Goal: Task Accomplishment & Management: Complete application form

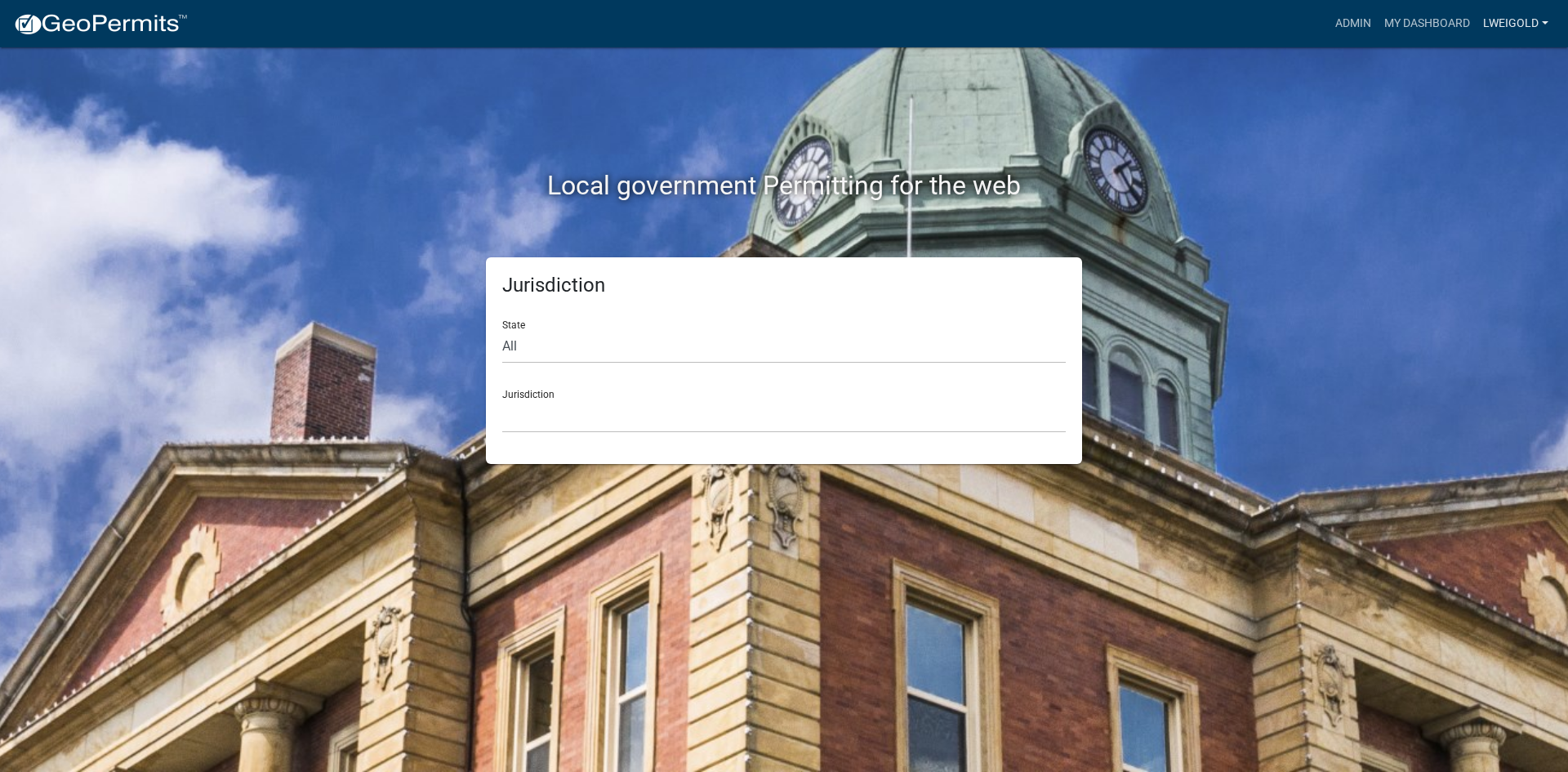
click at [1500, 20] on link "lweigold" at bounding box center [1516, 24] width 78 height 31
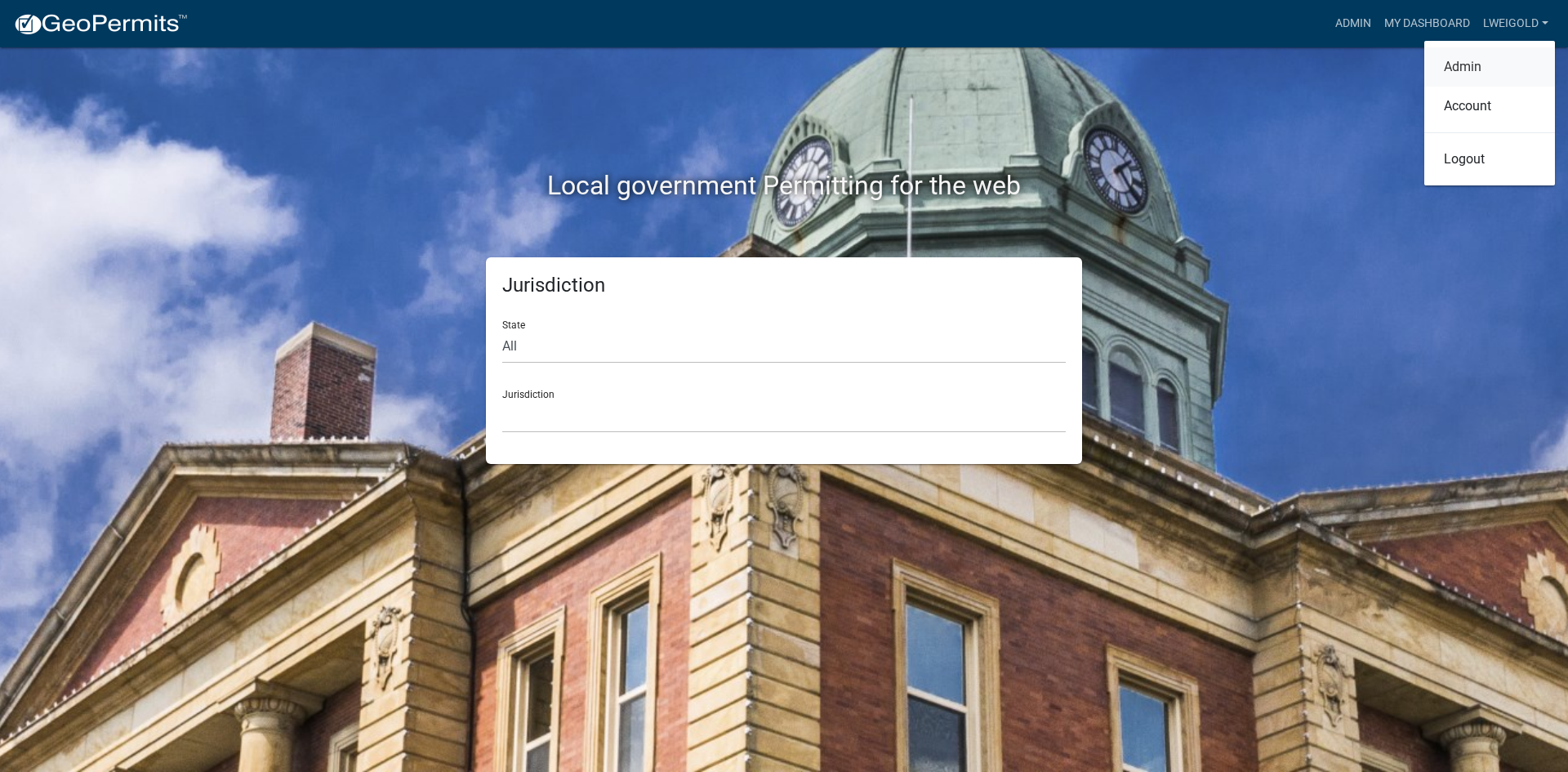
click at [1470, 69] on link "Admin" at bounding box center [1490, 66] width 131 height 39
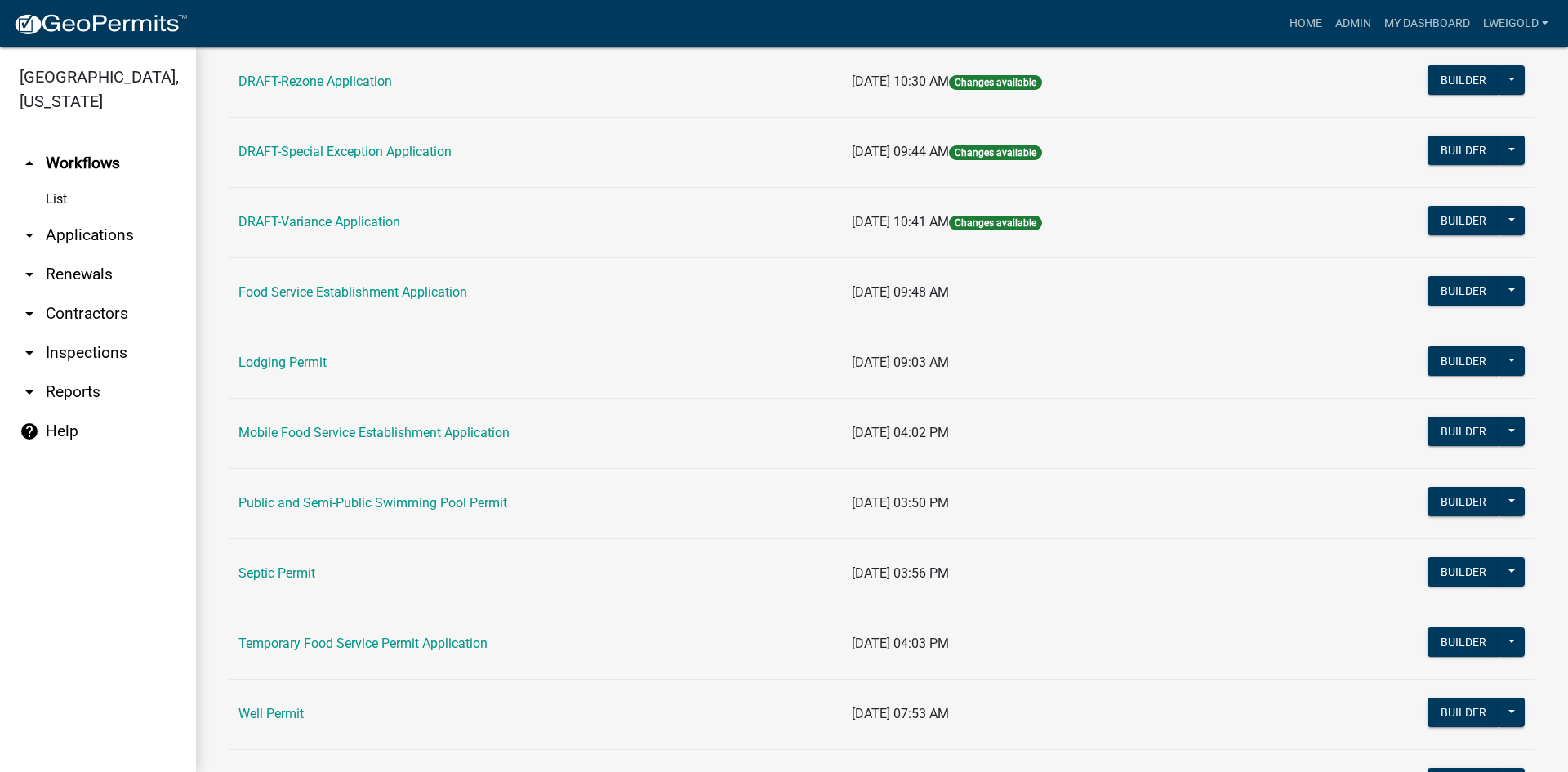
scroll to position [653, 0]
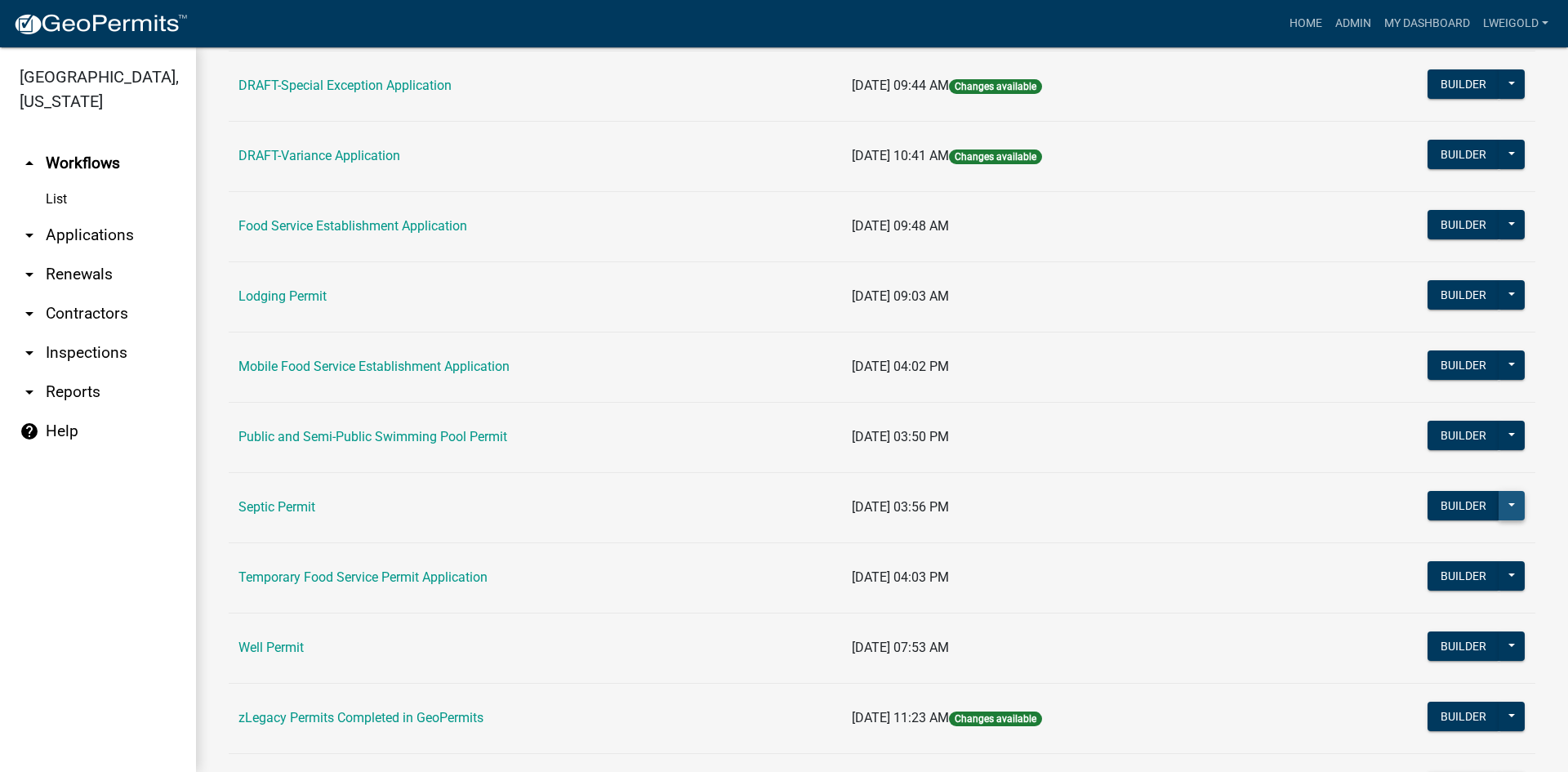
click at [1499, 499] on button at bounding box center [1512, 506] width 26 height 30
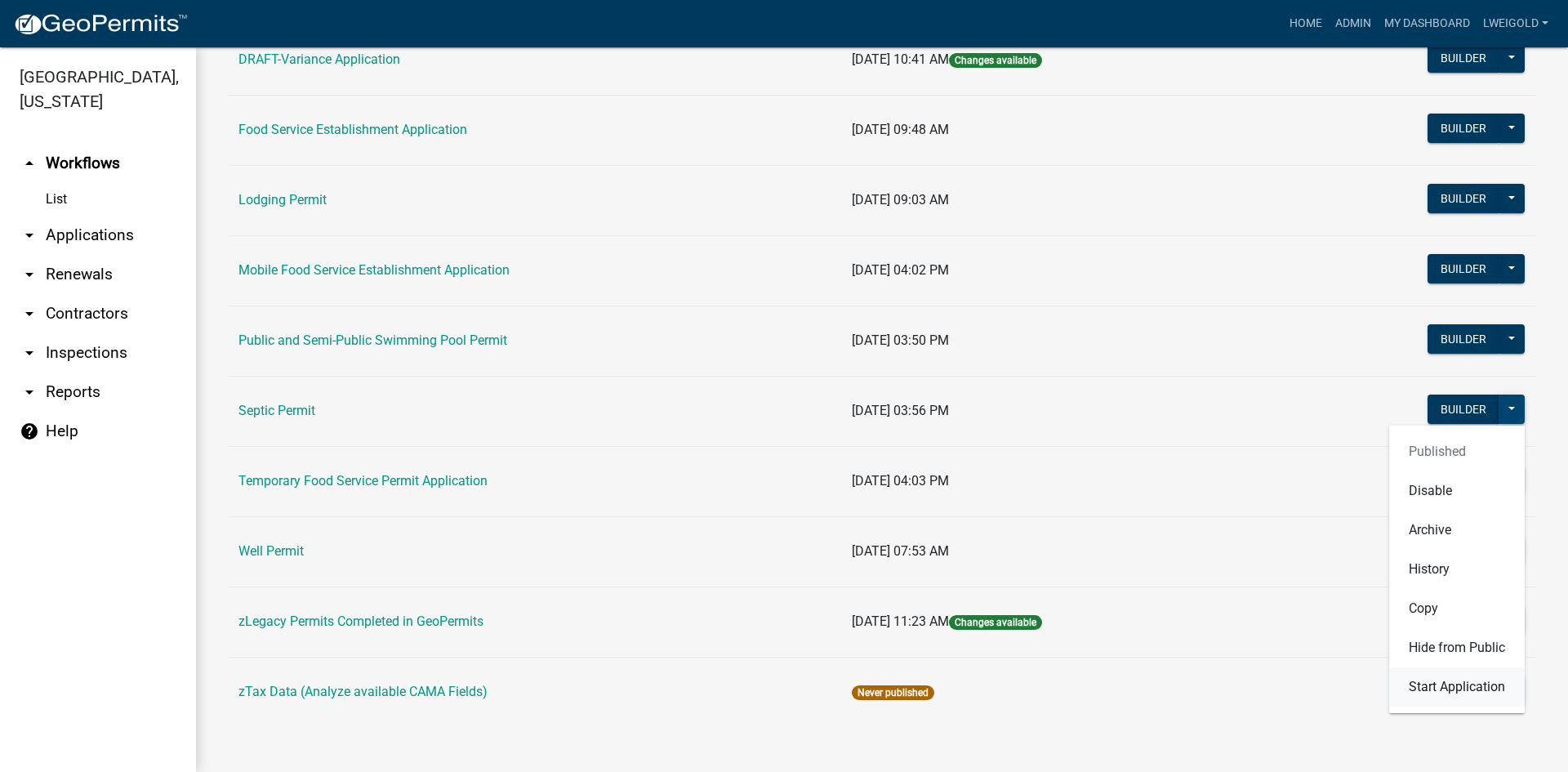
scroll to position [751, 0]
click at [1449, 691] on button "Start Application" at bounding box center [1457, 686] width 136 height 39
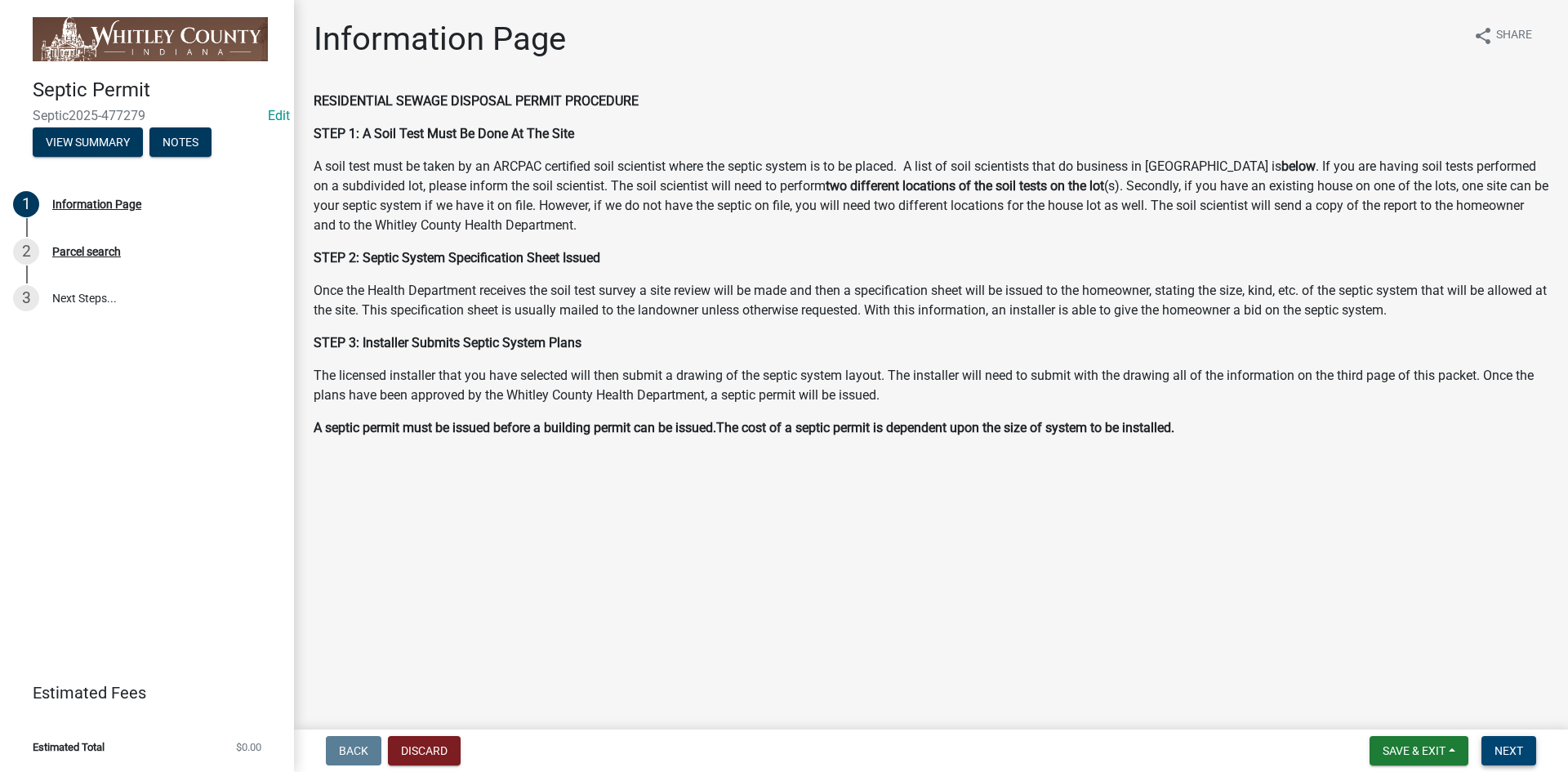
click at [1501, 749] on span "Next" at bounding box center [1509, 750] width 29 height 13
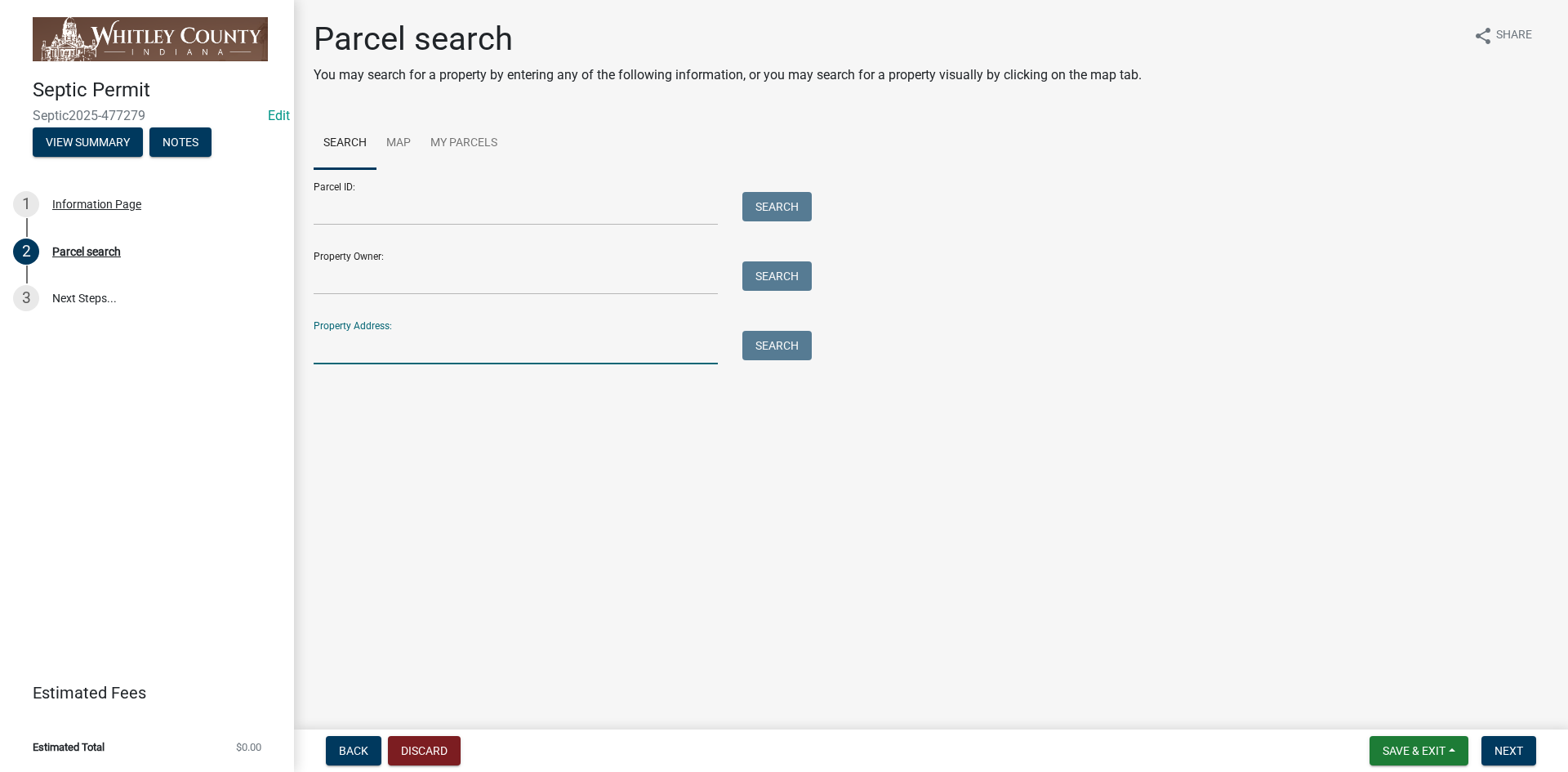
click at [416, 350] on input "Property Address:" at bounding box center [516, 348] width 404 height 33
type input "1724 N"
click at [787, 358] on button "Search" at bounding box center [777, 346] width 70 height 30
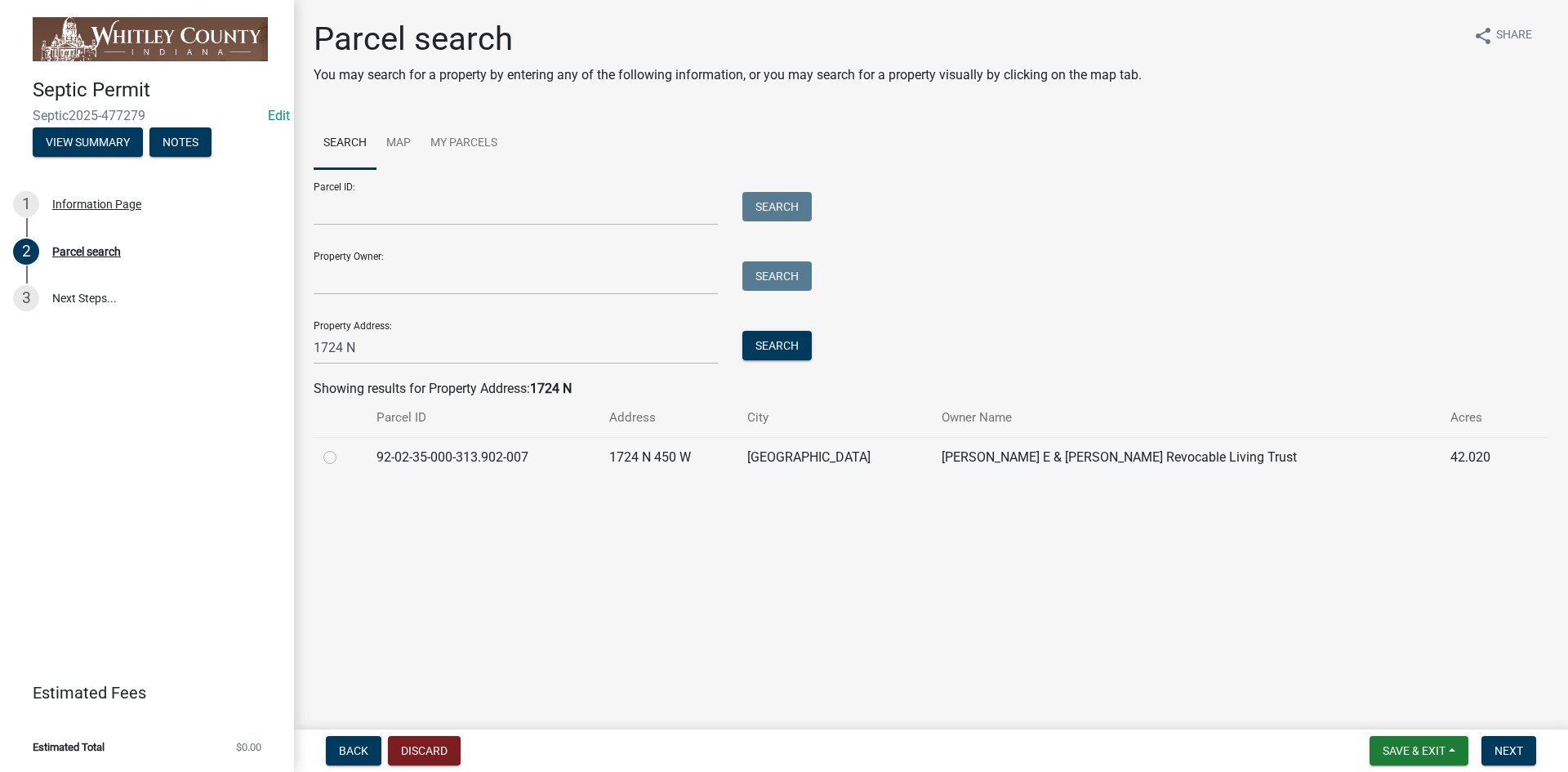
click at [343, 448] on label at bounding box center [343, 448] width 0 height 0
click at [343, 456] on input "radio" at bounding box center [348, 453] width 10 height 10
radio input "true"
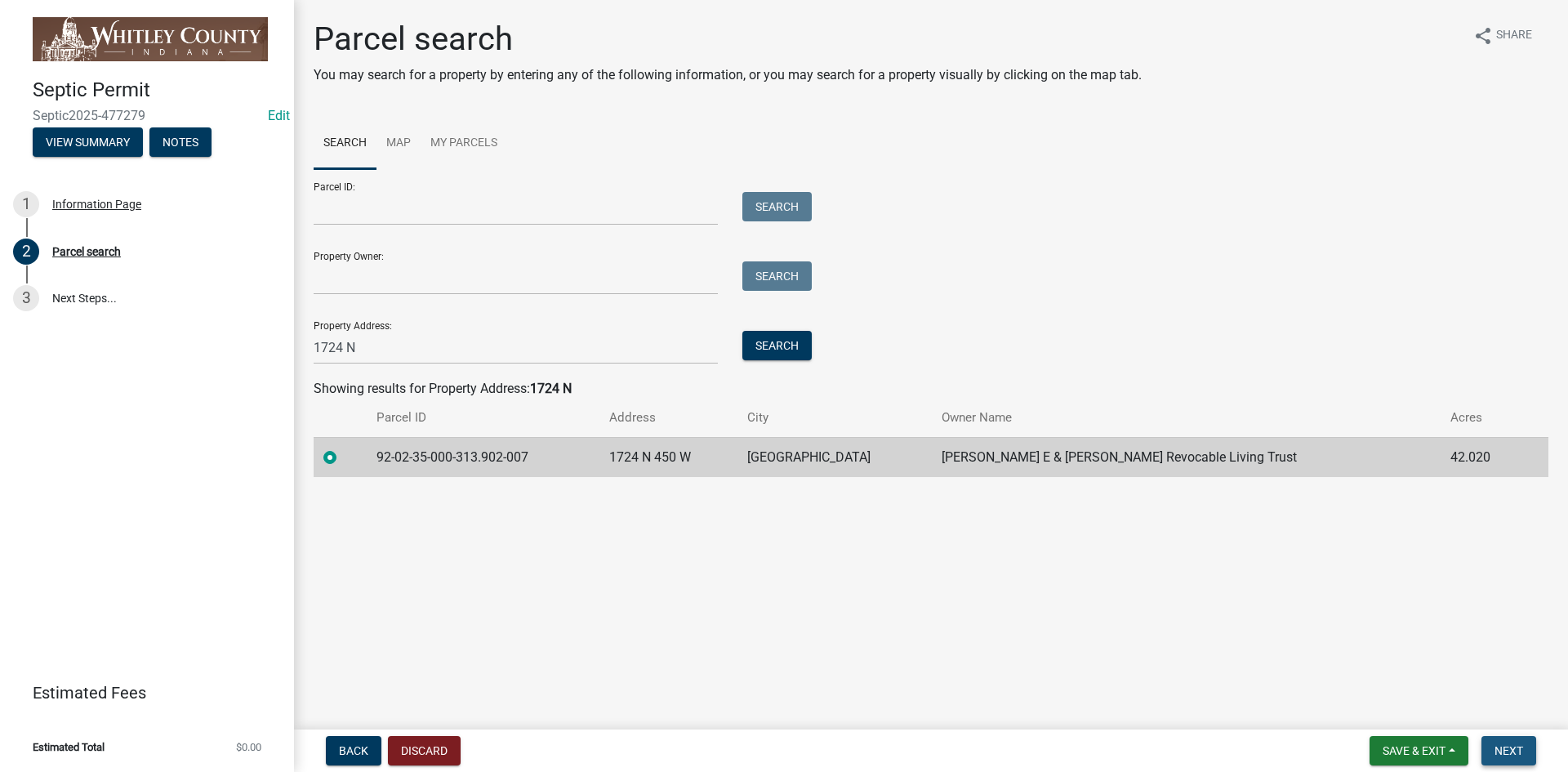
click at [1508, 753] on span "Next" at bounding box center [1509, 750] width 29 height 13
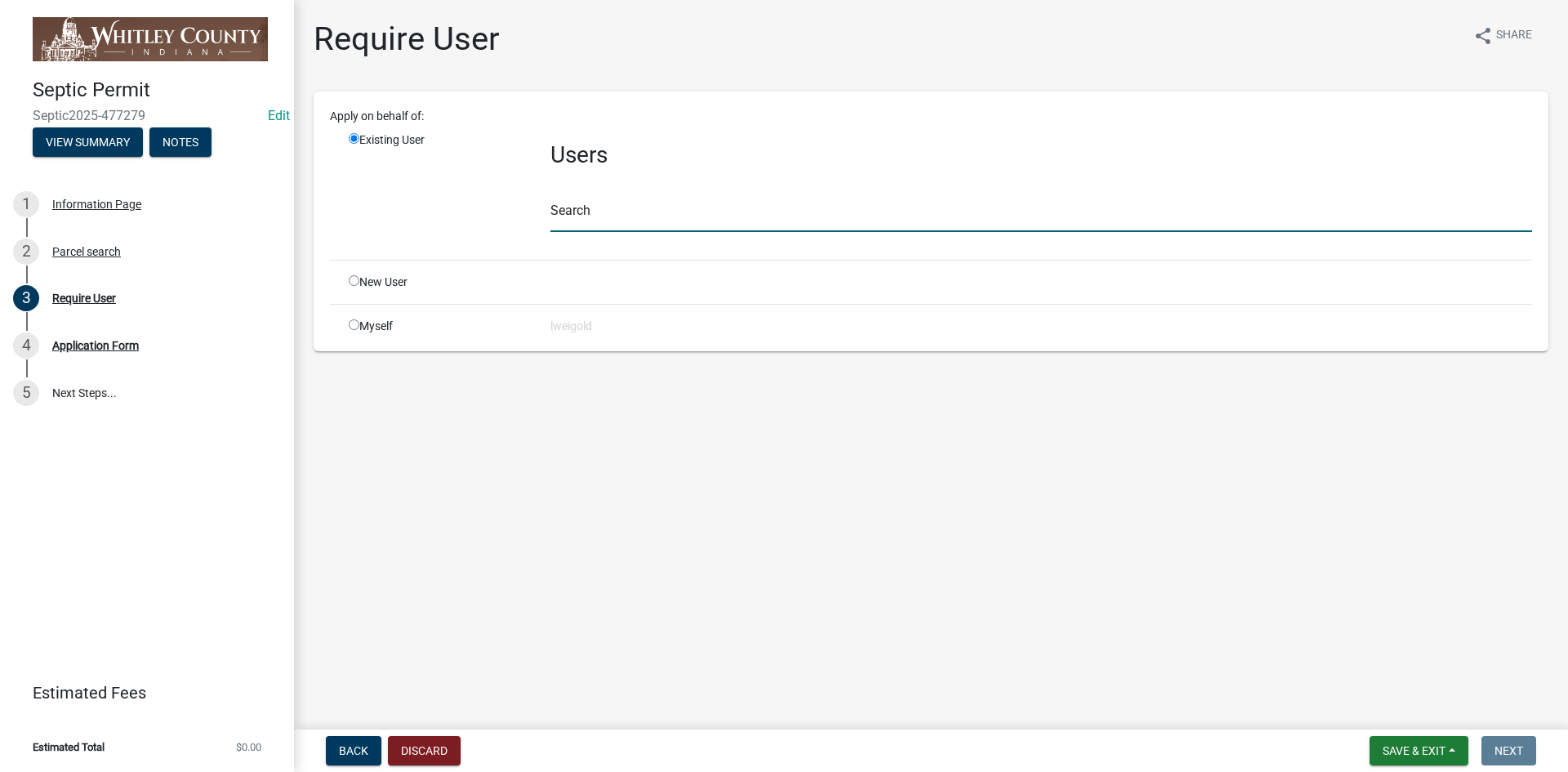
click at [561, 210] on input "text" at bounding box center [1041, 215] width 982 height 33
type input "WhitleyH"
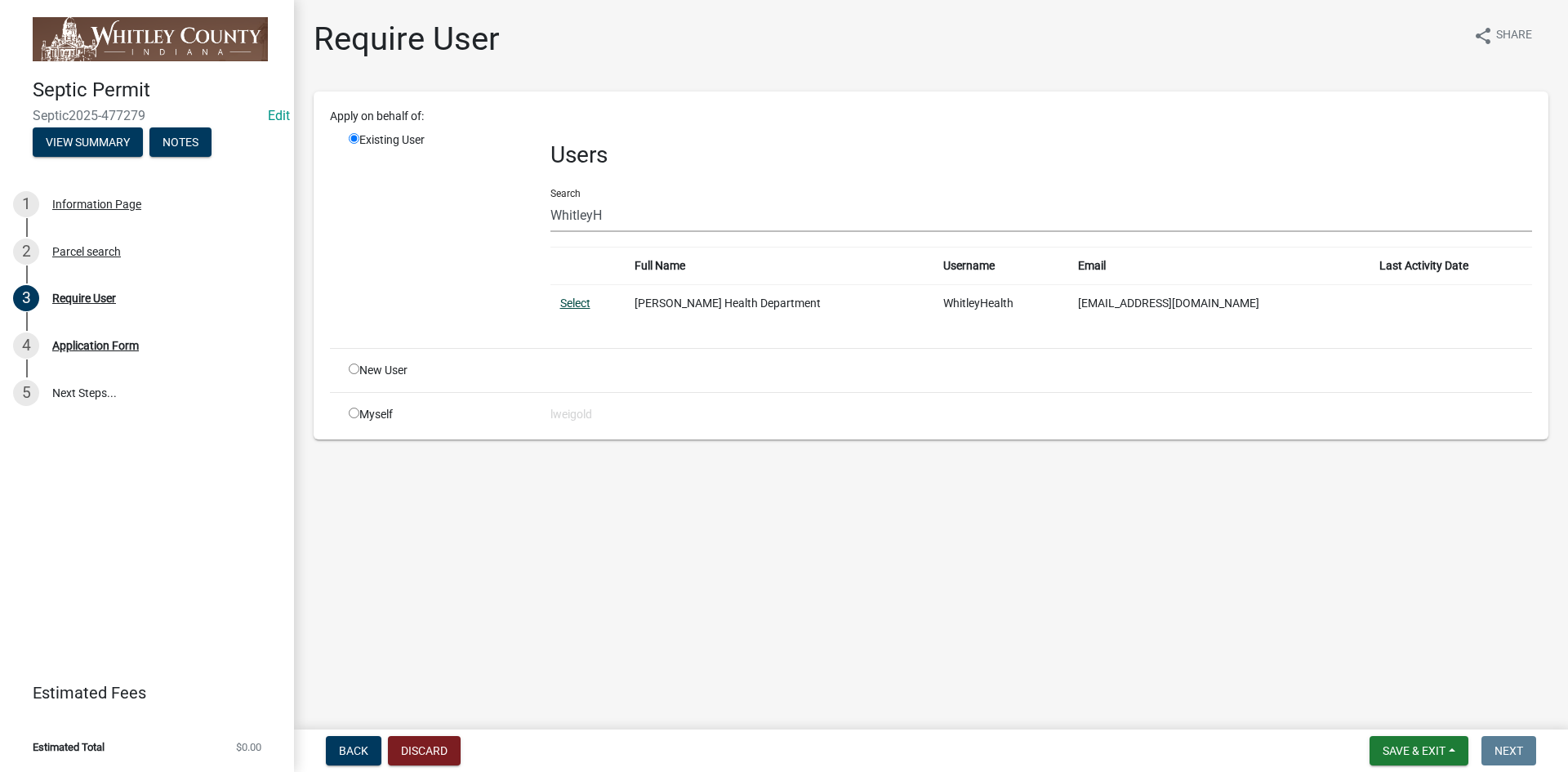
click at [573, 307] on link "Select" at bounding box center [575, 302] width 30 height 13
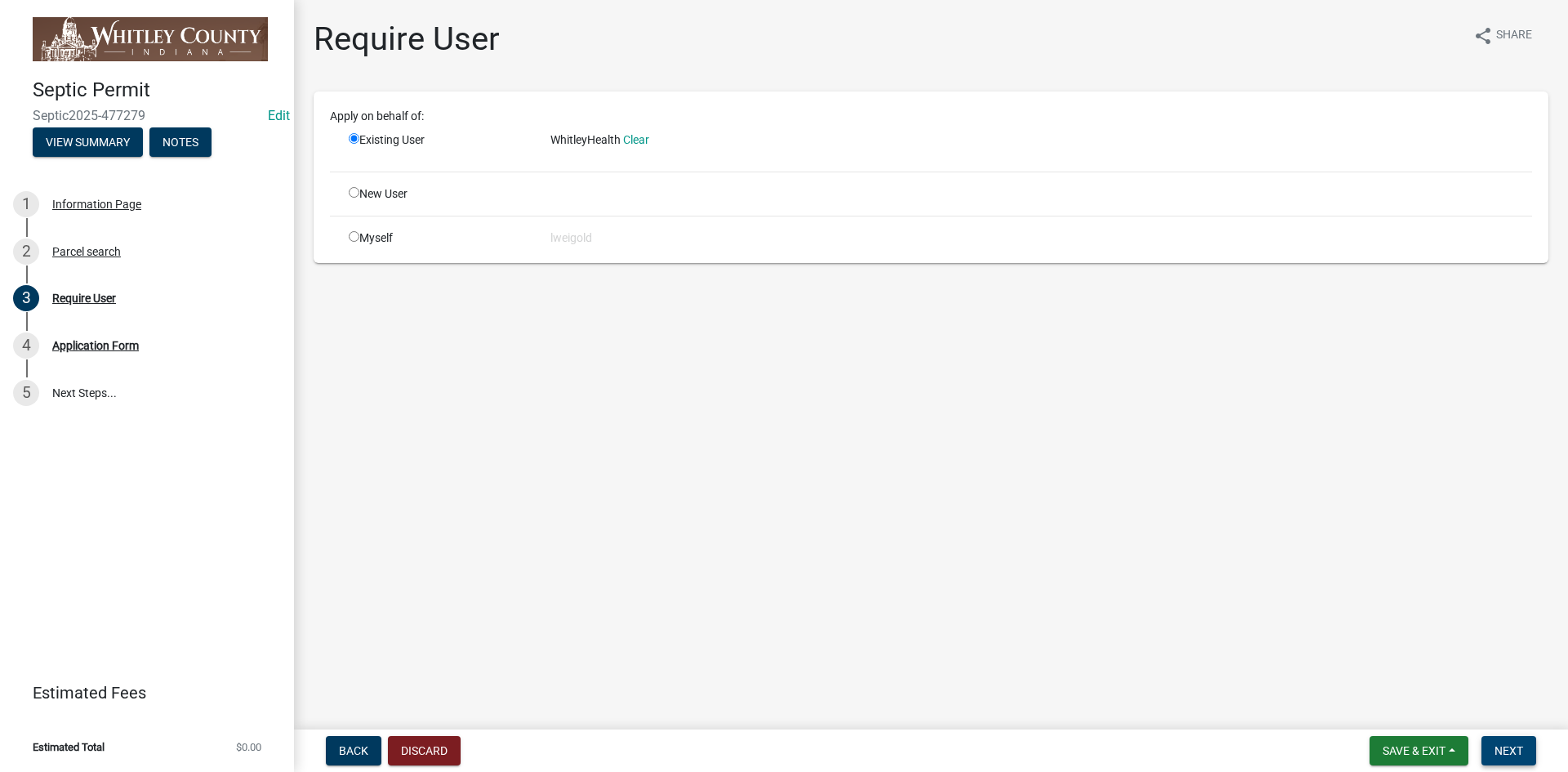
click at [1525, 754] on button "Next" at bounding box center [1509, 751] width 55 height 30
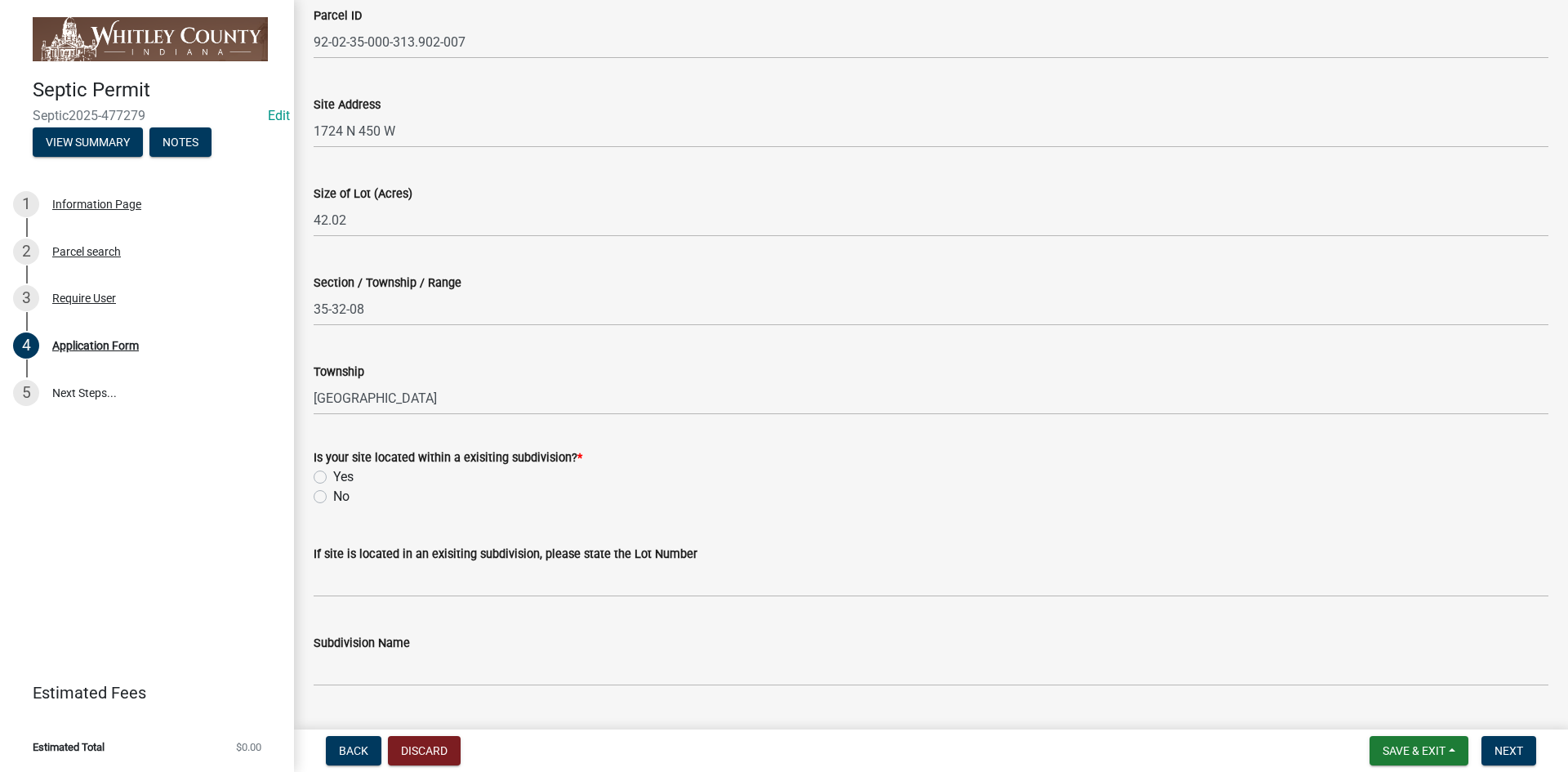
scroll to position [164, 0]
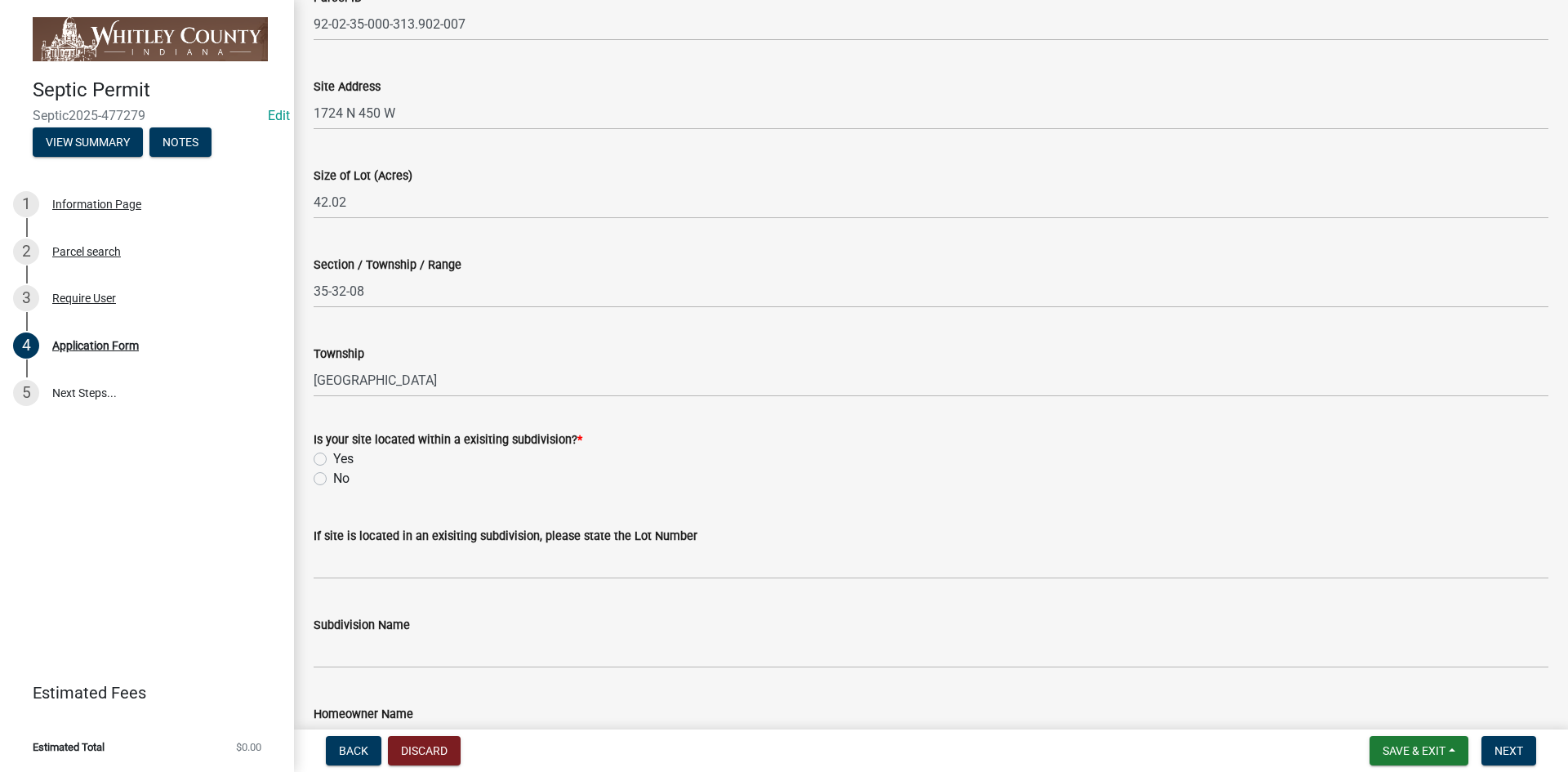
click at [334, 477] on label "No" at bounding box center [341, 478] width 17 height 20
click at [334, 477] on input "No" at bounding box center [339, 474] width 10 height 10
radio input "true"
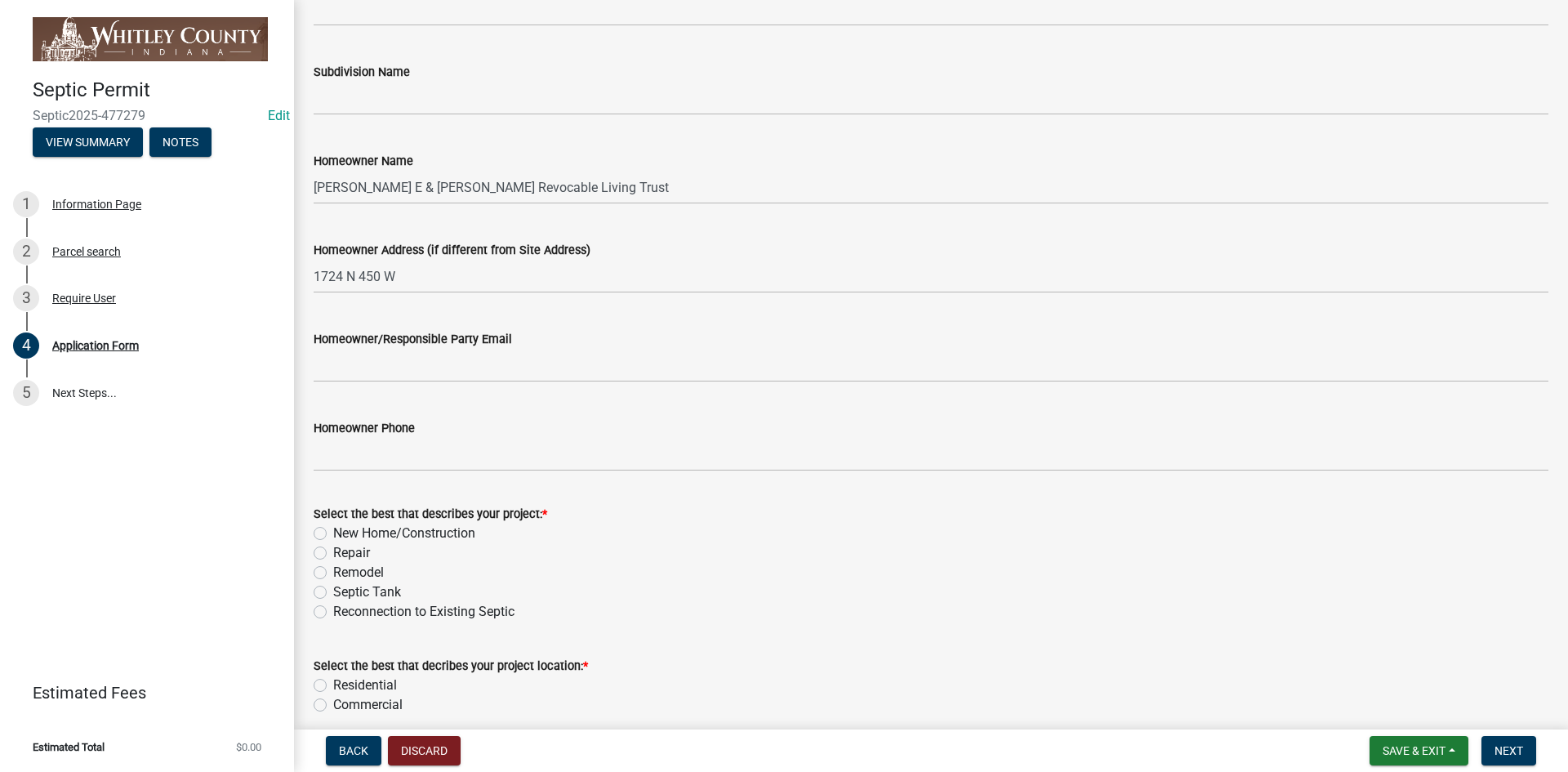
scroll to position [735, 0]
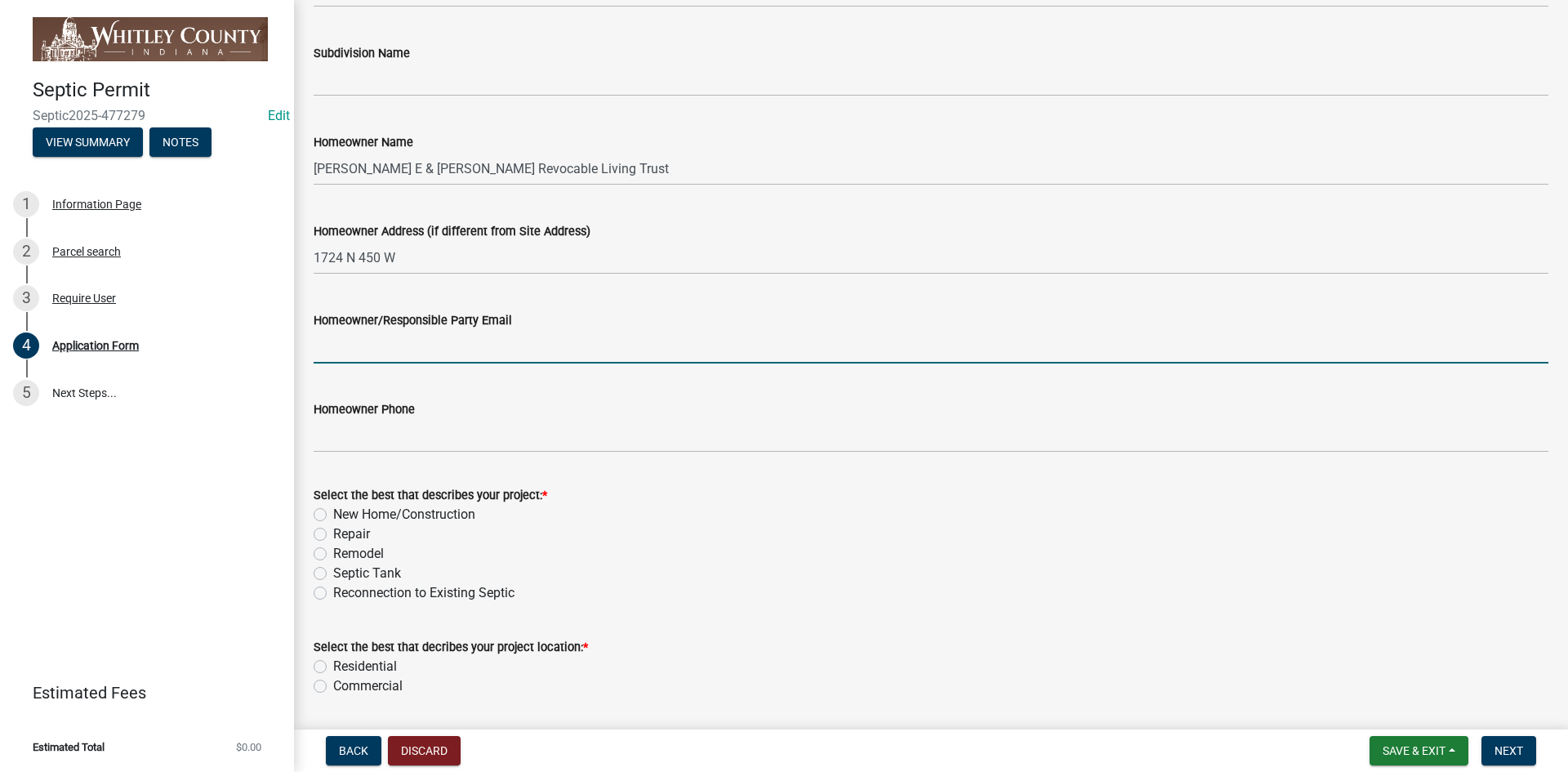
click at [323, 349] on input "Homeowner/Responsible Party Email" at bounding box center [931, 347] width 1235 height 33
type input "[PERSON_NAME] & [PERSON_NAME]"
click at [322, 514] on div "Select the best that describes your project: * New Home/Construction Repair Rem…" at bounding box center [931, 544] width 1235 height 118
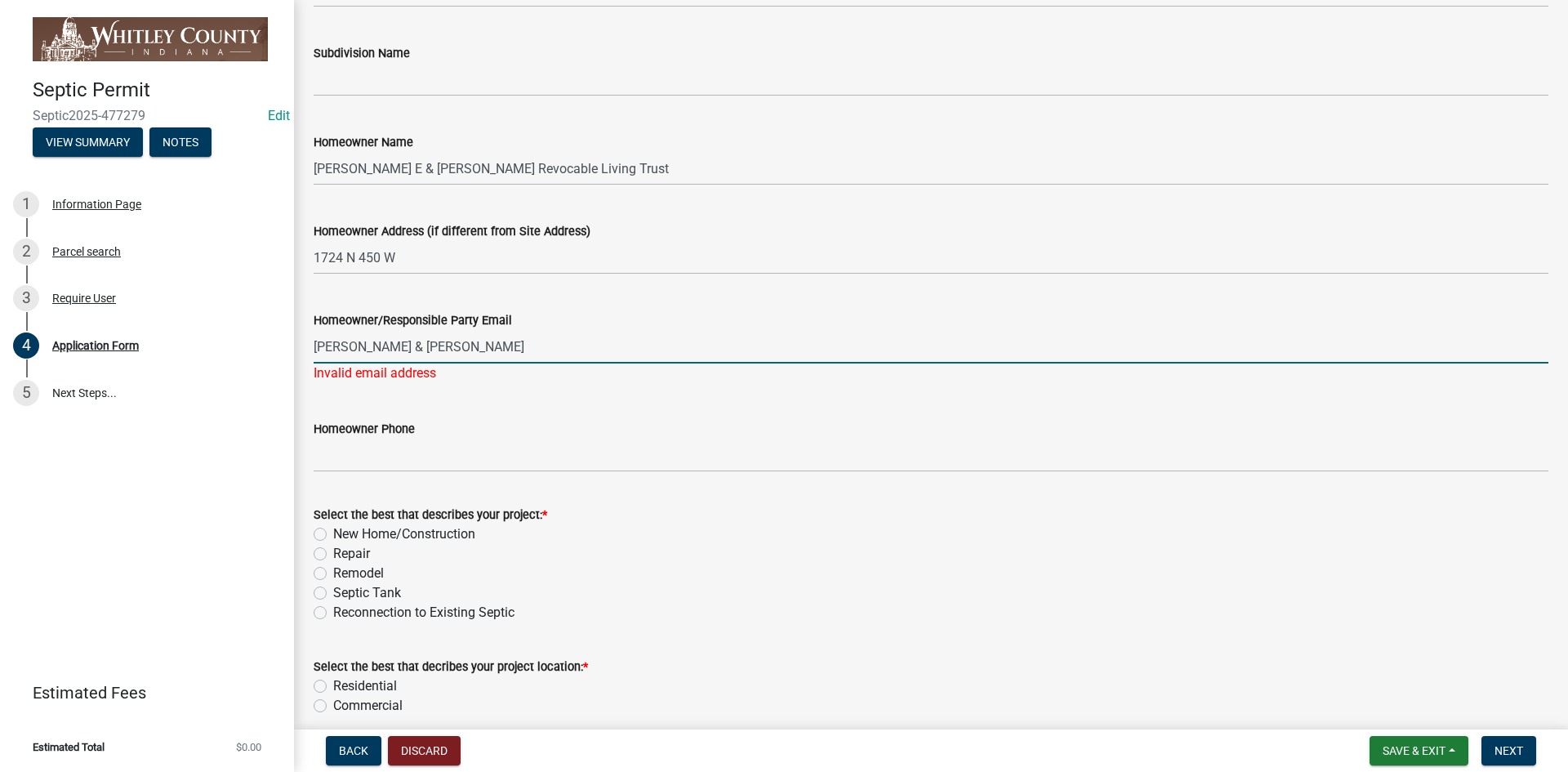
drag, startPoint x: 435, startPoint y: 349, endPoint x: 314, endPoint y: 343, distance: 121.1
click at [314, 343] on input "[PERSON_NAME] & [PERSON_NAME]" at bounding box center [931, 347] width 1235 height 33
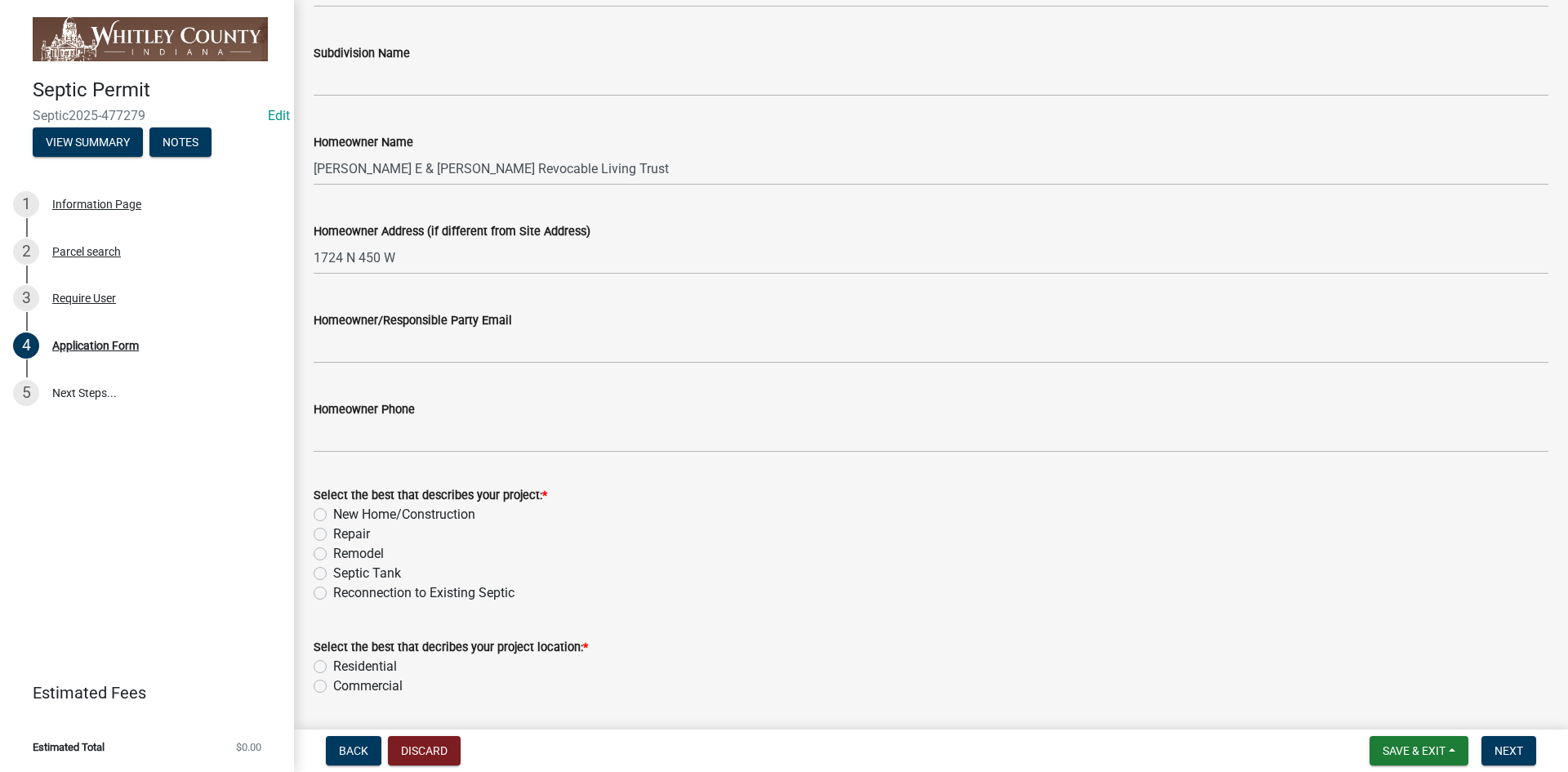
click at [321, 532] on div "Select the best that describes your project: * New Home/Construction Repair Rem…" at bounding box center [931, 544] width 1235 height 118
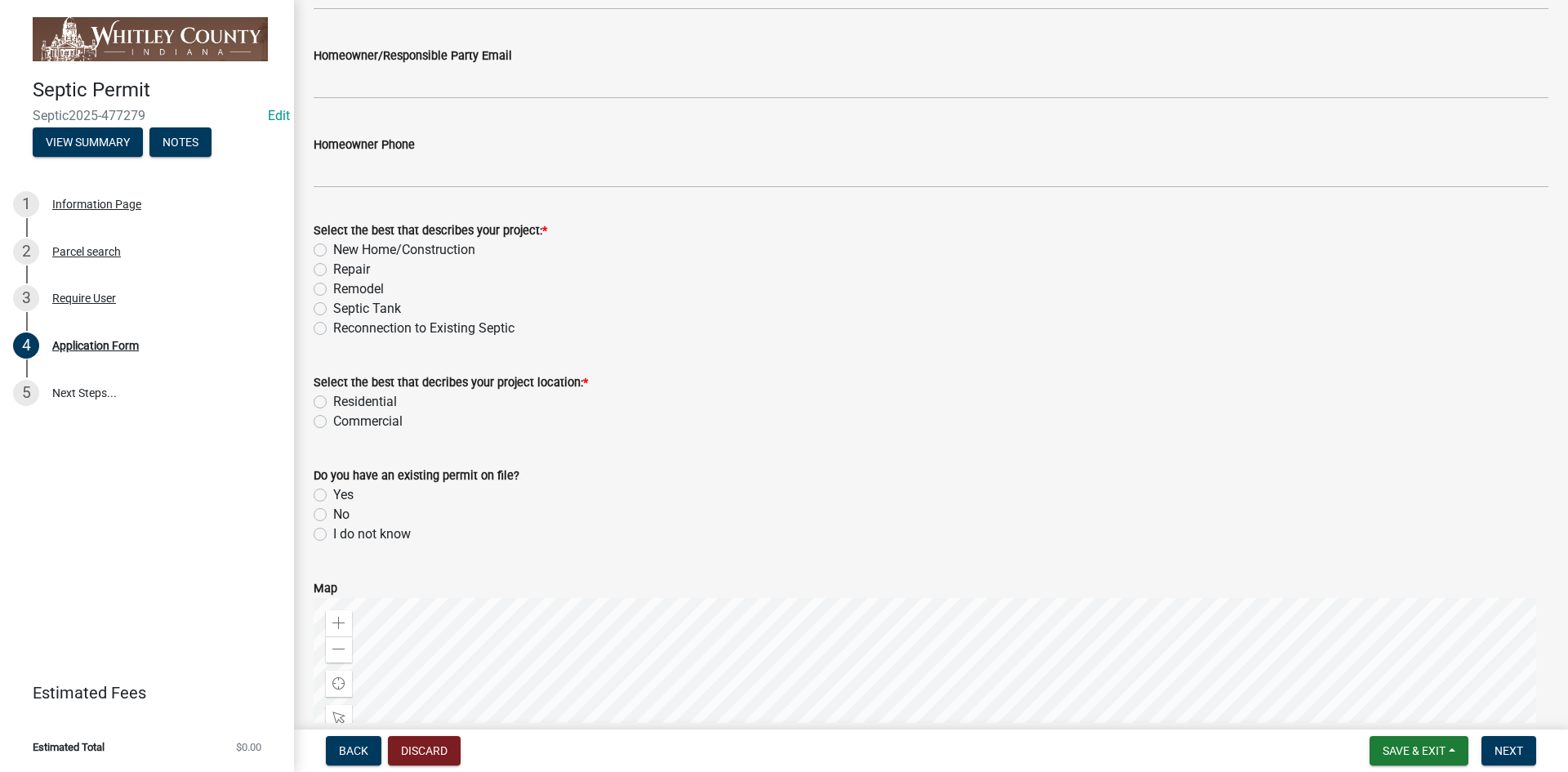
scroll to position [1062, 0]
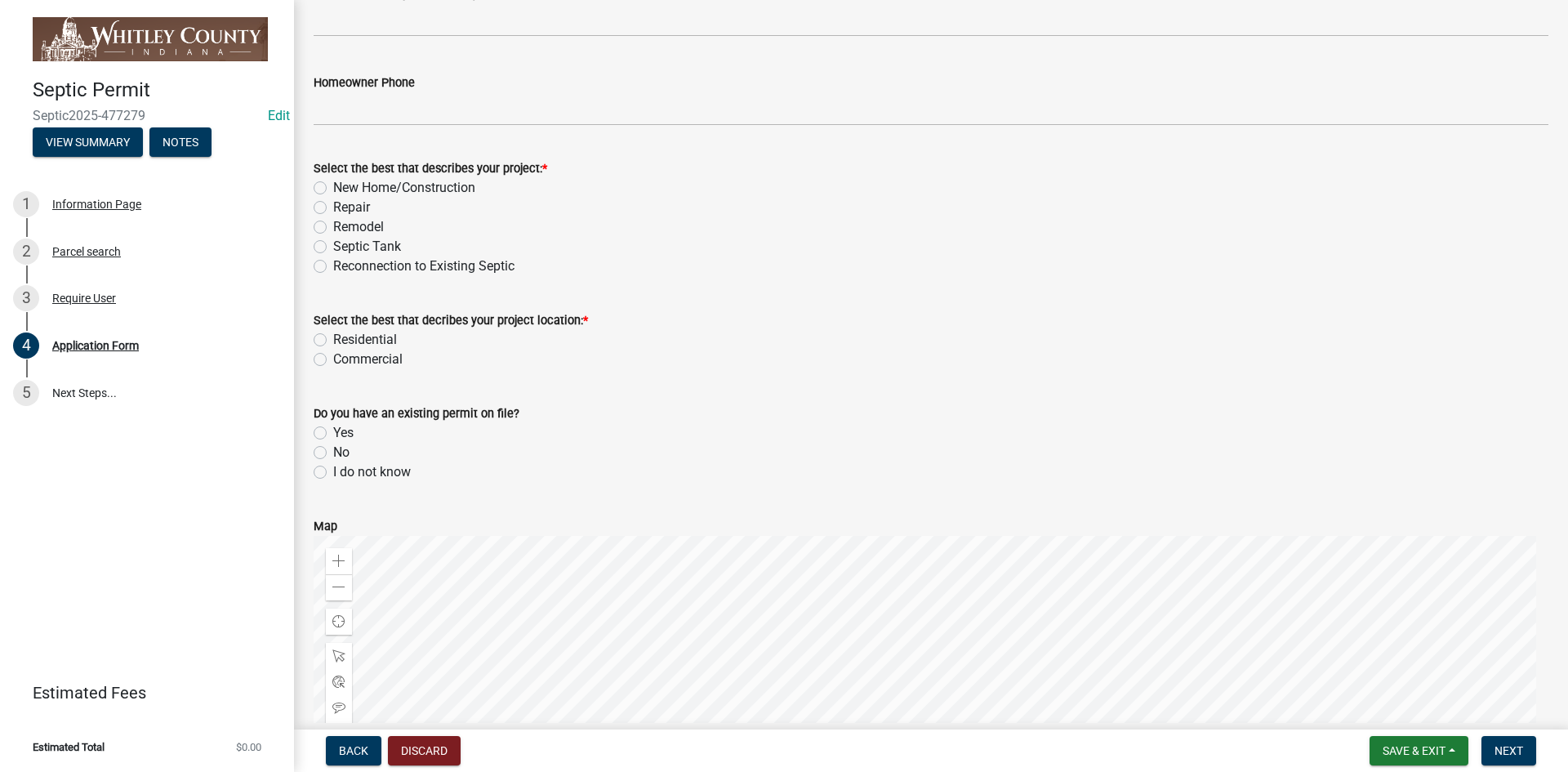
click at [334, 187] on label "New Home/Construction" at bounding box center [404, 187] width 142 height 20
click at [334, 187] on input "New Home/Construction" at bounding box center [339, 183] width 10 height 10
radio input "true"
click at [334, 341] on label "Residential" at bounding box center [365, 340] width 64 height 20
click at [334, 341] on input "Residential" at bounding box center [339, 335] width 10 height 10
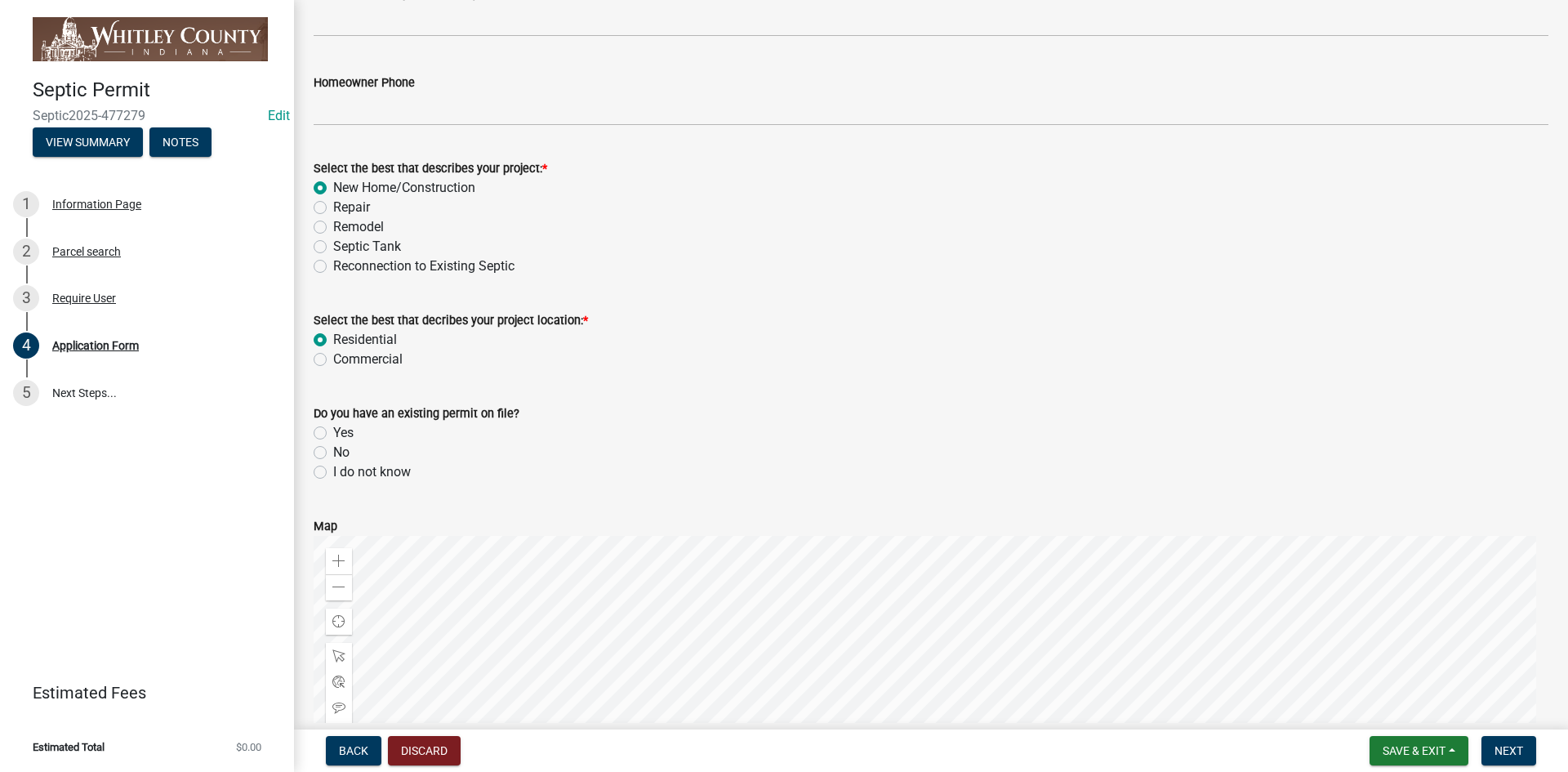
radio input "true"
click at [334, 452] on label "No" at bounding box center [341, 452] width 17 height 20
click at [334, 452] on input "No" at bounding box center [339, 448] width 10 height 10
radio input "true"
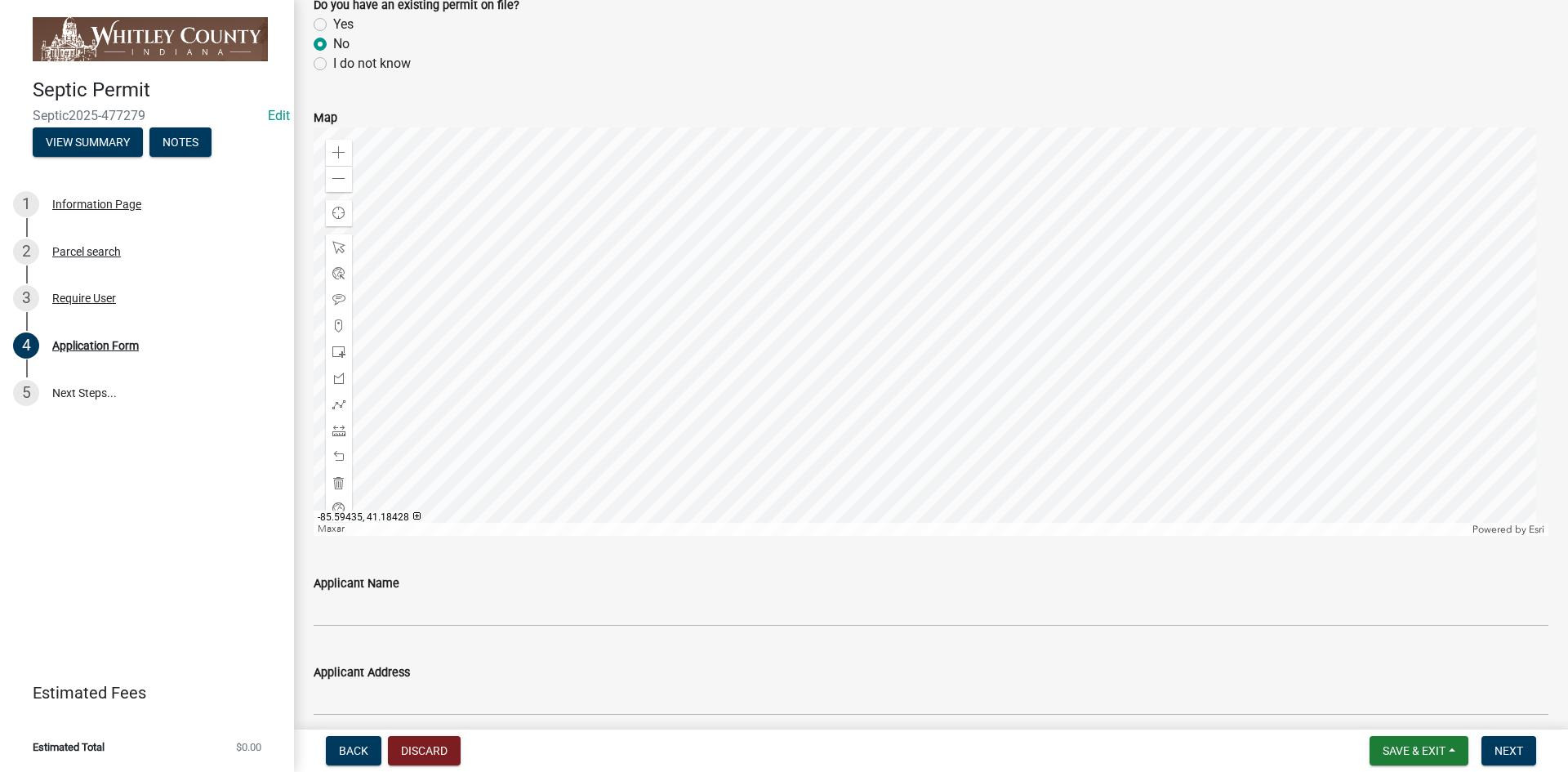
scroll to position [1634, 0]
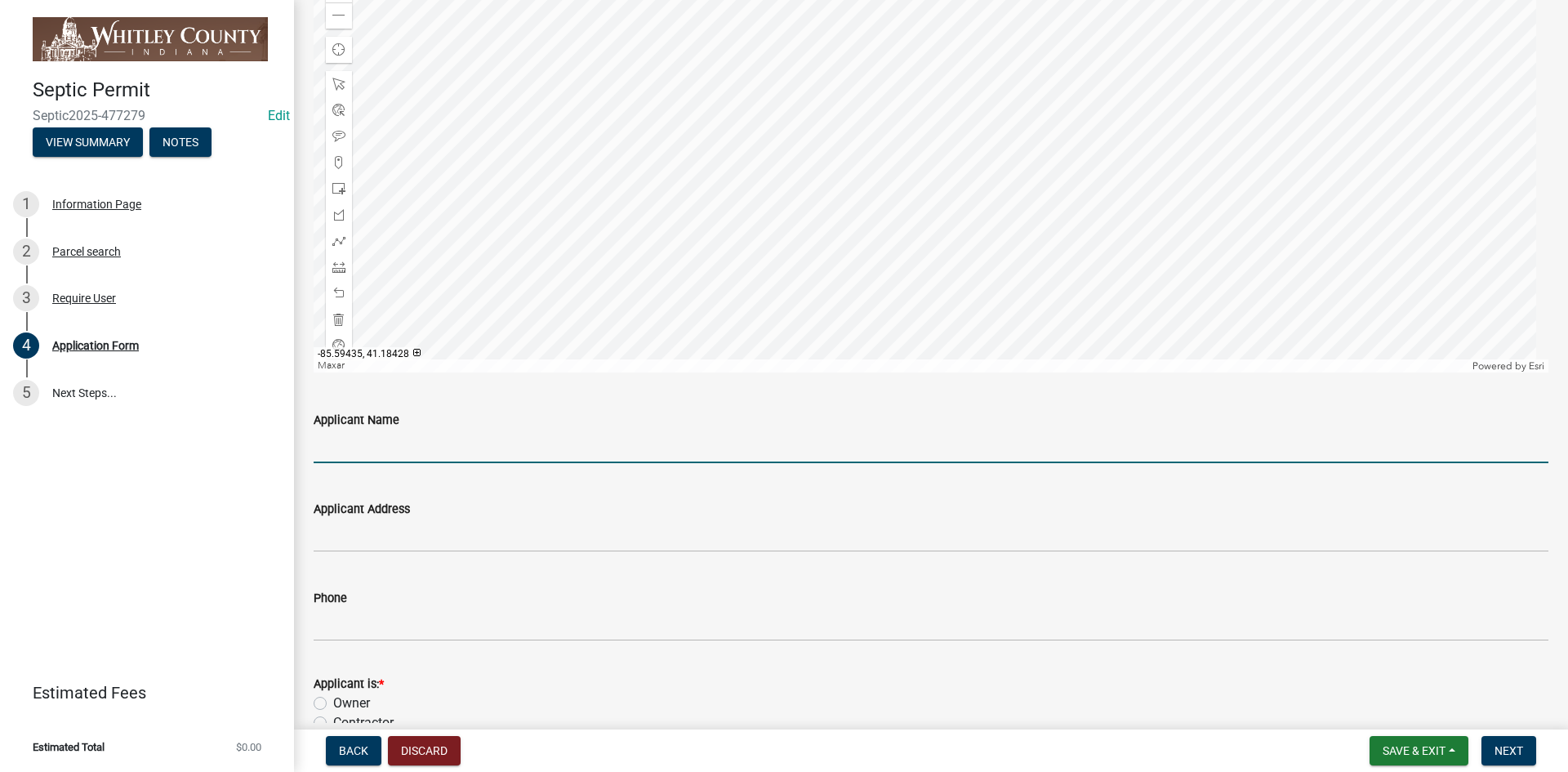
click at [358, 452] on input "Applicant Name" at bounding box center [931, 446] width 1235 height 33
type input "[PERSON_NAME] & [PERSON_NAME]"
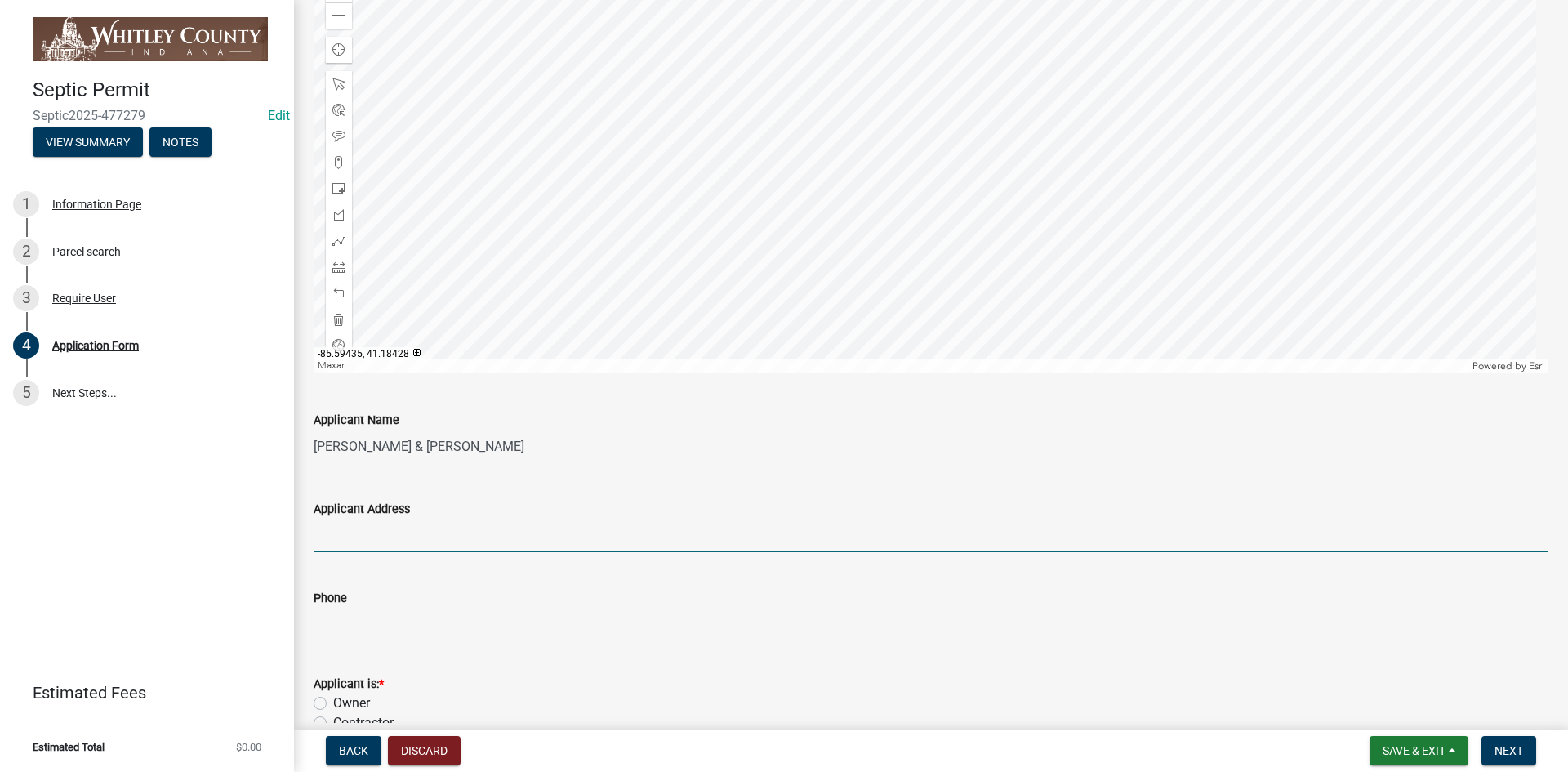
click at [314, 532] on input "Applicant Address" at bounding box center [931, 535] width 1235 height 33
type input "[STREET_ADDRESS]"
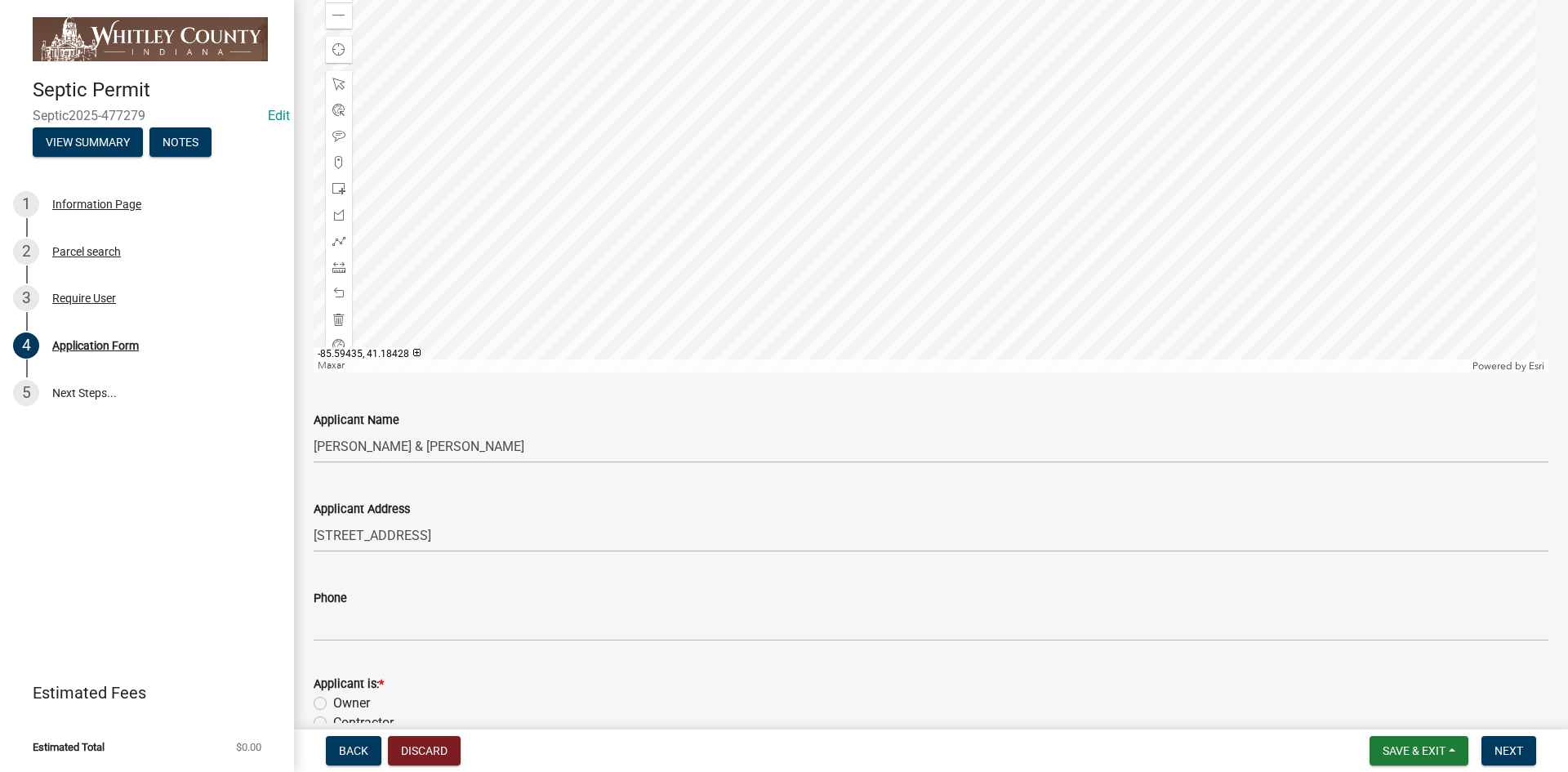
click at [334, 700] on label "Owner" at bounding box center [352, 703] width 37 height 20
click at [334, 700] on input "Owner" at bounding box center [339, 699] width 10 height 10
radio input "true"
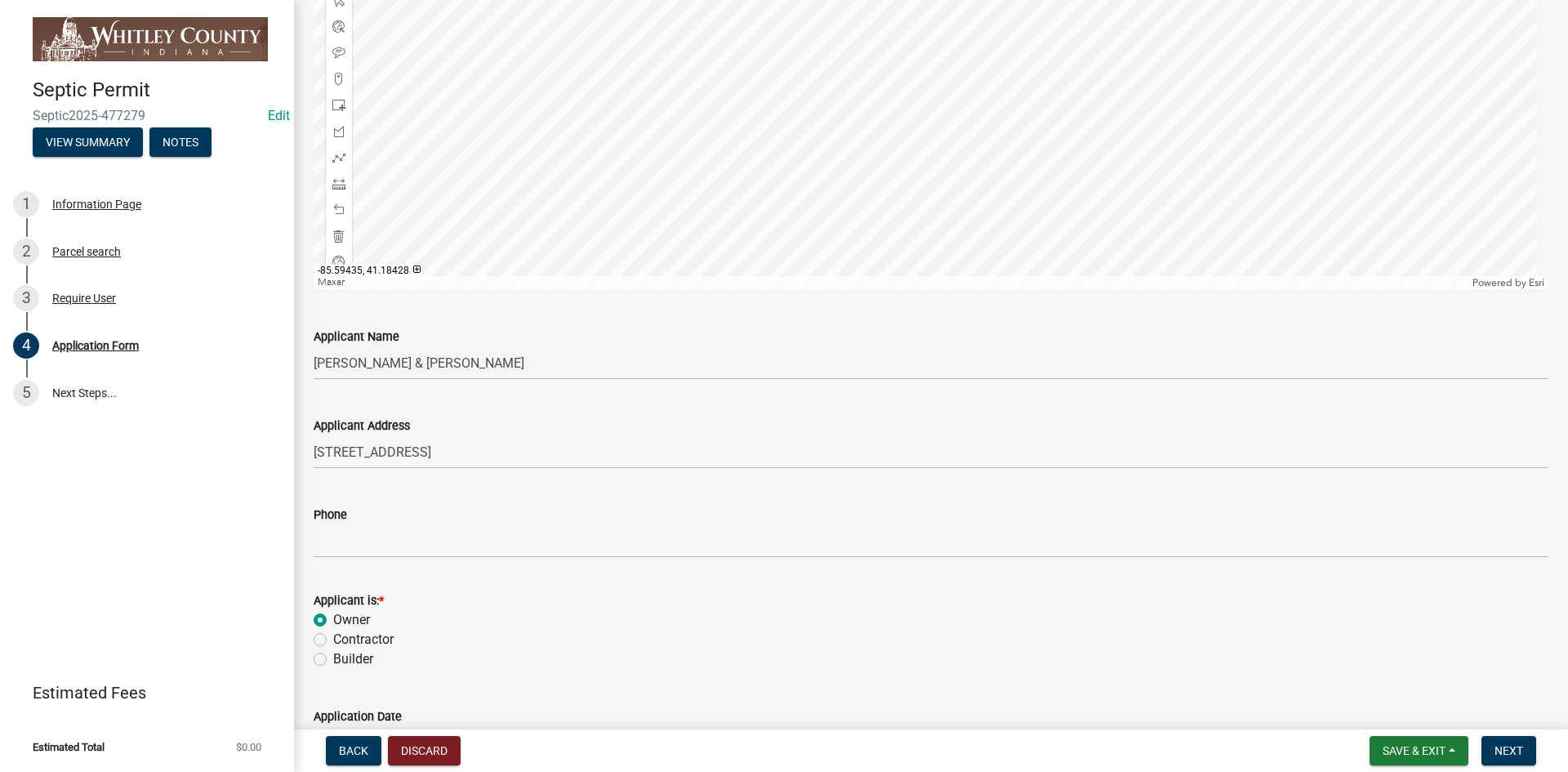
scroll to position [1830, 0]
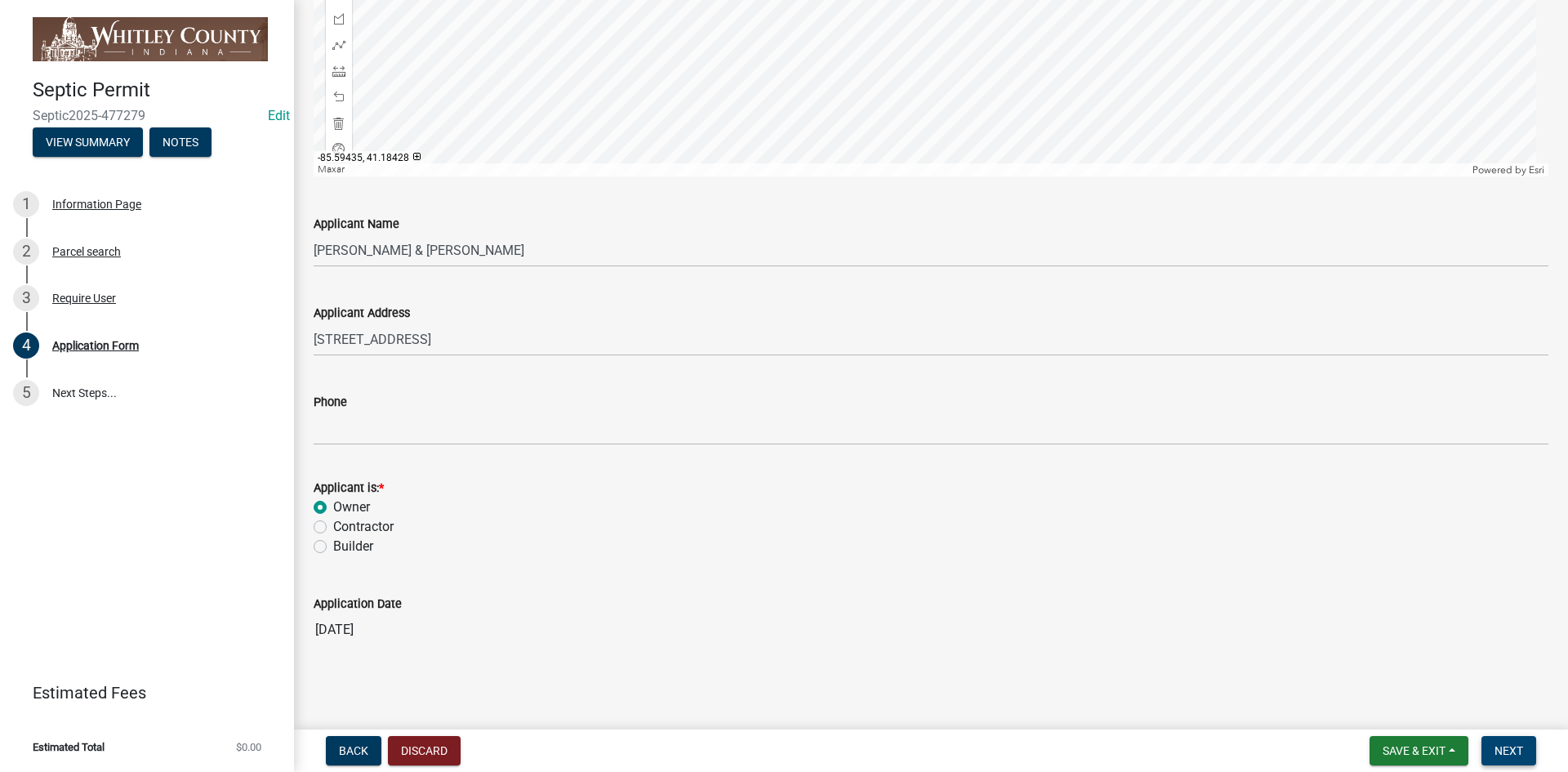
click at [1520, 755] on span "Next" at bounding box center [1509, 750] width 29 height 13
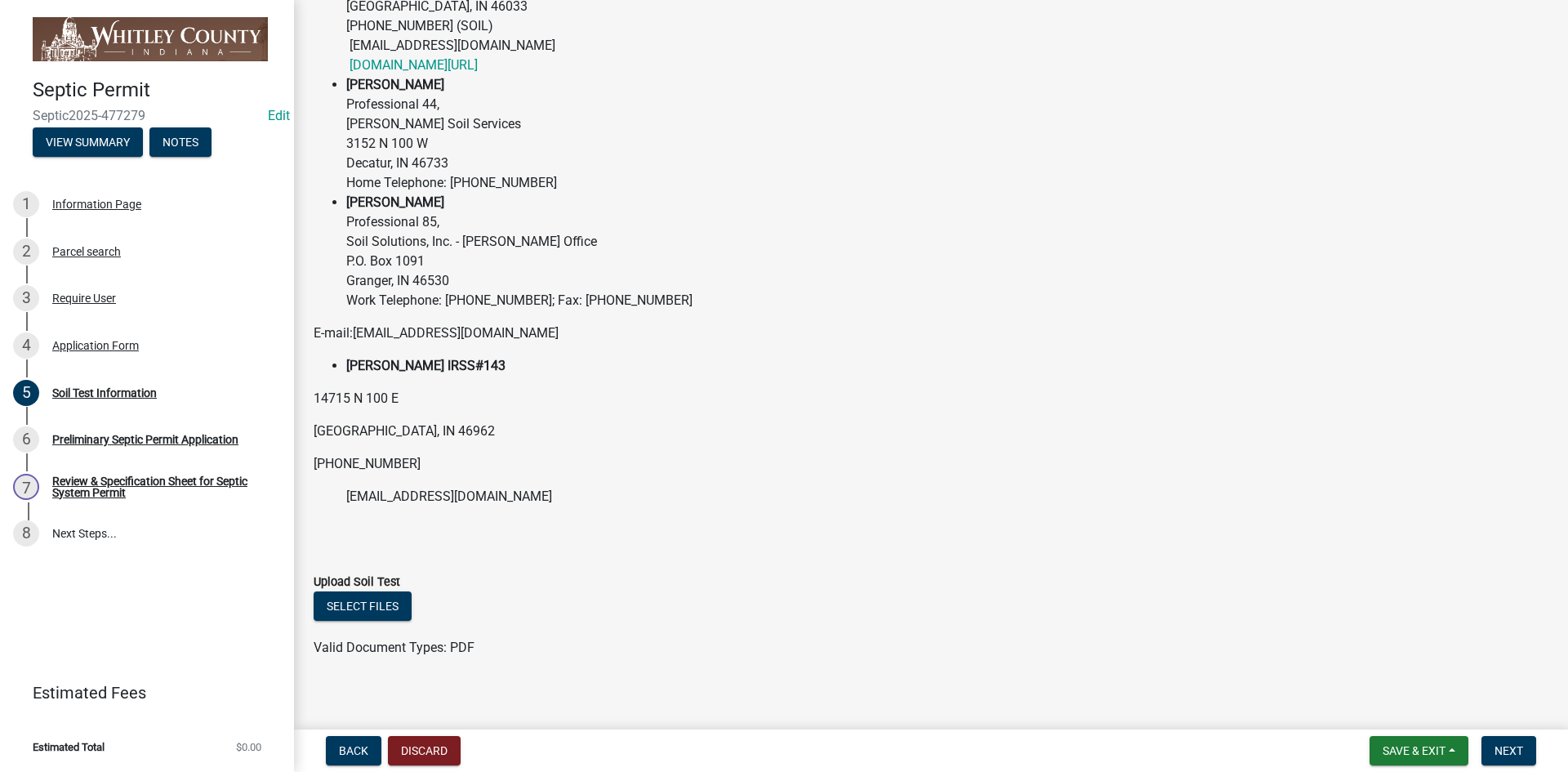
scroll to position [369, 0]
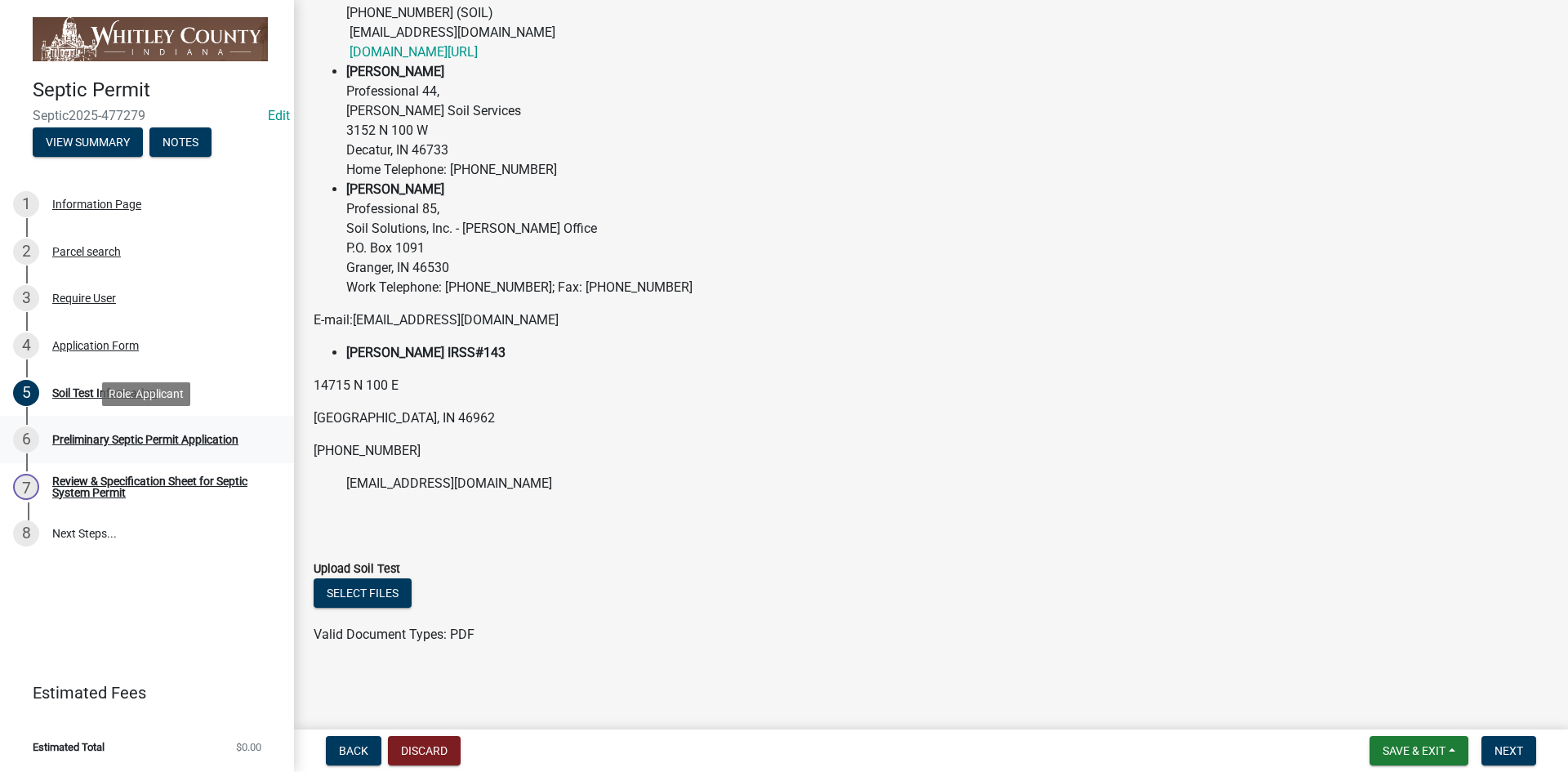
click at [120, 436] on div "Preliminary Septic Permit Application" at bounding box center [145, 439] width 186 height 11
click at [1504, 751] on span "Next" at bounding box center [1509, 750] width 29 height 13
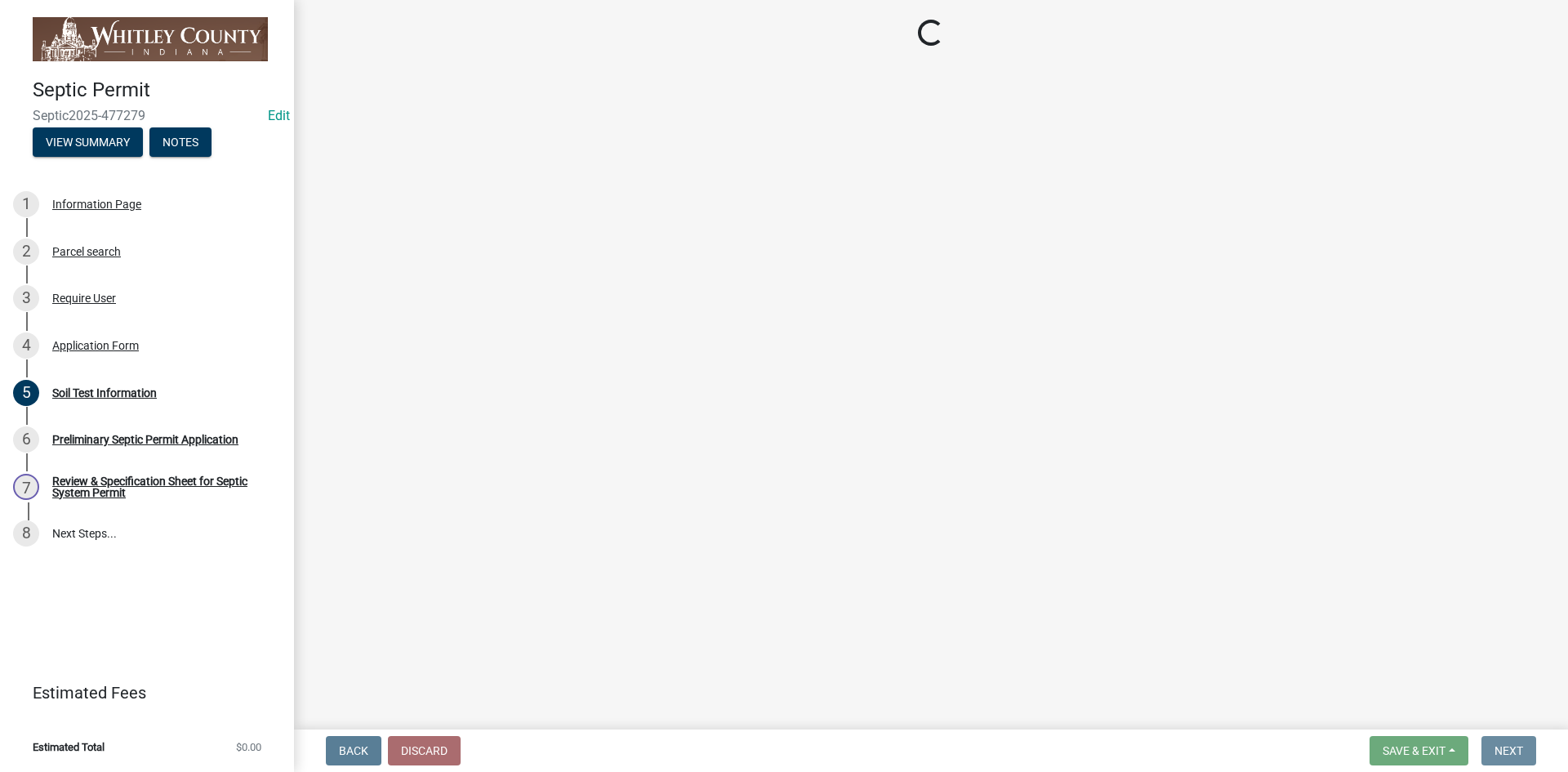
scroll to position [0, 0]
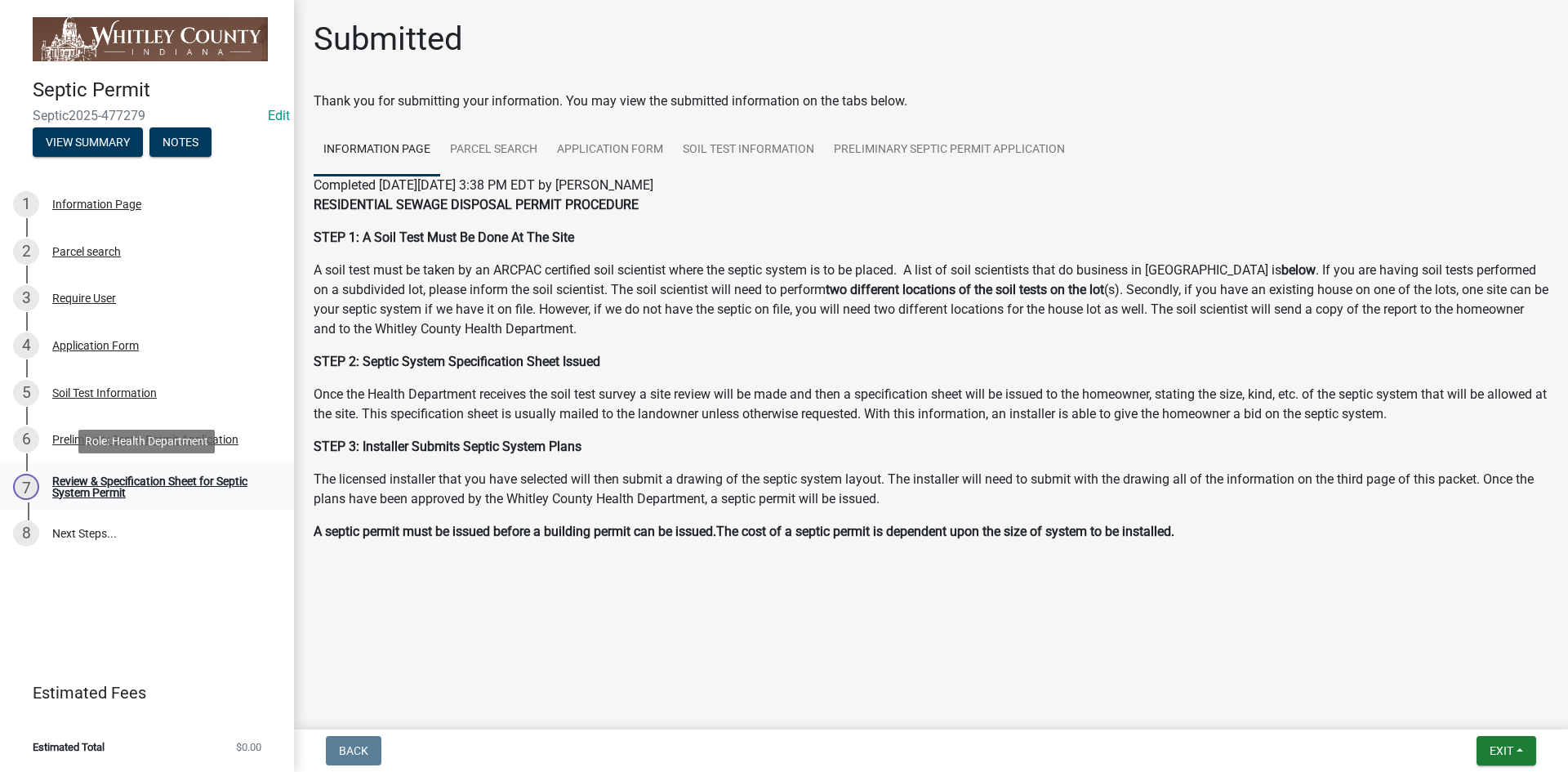
click at [212, 483] on div "Review & Specification Sheet for Septic System Permit" at bounding box center [160, 487] width 216 height 23
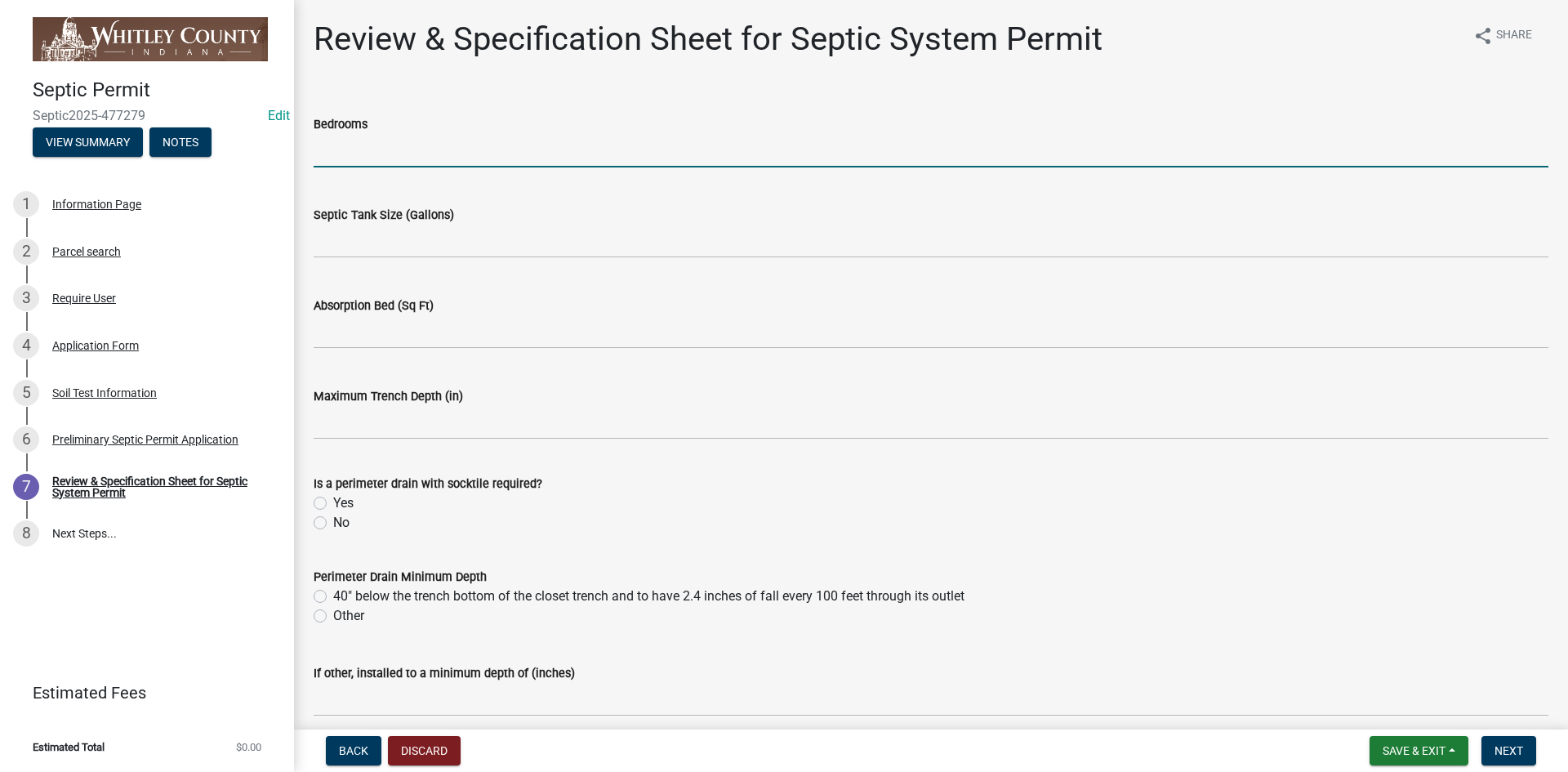
click at [336, 152] on input "text" at bounding box center [931, 151] width 1235 height 33
type input "3"
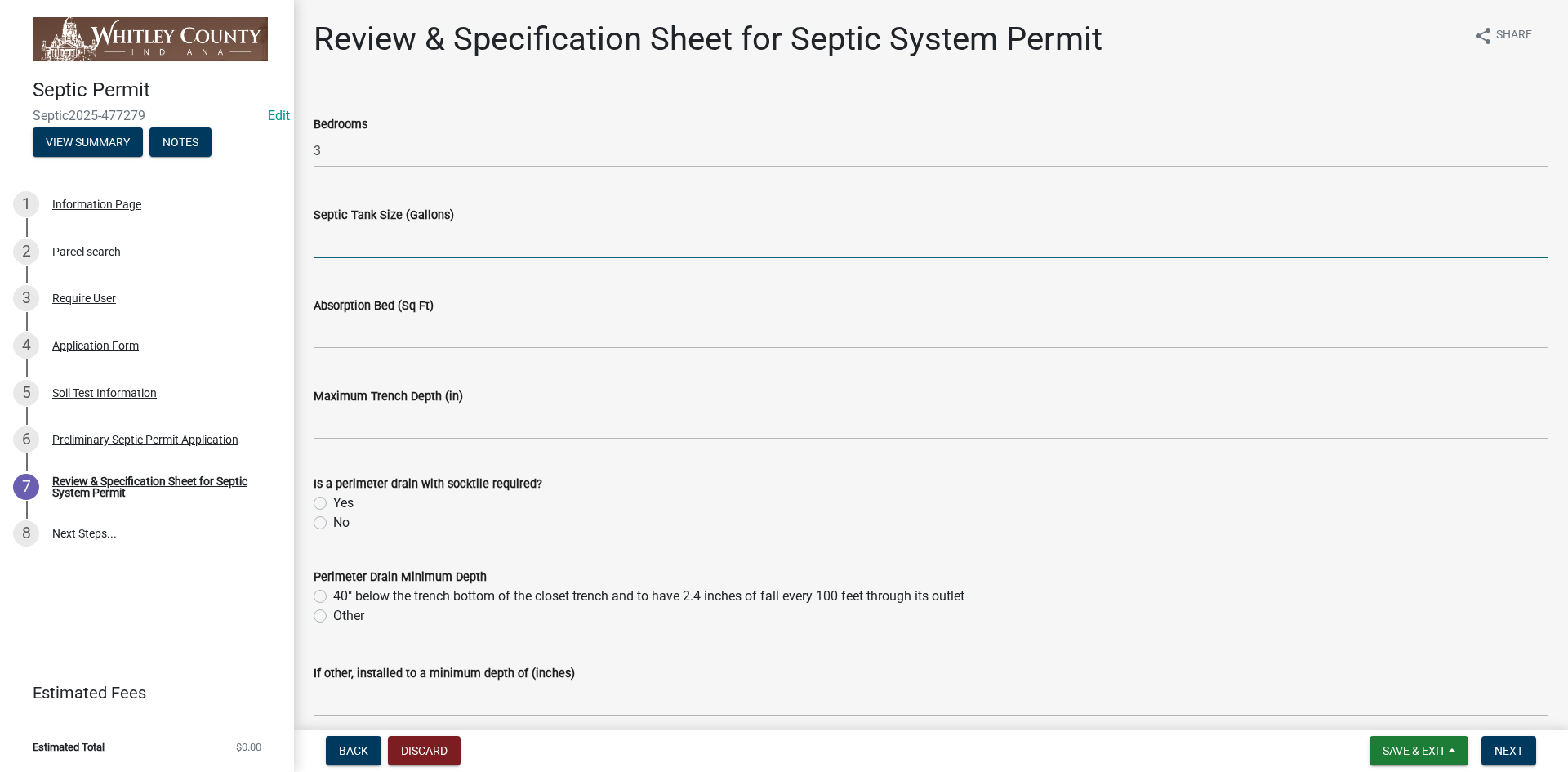
click at [336, 244] on input "text" at bounding box center [931, 241] width 1235 height 33
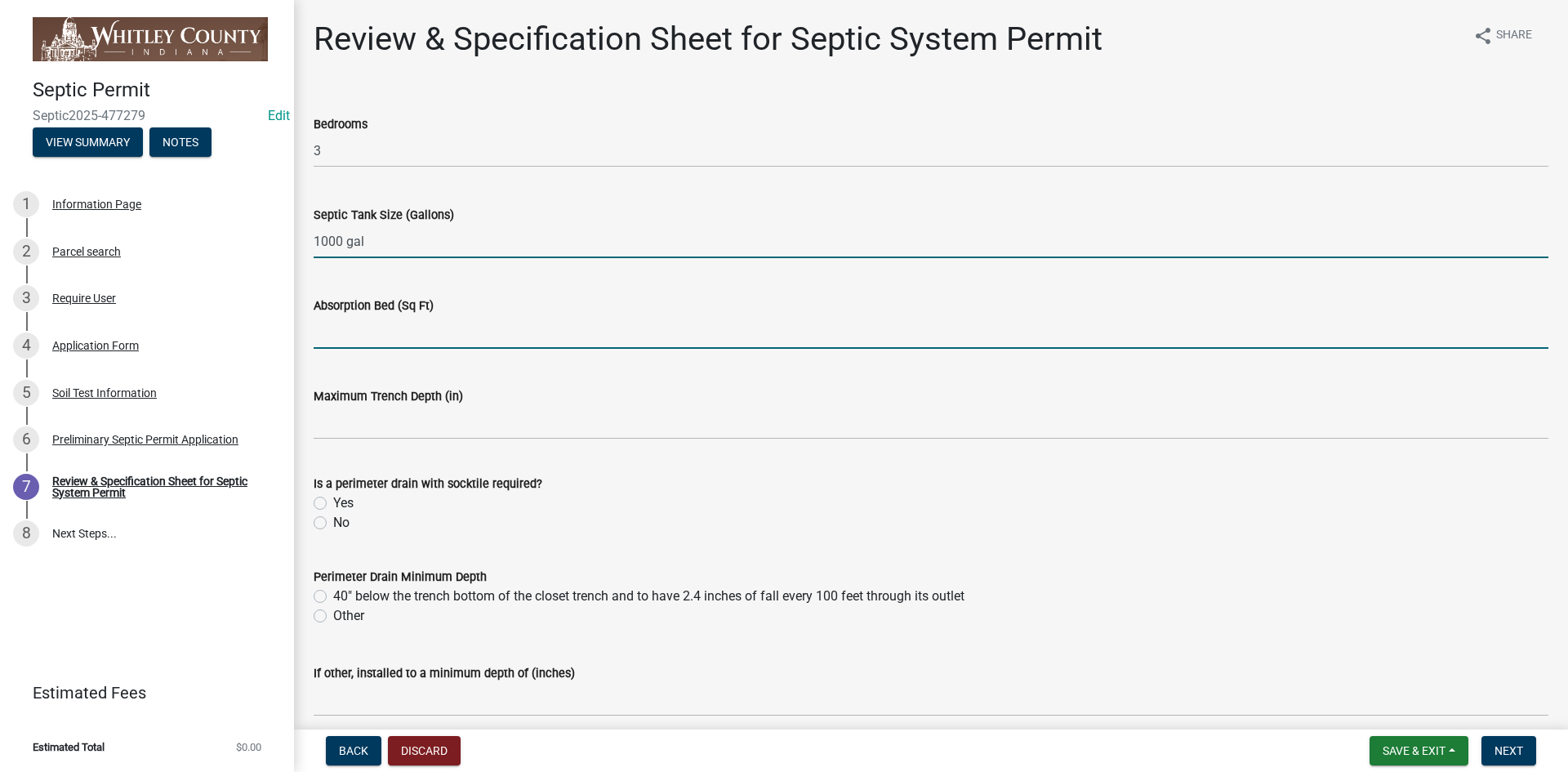
type input "1000"
click at [323, 335] on input "text" at bounding box center [931, 332] width 1235 height 33
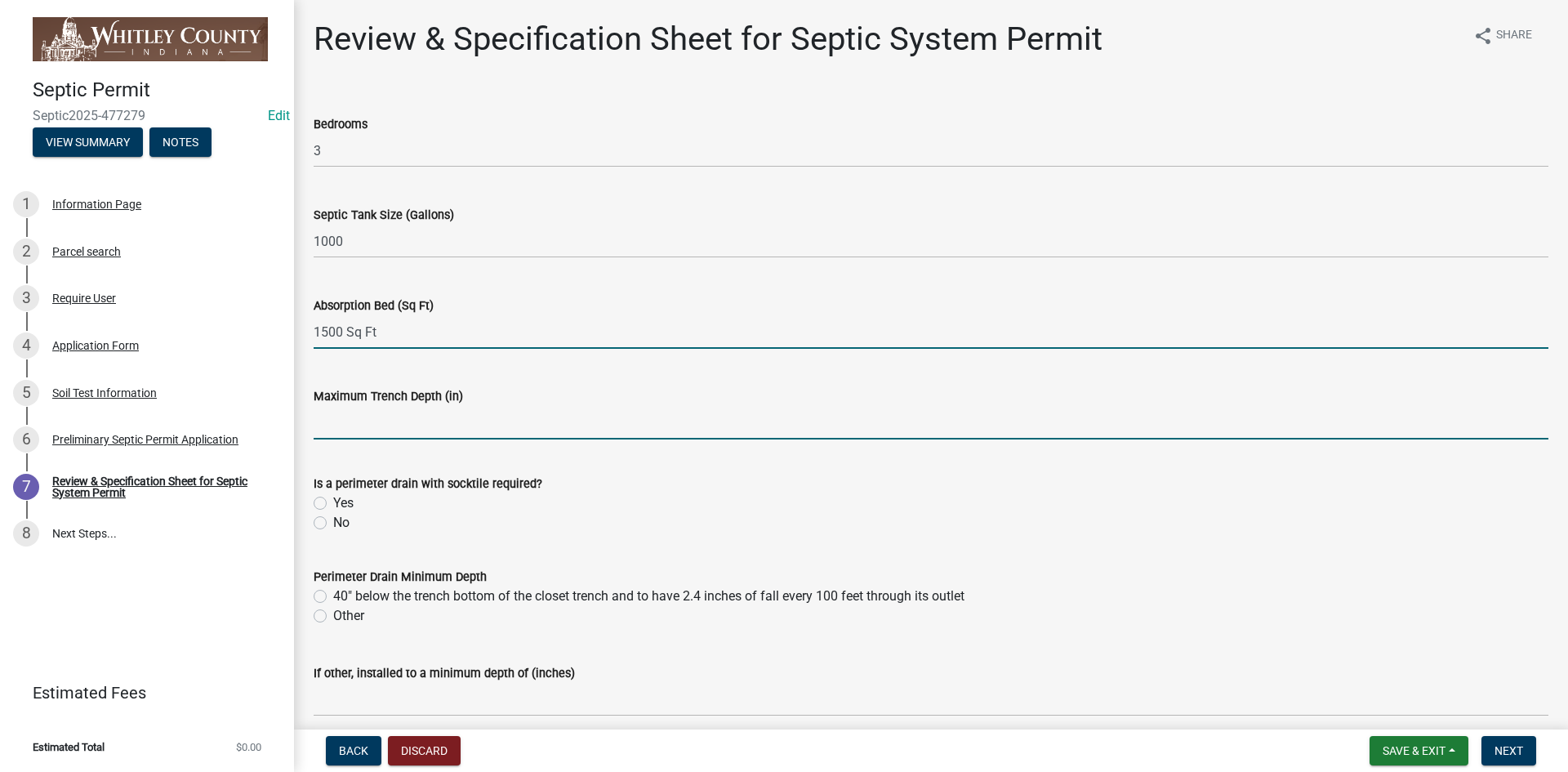
type input "1500"
click at [334, 436] on input "text" at bounding box center [931, 423] width 1235 height 33
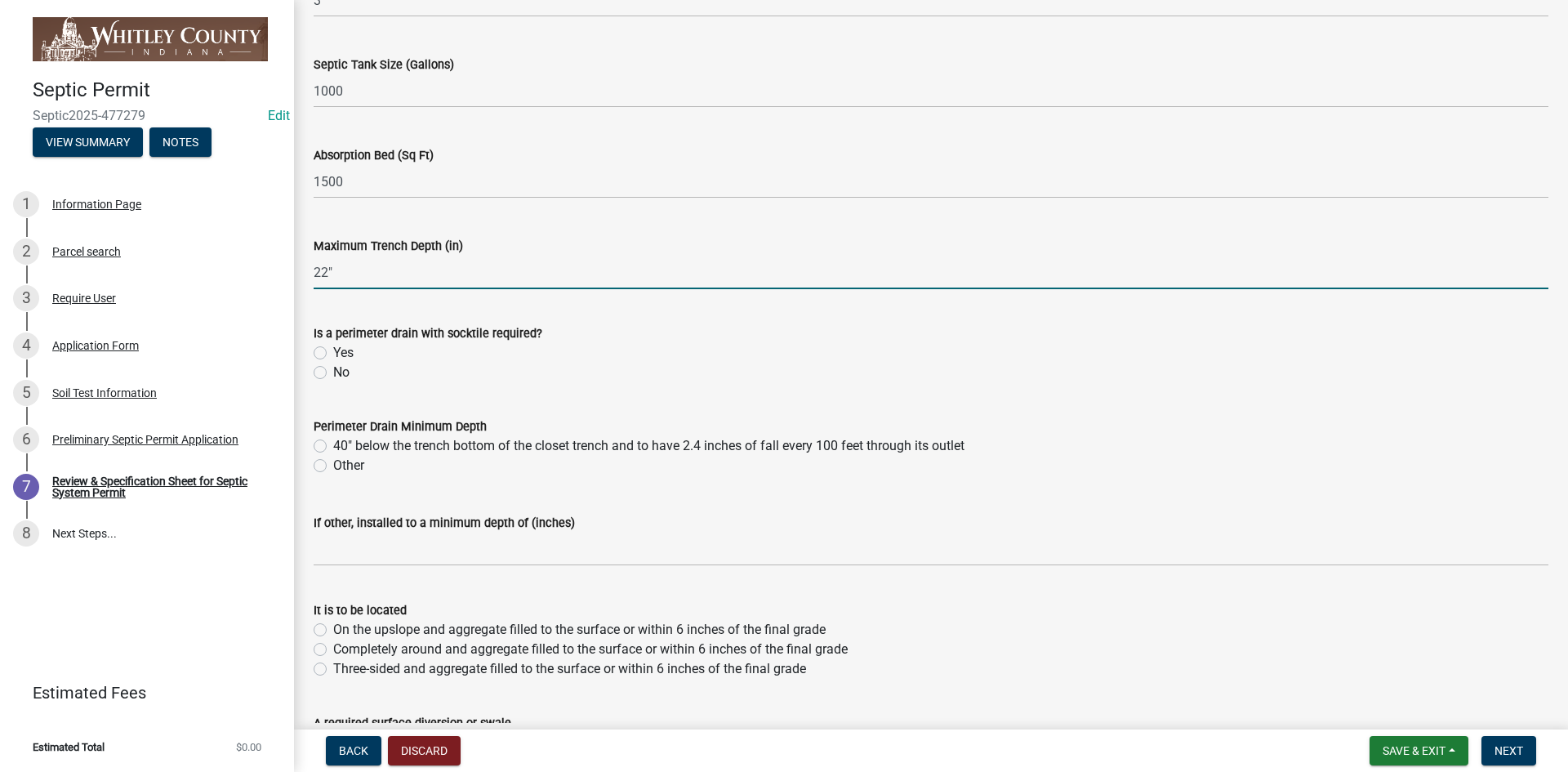
scroll to position [164, 0]
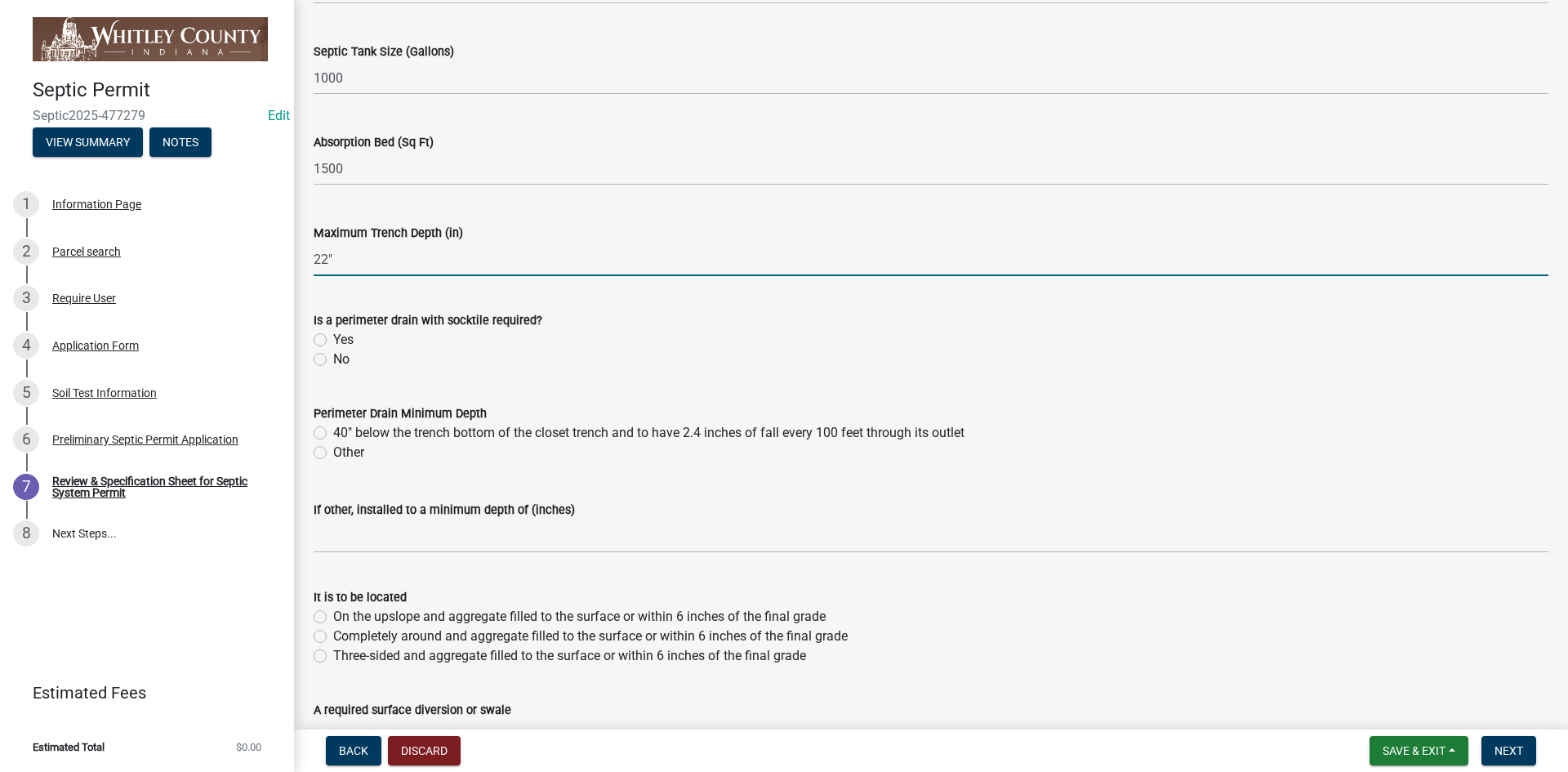
type input "22"
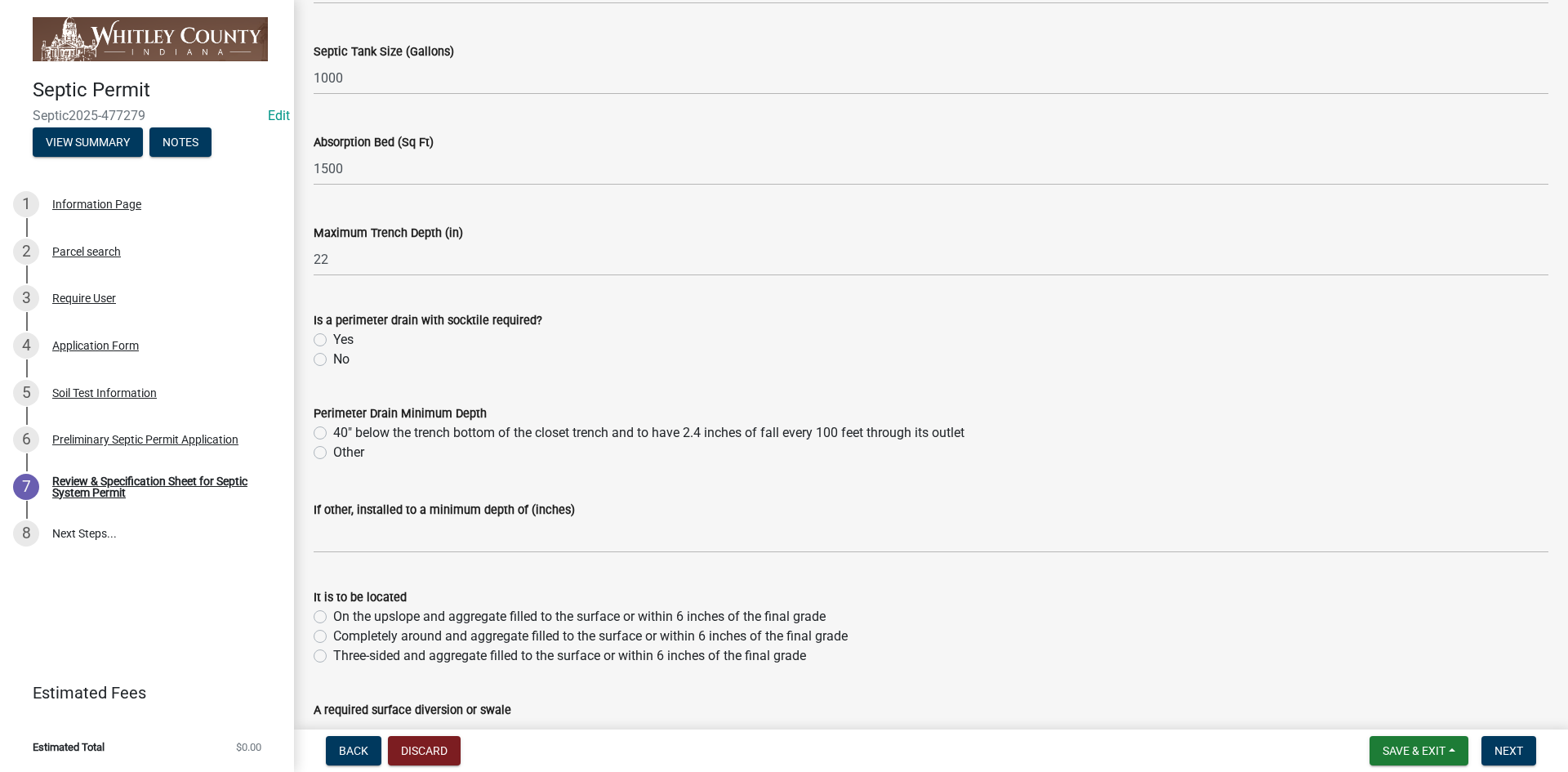
click at [334, 449] on label "Other" at bounding box center [349, 452] width 31 height 20
click at [334, 449] on input "Other" at bounding box center [339, 448] width 10 height 10
radio input "true"
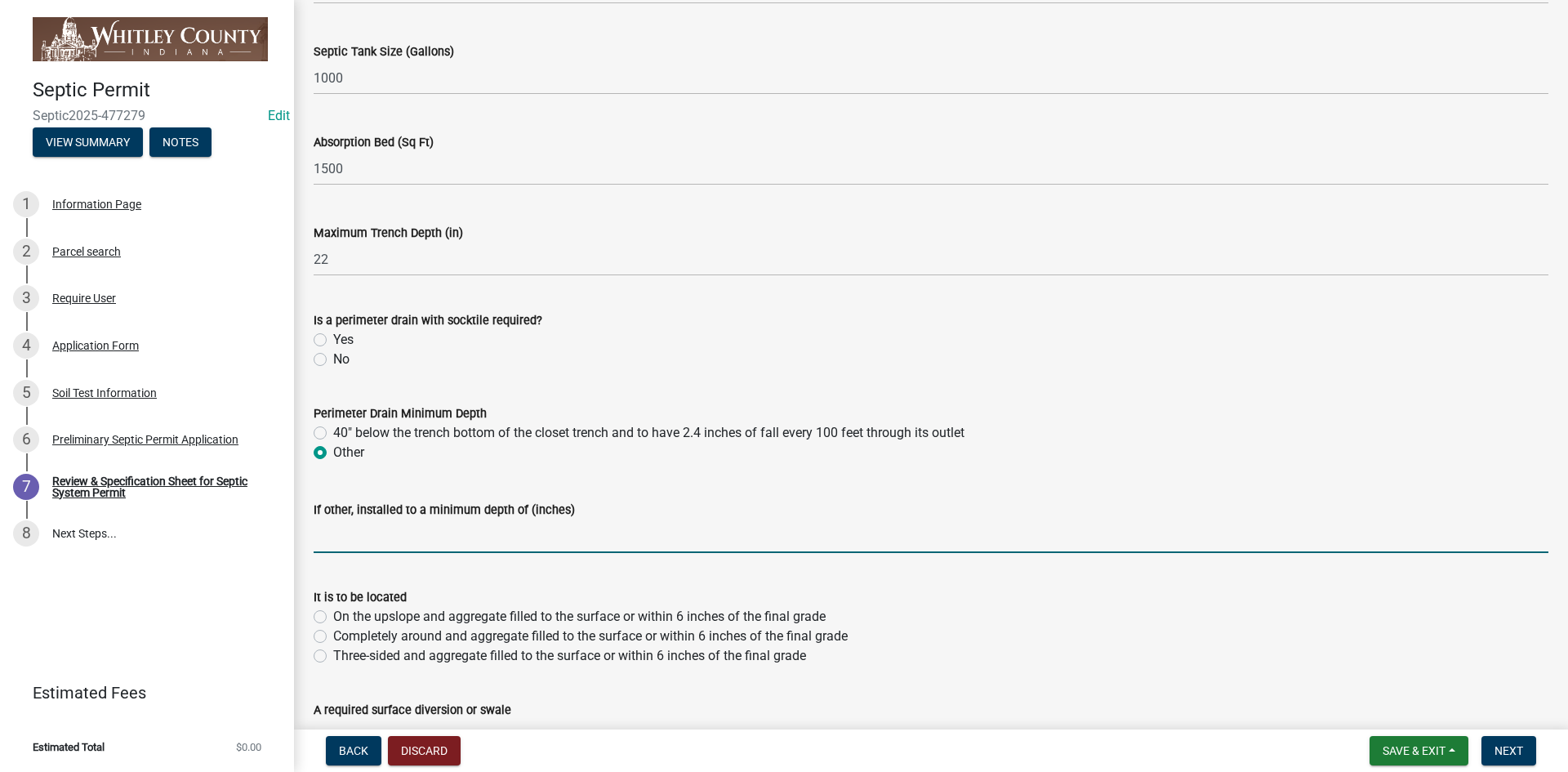
click at [333, 545] on input "text" at bounding box center [931, 536] width 1235 height 33
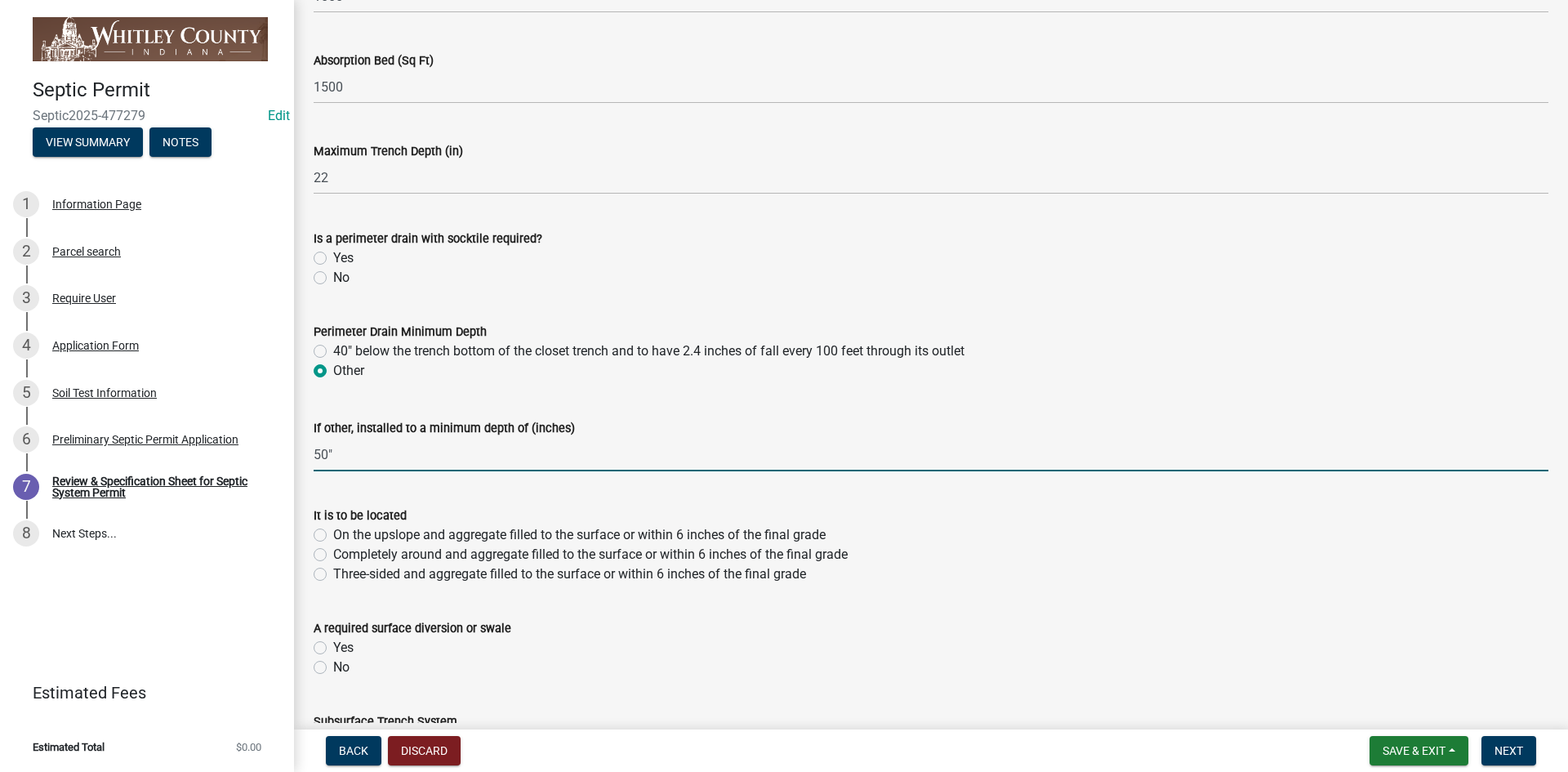
type input "50"
click at [334, 533] on label "On the upslope and aggregate filled to the surface or within 6 inches of the fi…" at bounding box center [579, 535] width 492 height 20
click at [334, 533] on input "On the upslope and aggregate filled to the surface or within 6 inches of the fi…" at bounding box center [339, 531] width 10 height 10
radio input "true"
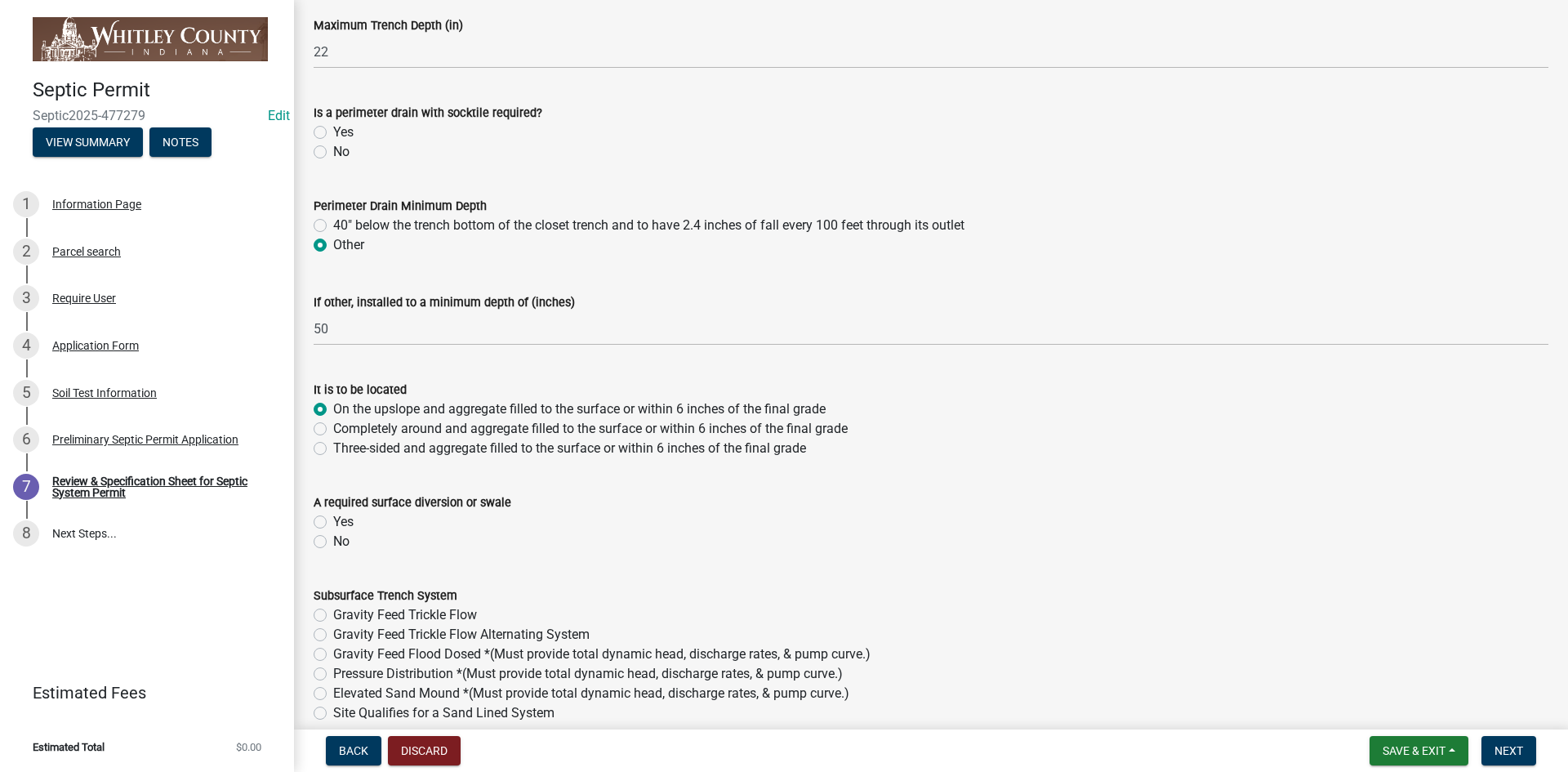
scroll to position [409, 0]
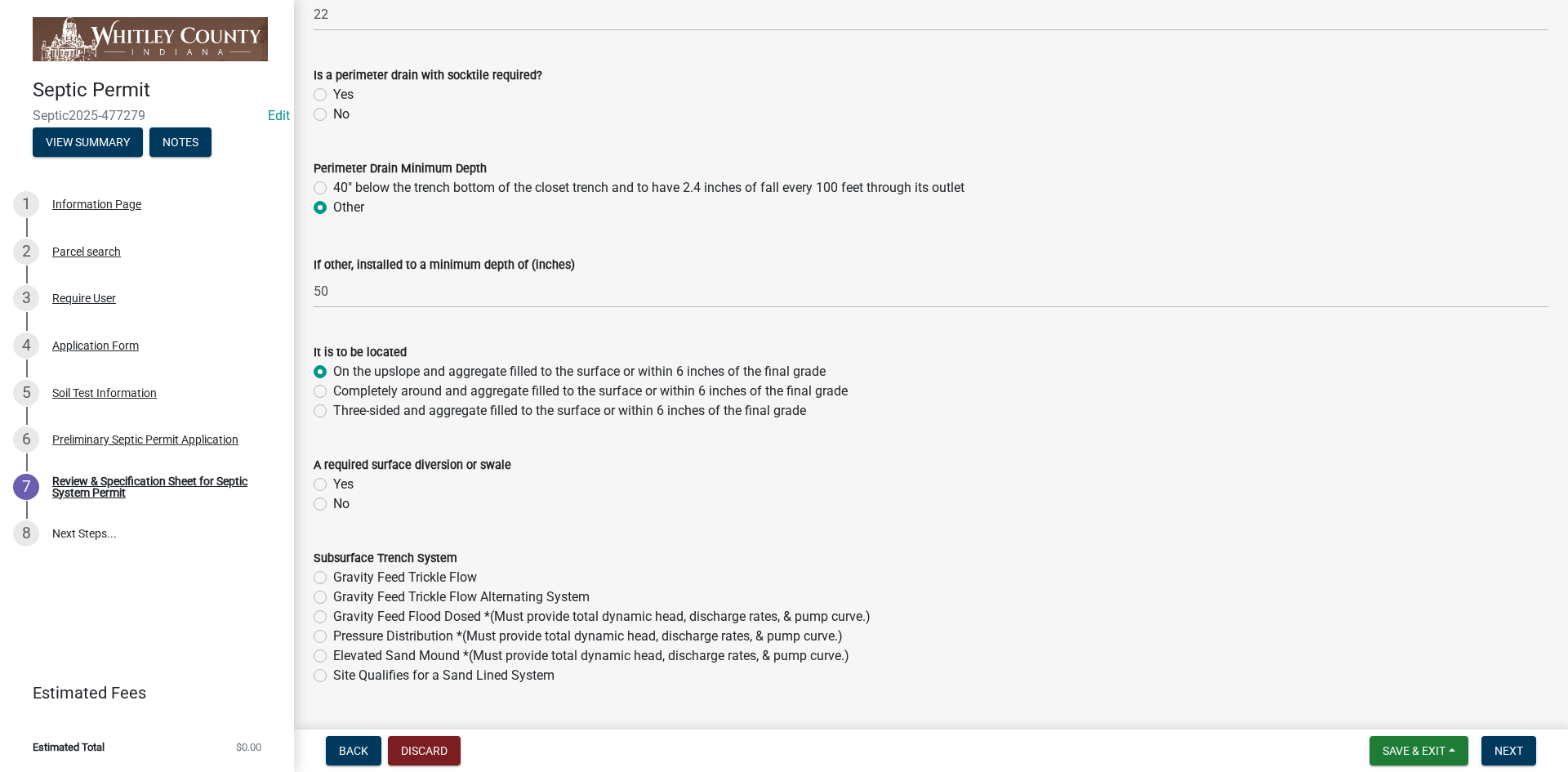
click at [334, 478] on label "Yes" at bounding box center [343, 484] width 20 height 20
click at [334, 478] on input "Yes" at bounding box center [339, 480] width 10 height 10
radio input "true"
click at [334, 579] on label "Gravity Feed Trickle Flow" at bounding box center [405, 578] width 144 height 20
click at [334, 579] on input "Gravity Feed Trickle Flow" at bounding box center [339, 573] width 10 height 10
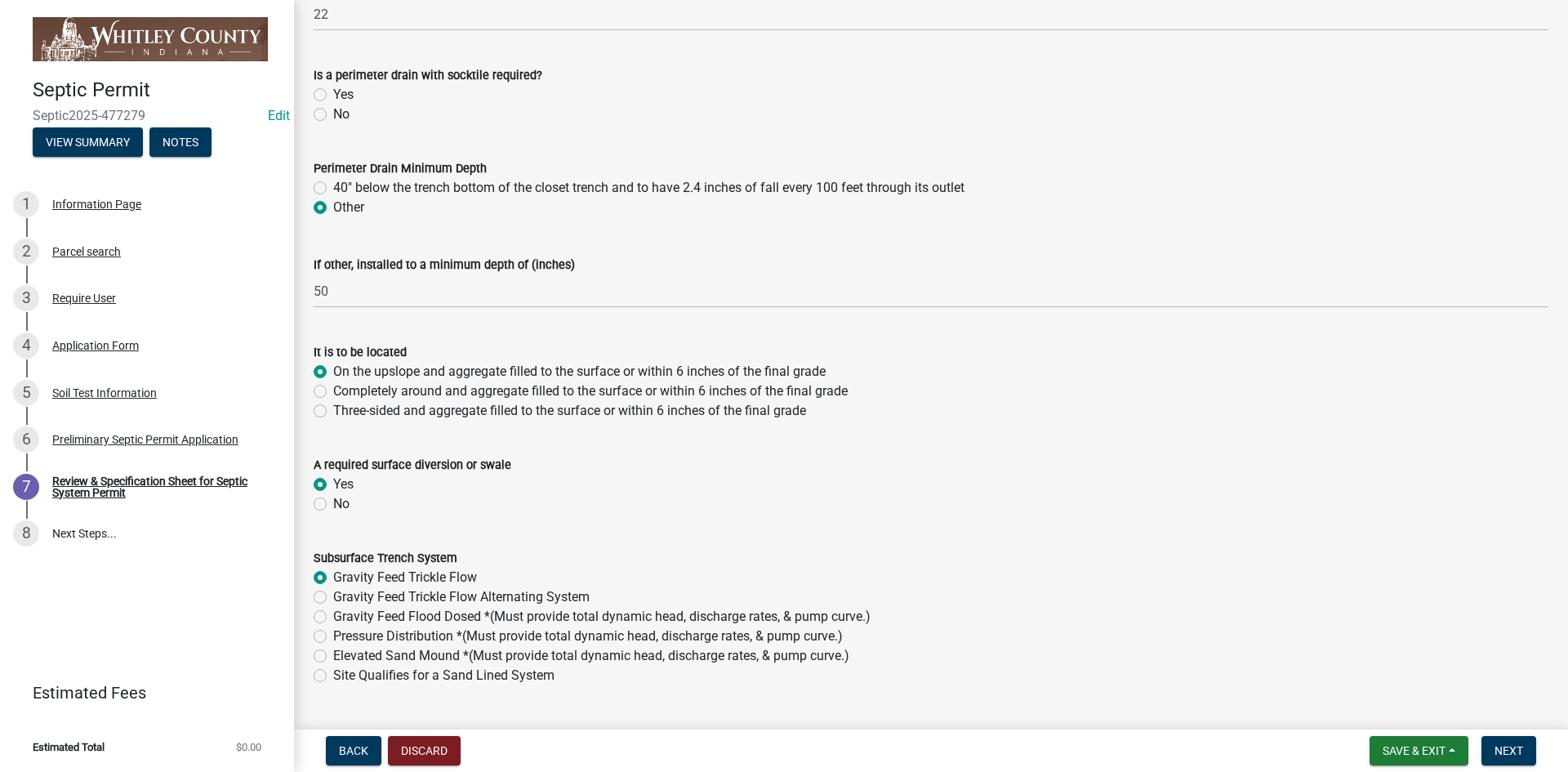
radio input "true"
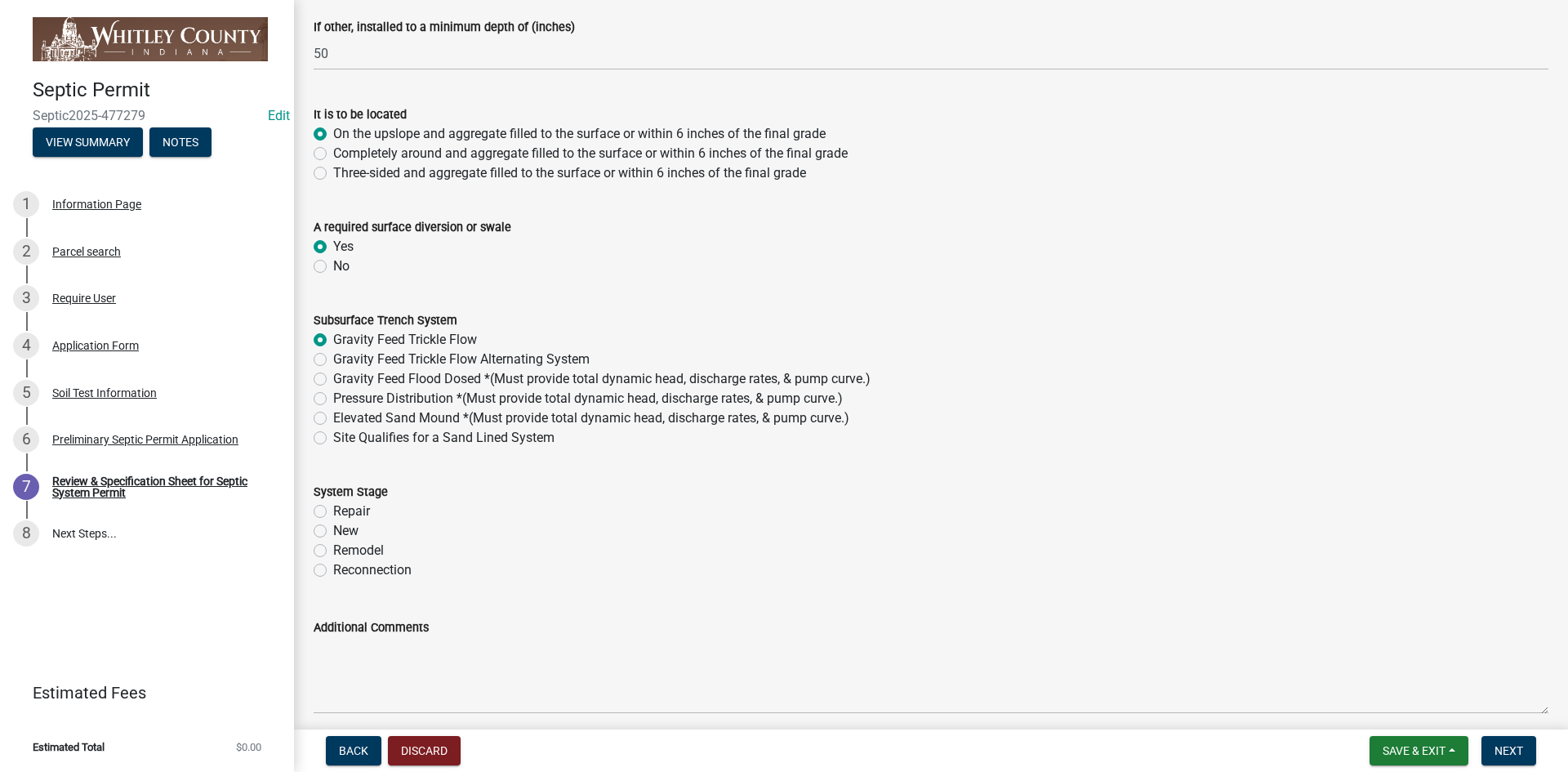
scroll to position [653, 0]
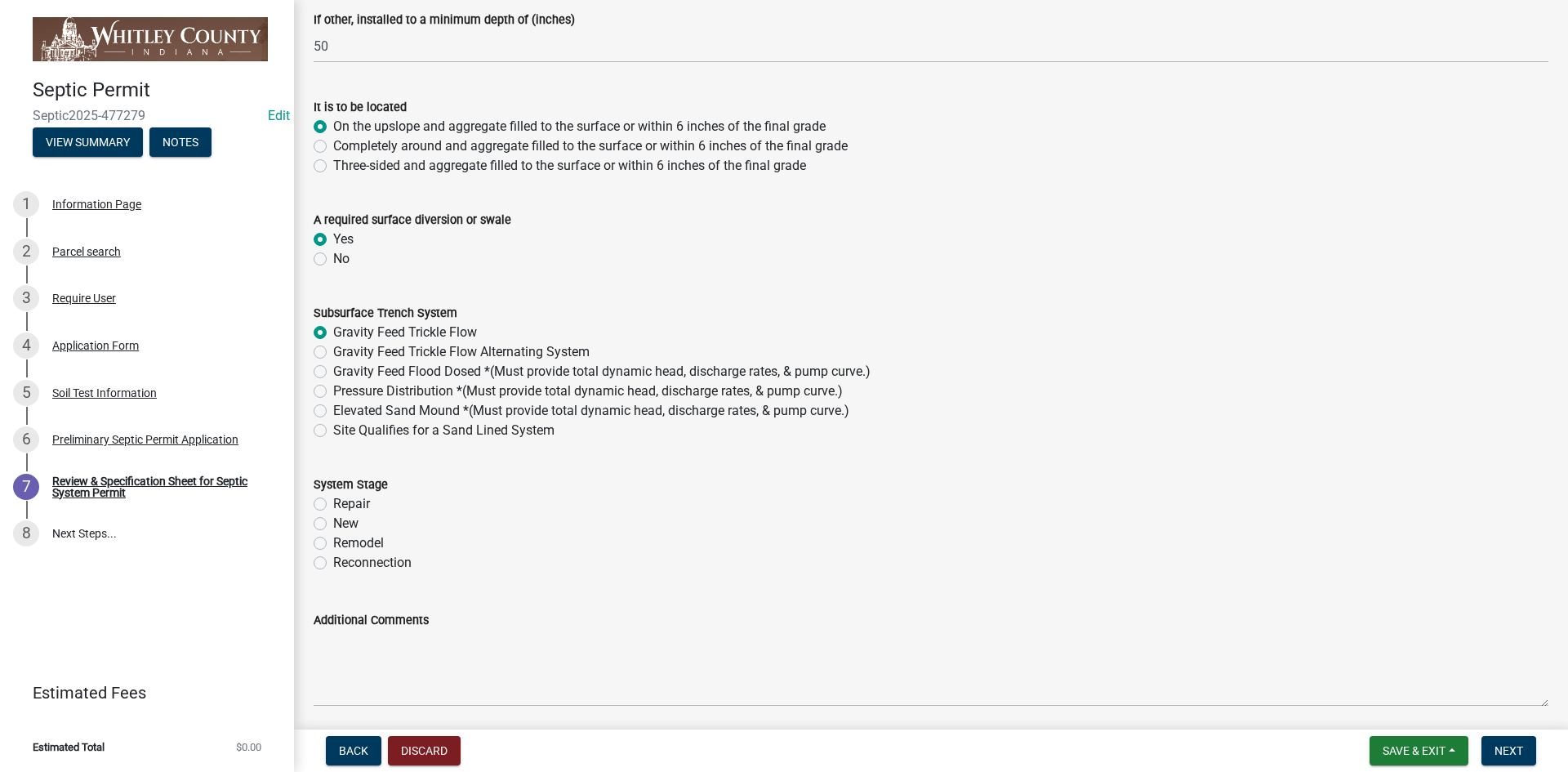
click at [334, 526] on label "New" at bounding box center [346, 524] width 25 height 20
click at [334, 525] on input "New" at bounding box center [339, 519] width 10 height 10
radio input "true"
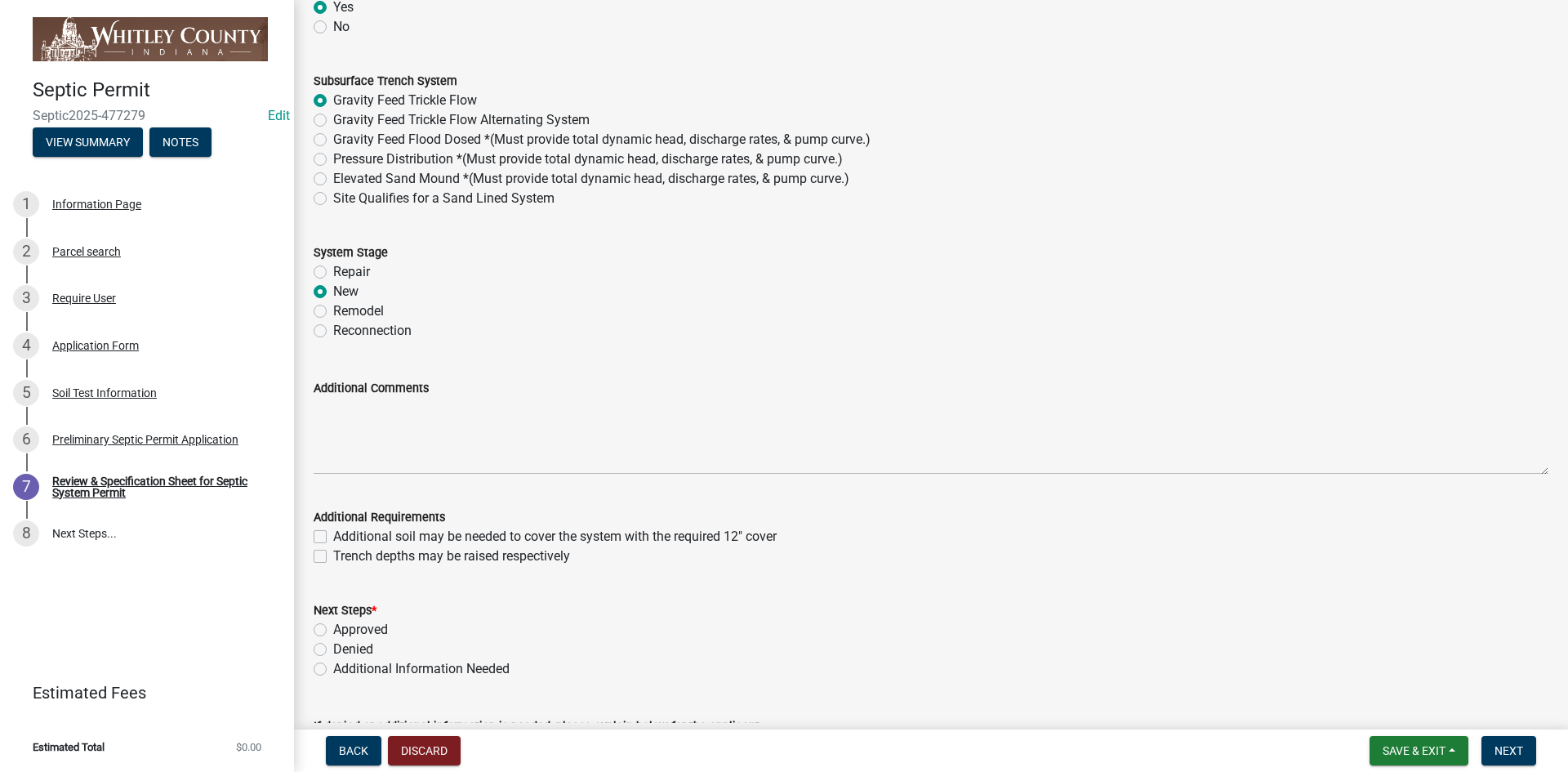
scroll to position [980, 0]
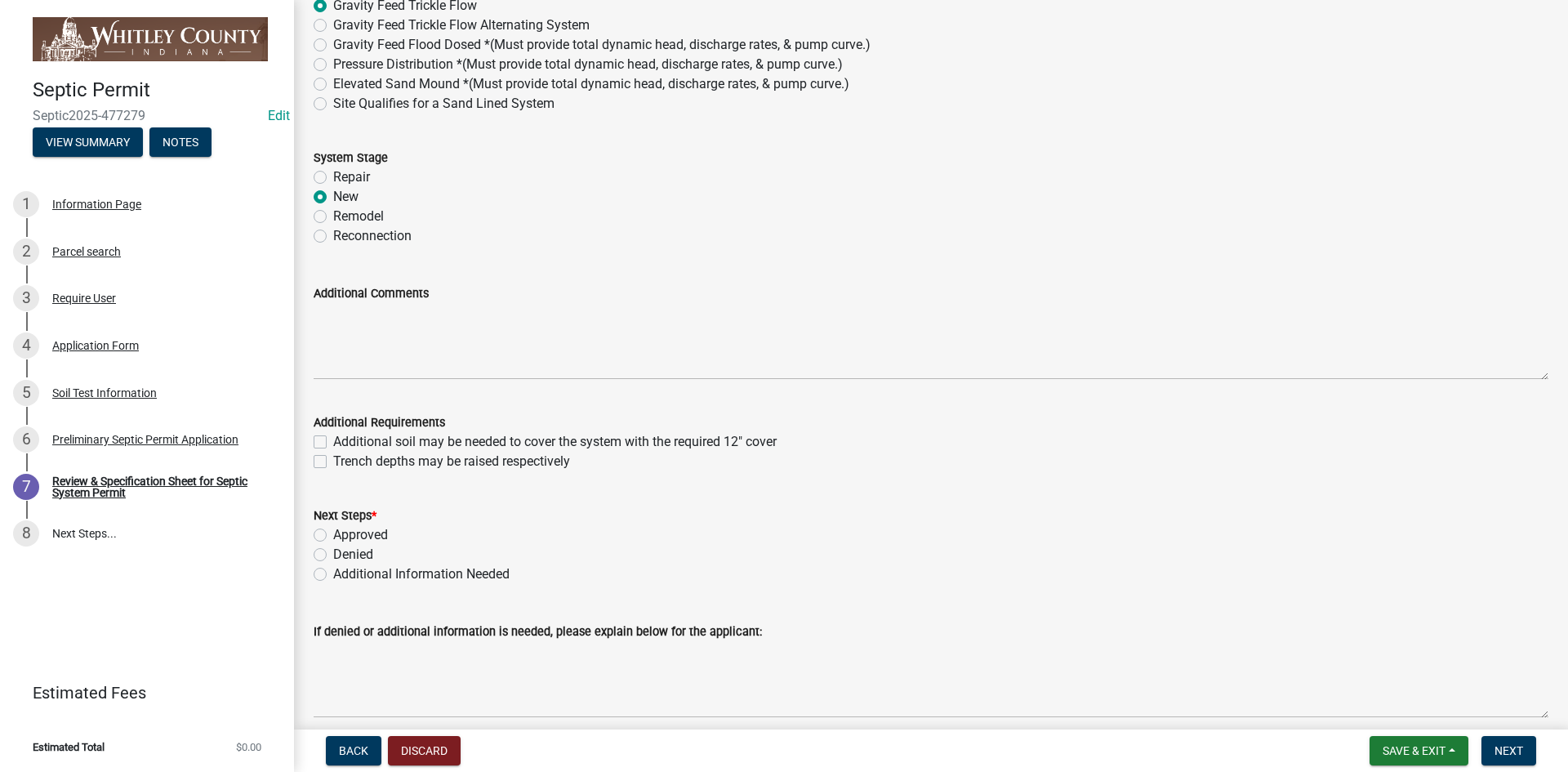
click at [334, 533] on label "Approved" at bounding box center [361, 535] width 55 height 20
click at [334, 533] on input "Approved" at bounding box center [339, 531] width 10 height 10
radio input "true"
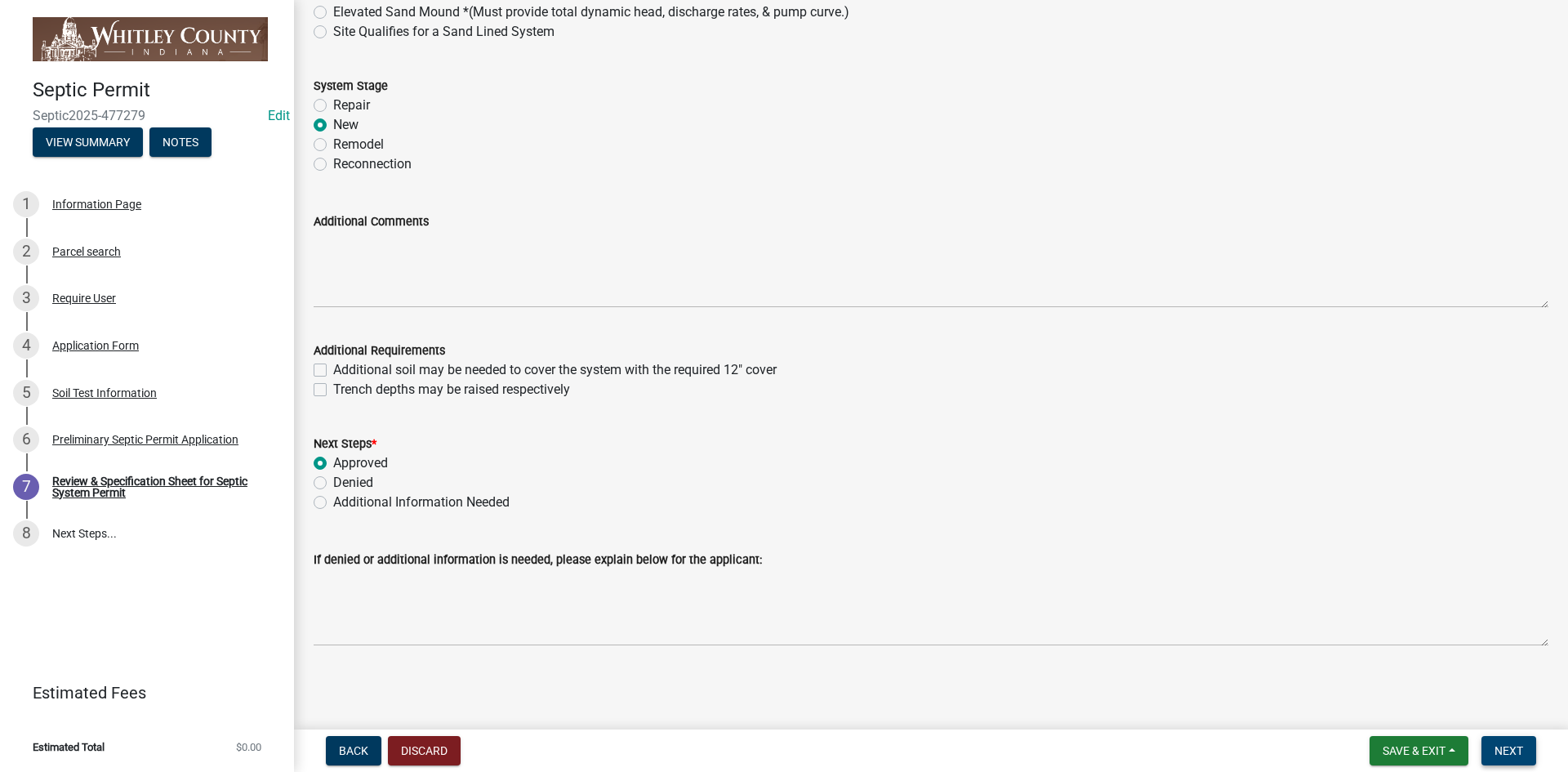
click at [1508, 750] on span "Next" at bounding box center [1509, 750] width 29 height 13
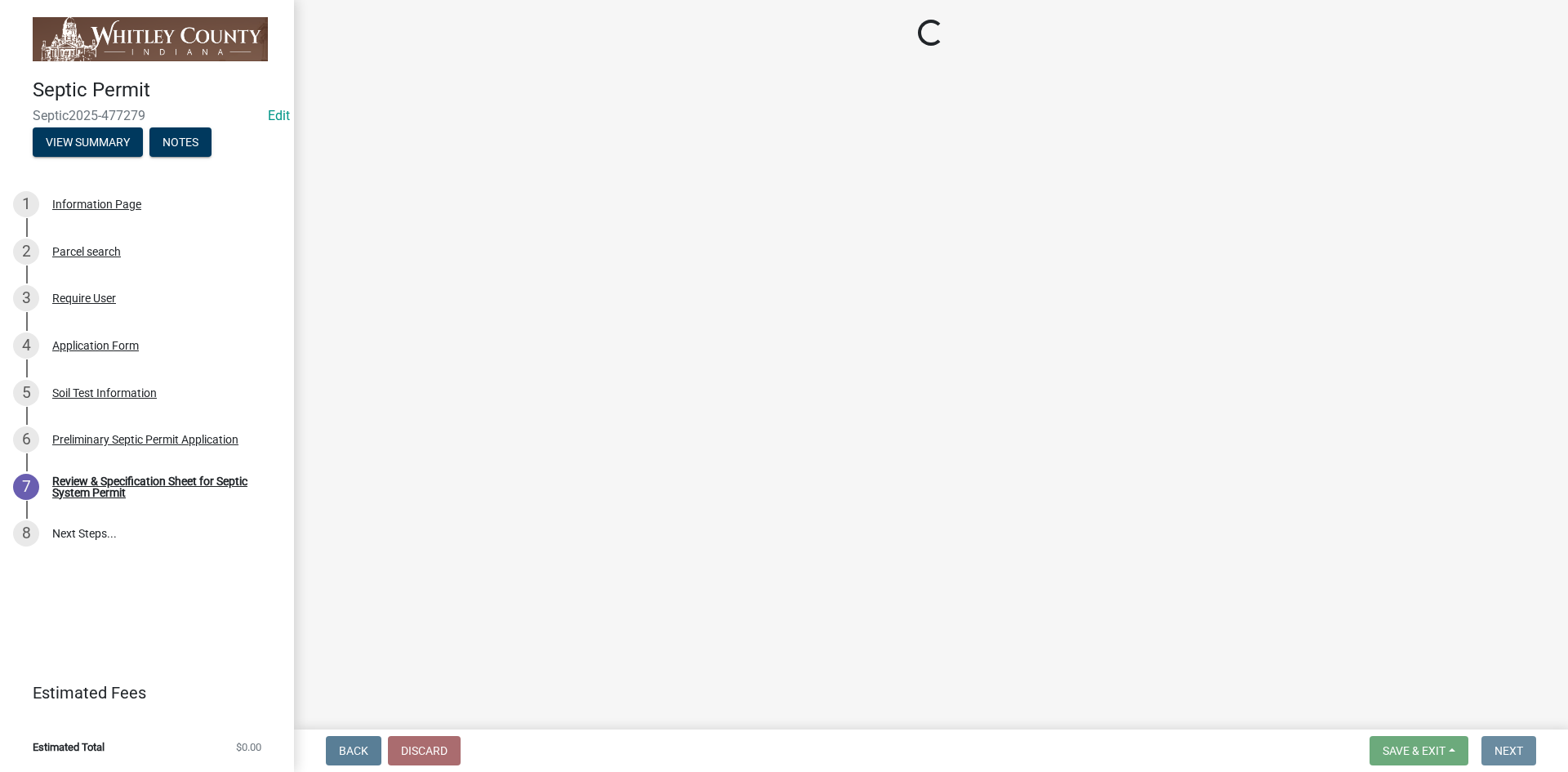
scroll to position [0, 0]
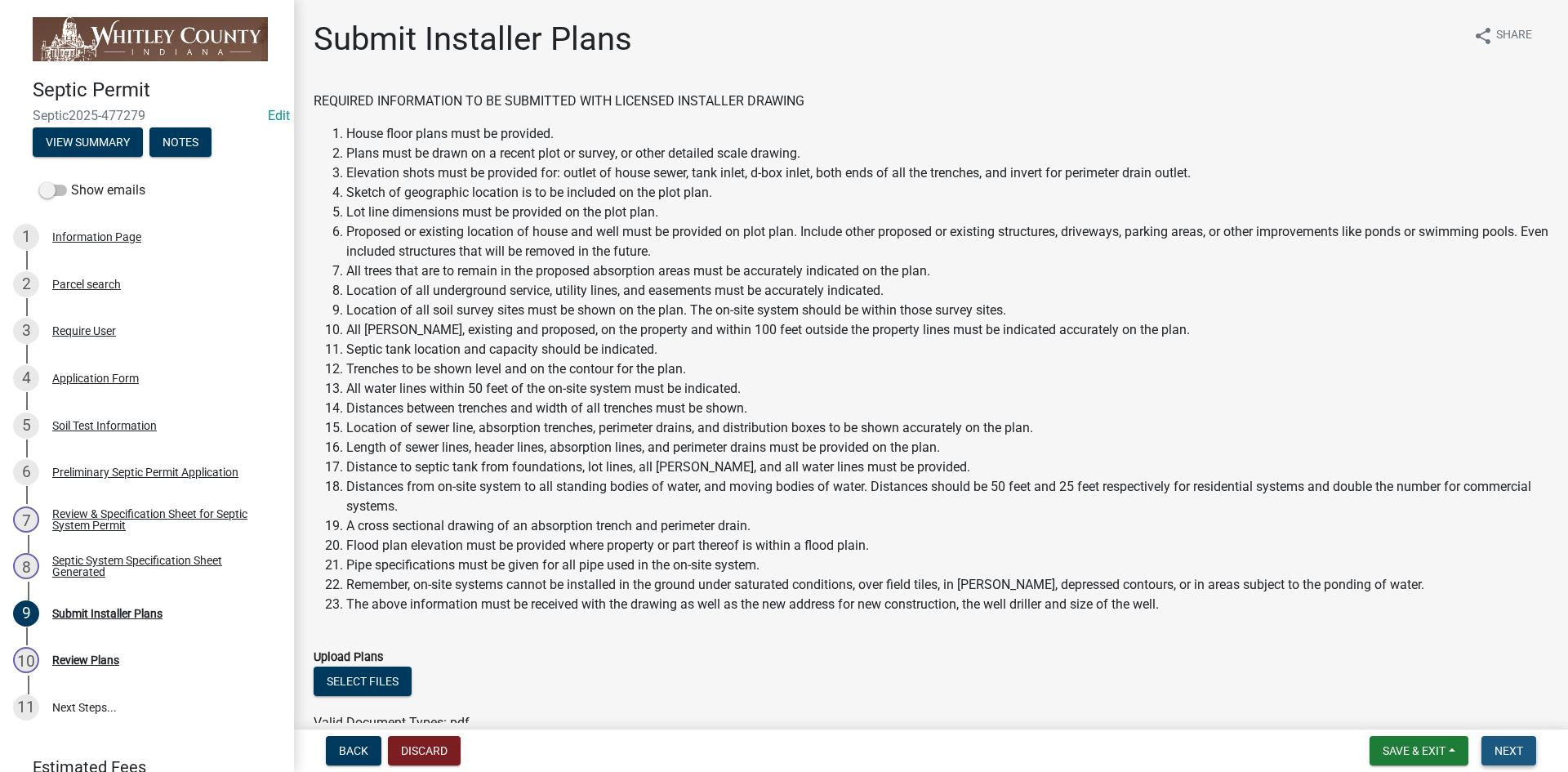
click at [1527, 750] on button "Next" at bounding box center [1509, 751] width 55 height 30
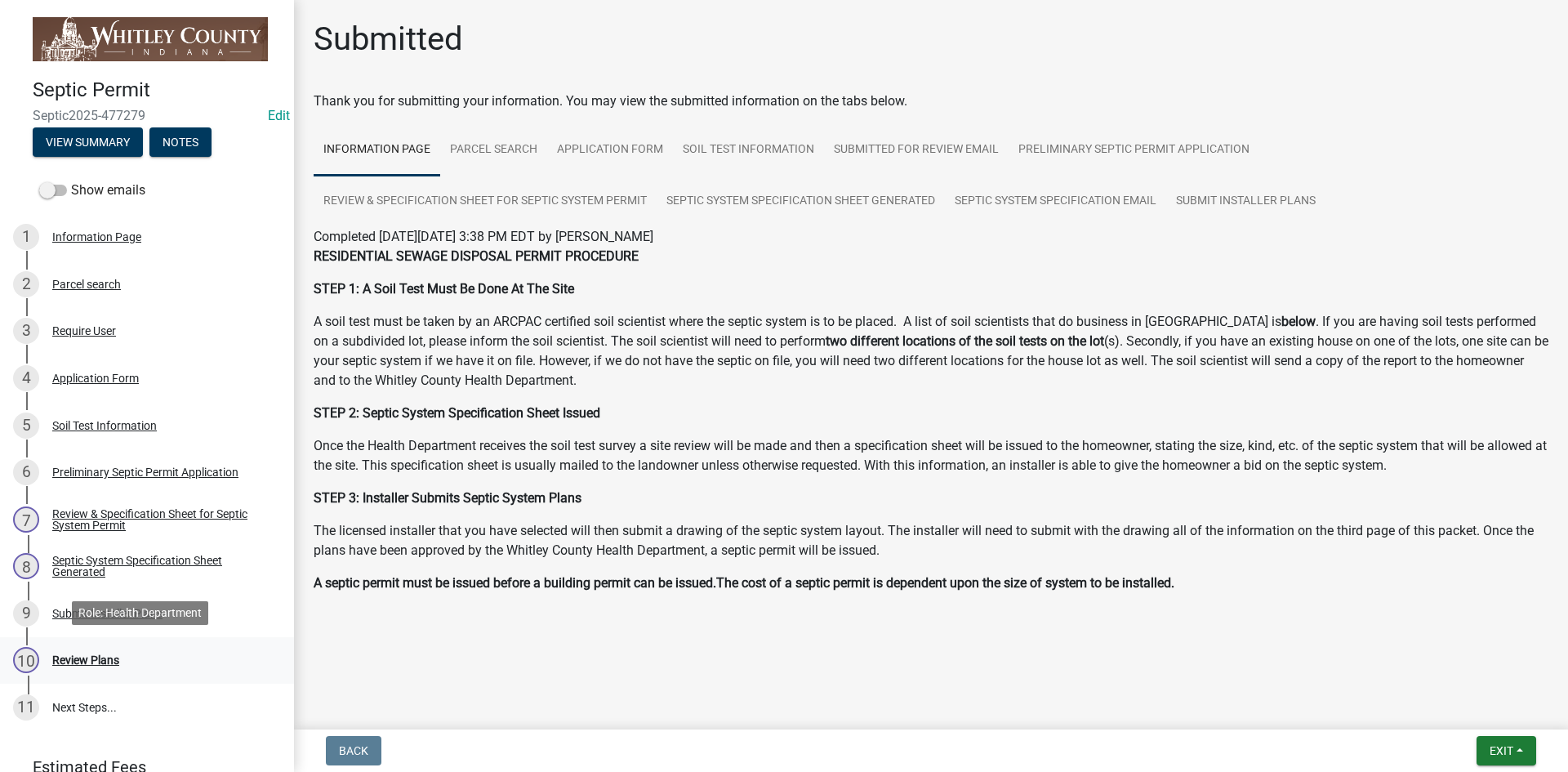
click at [103, 660] on div "Review Plans" at bounding box center [85, 660] width 67 height 11
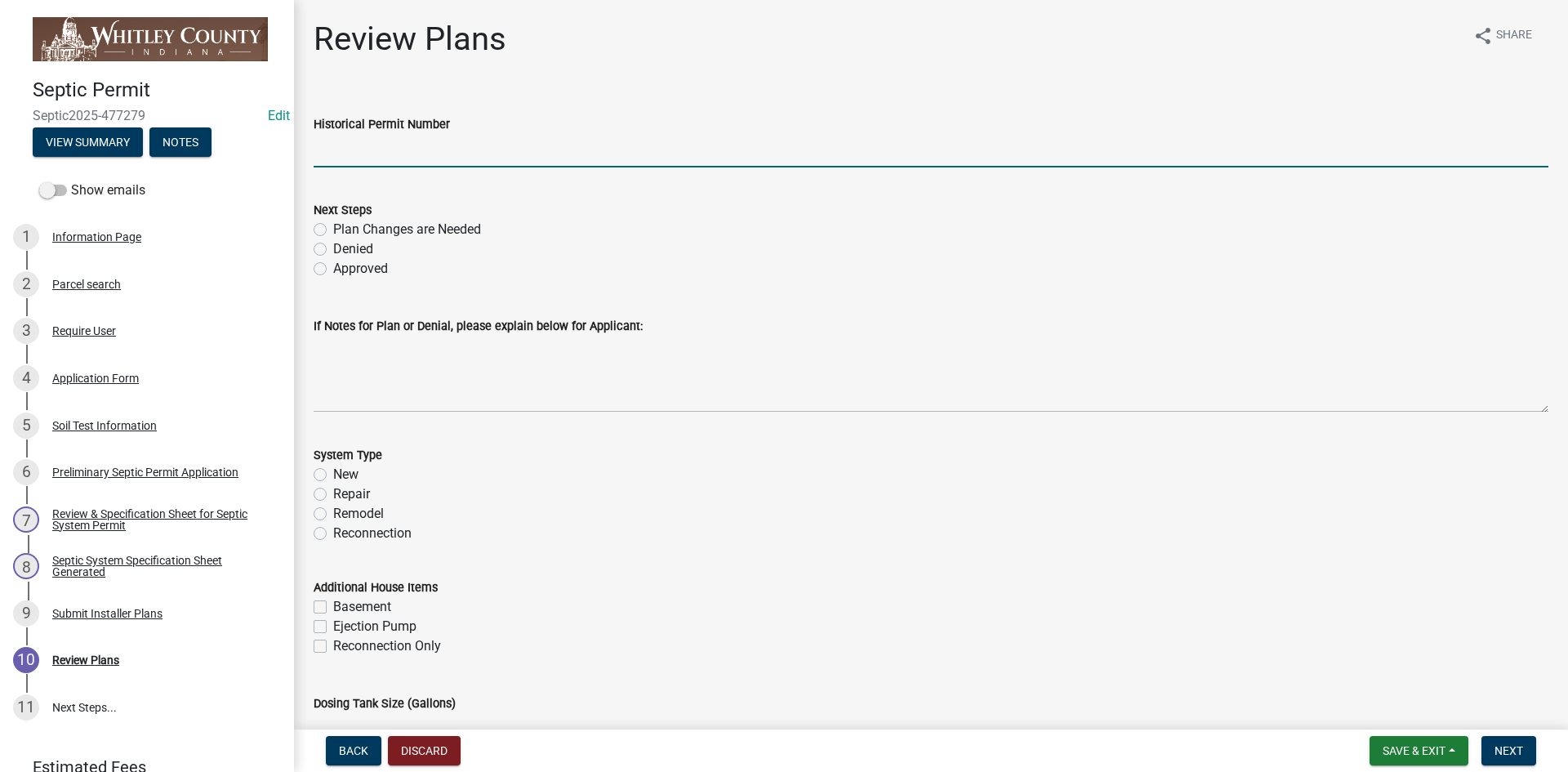
click at [341, 146] on input "Historical Permit Number" at bounding box center [931, 151] width 1235 height 33
type input "7760"
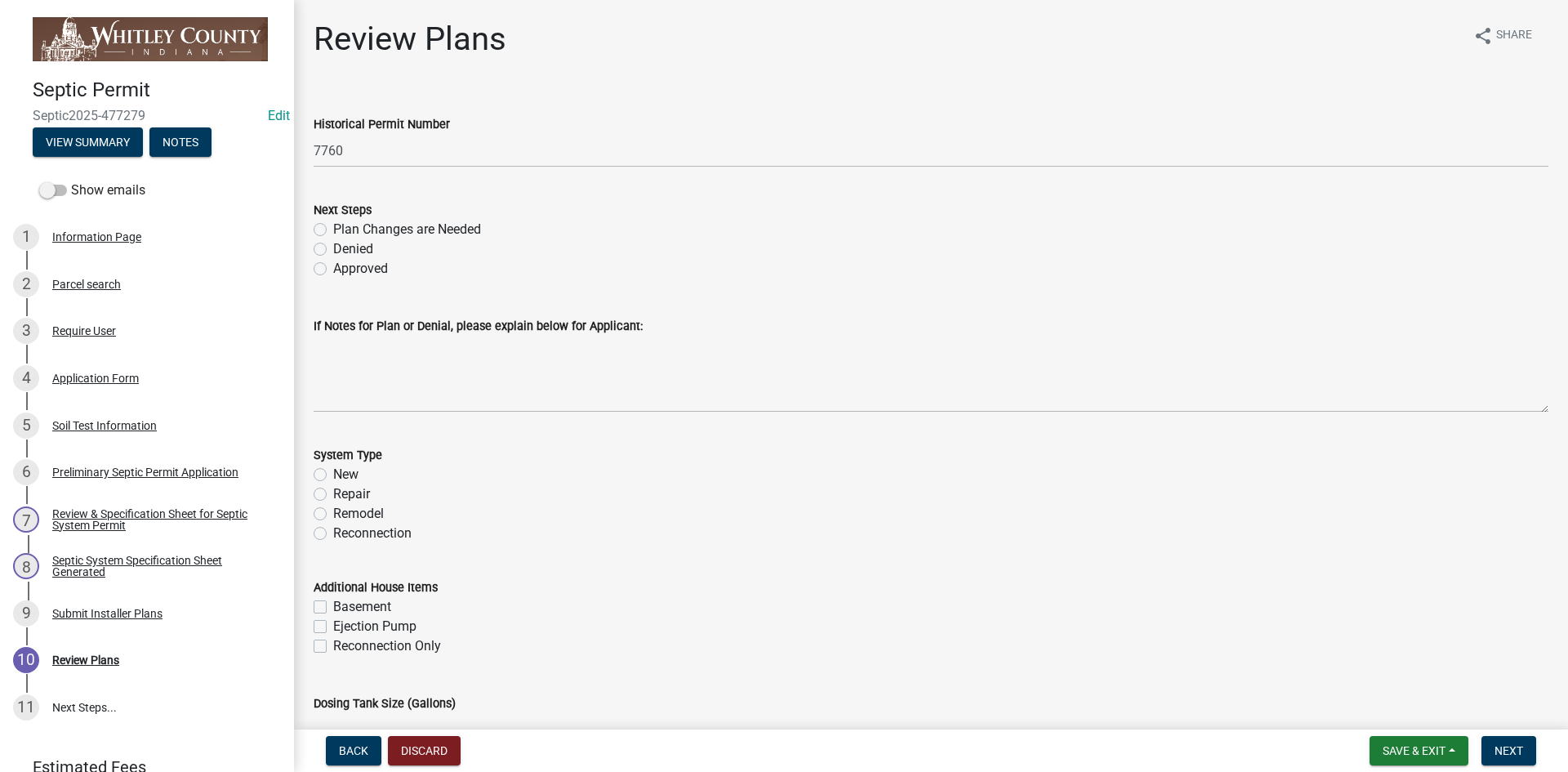
click at [334, 267] on label "Approved" at bounding box center [361, 268] width 55 height 20
click at [334, 267] on input "Approved" at bounding box center [339, 264] width 10 height 10
radio input "true"
click at [334, 471] on label "New" at bounding box center [346, 475] width 25 height 20
click at [334, 471] on input "New" at bounding box center [339, 471] width 10 height 10
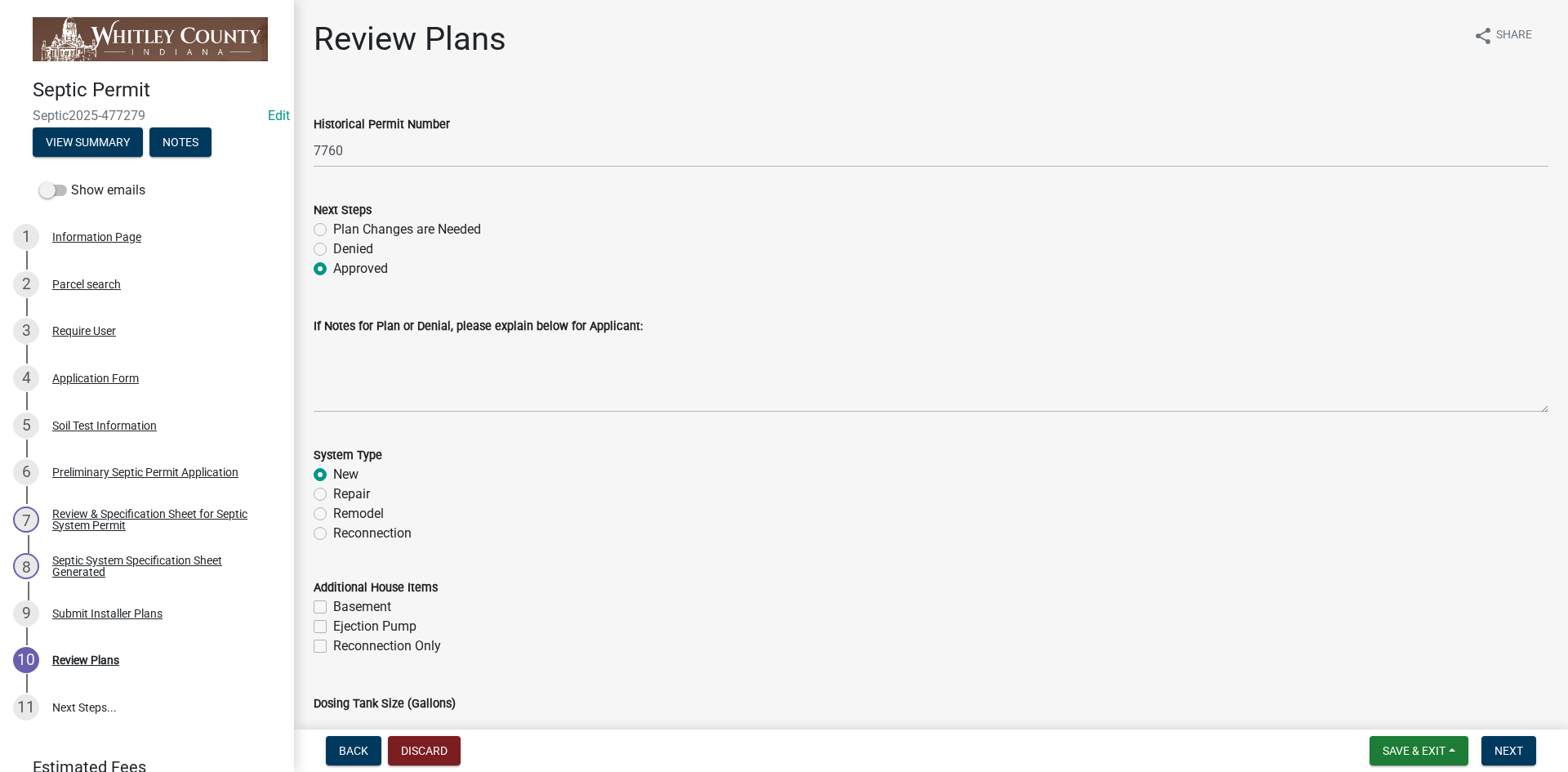
radio input "true"
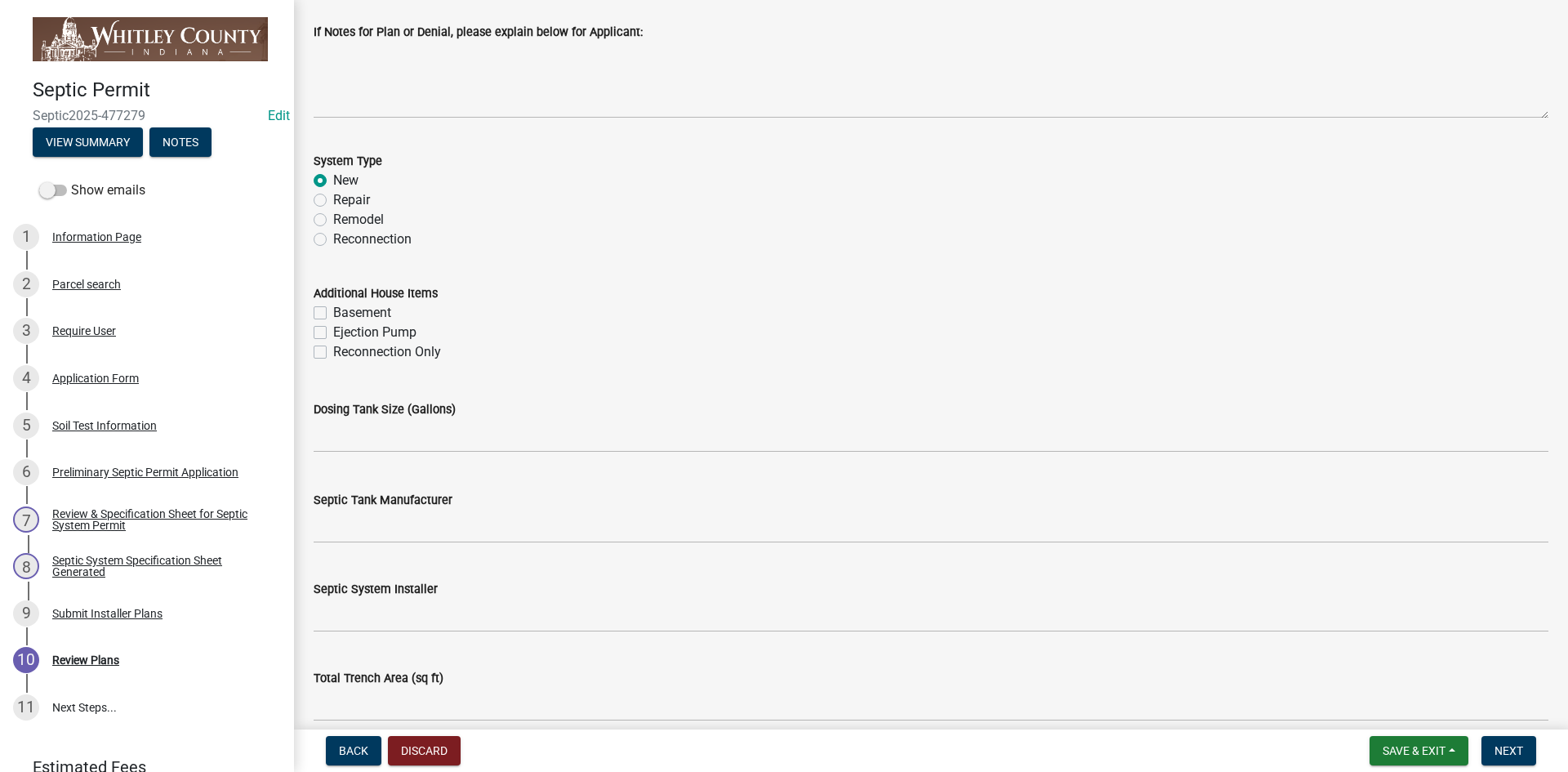
scroll to position [409, 0]
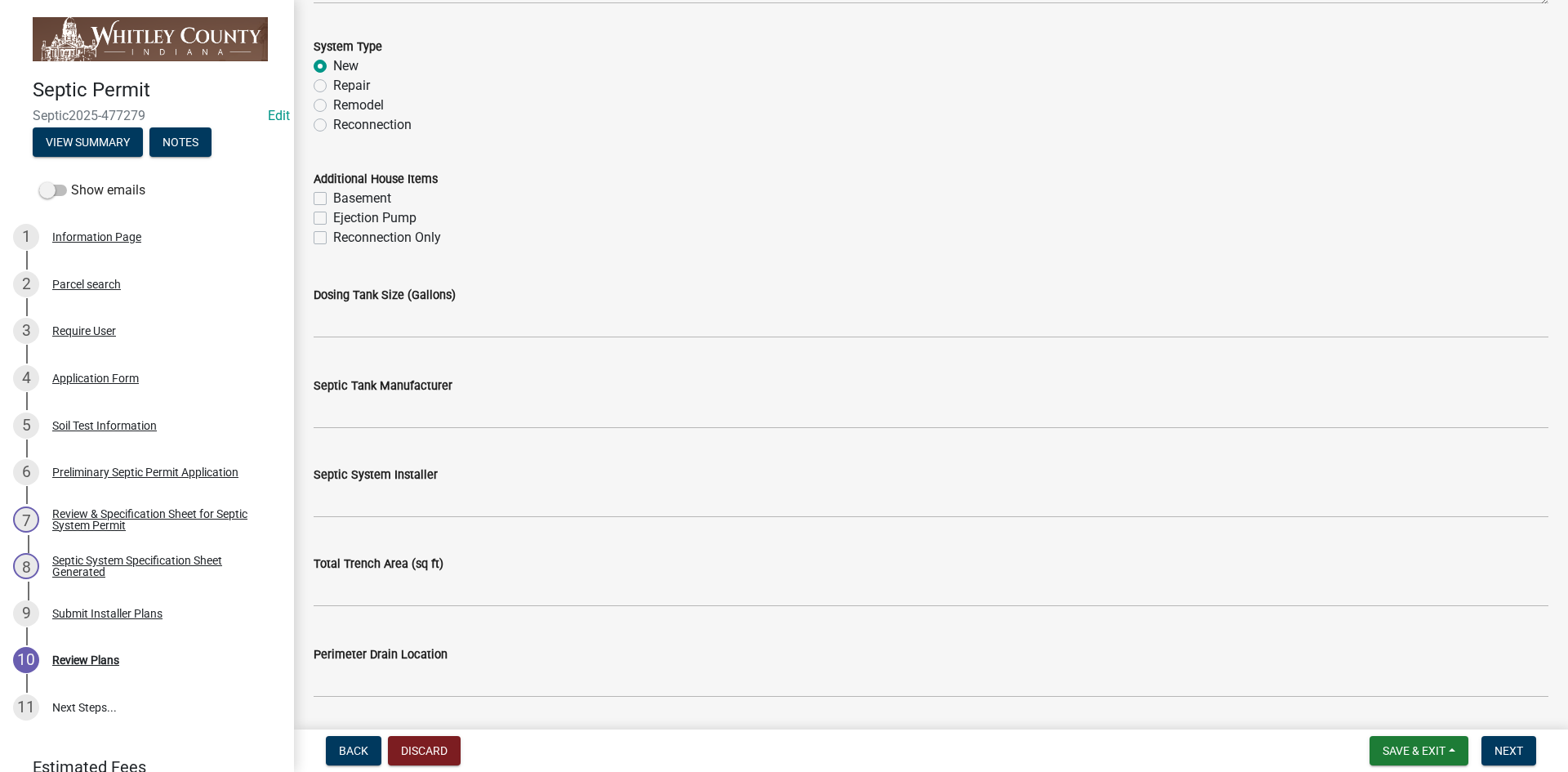
click at [334, 193] on label "Basement" at bounding box center [362, 199] width 58 height 20
click at [334, 193] on input "Basement" at bounding box center [339, 194] width 10 height 10
checkbox input "true"
checkbox input "false"
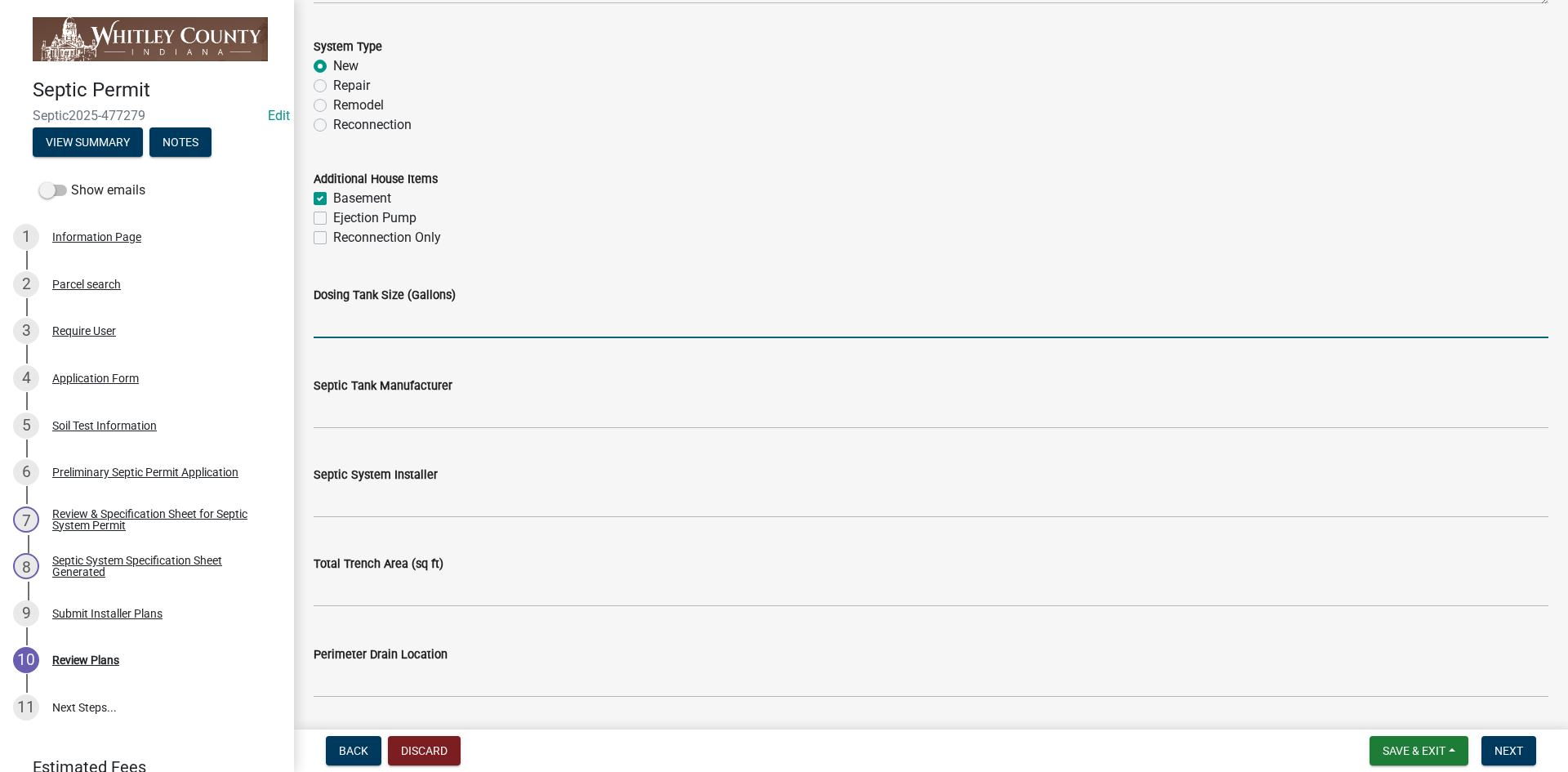
click at [326, 321] on input "text" at bounding box center [931, 322] width 1235 height 33
type input "1000"
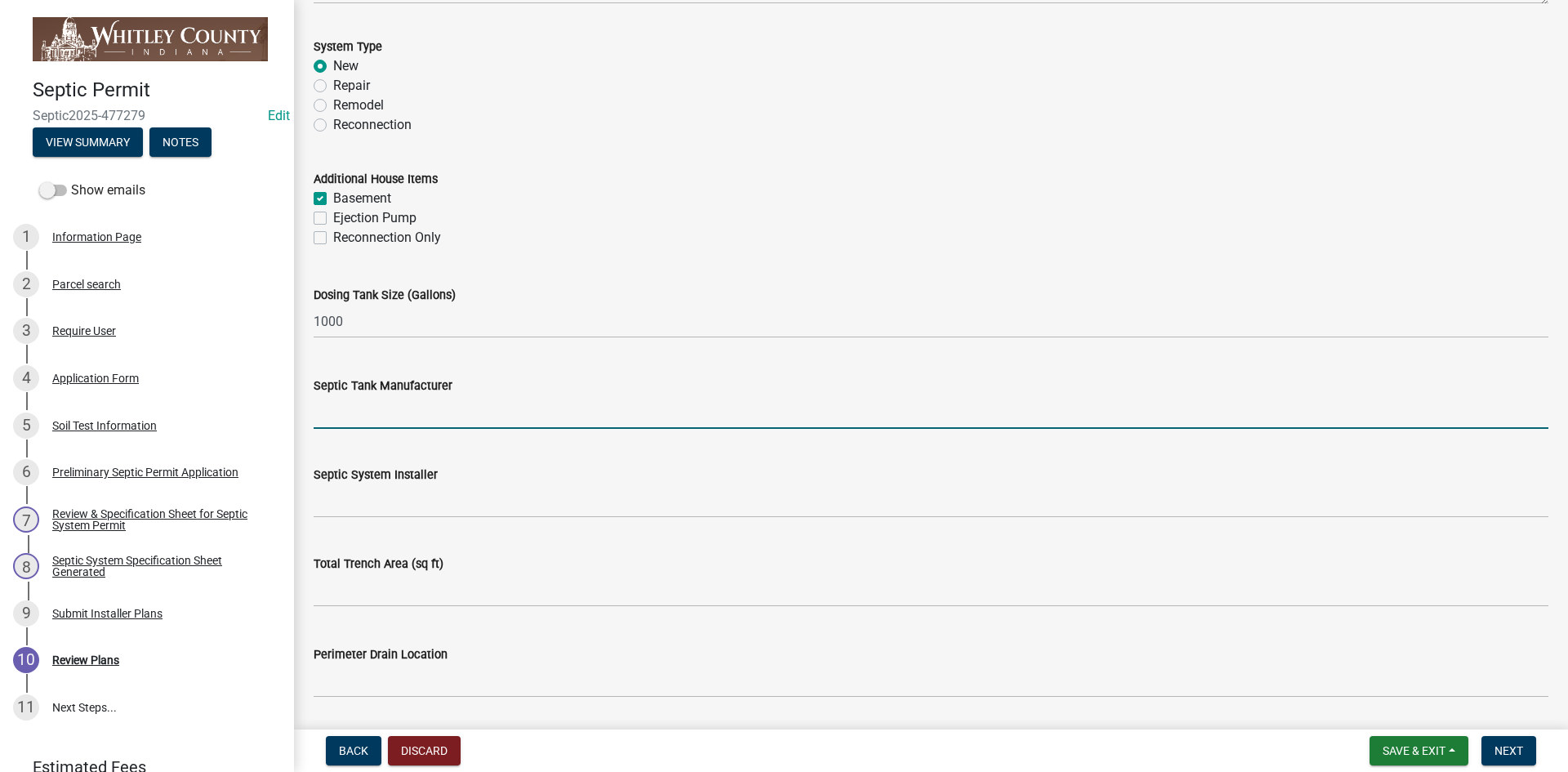
click at [335, 412] on input "Septic Tank Manufacturer" at bounding box center [931, 412] width 1235 height 33
type input "North [PERSON_NAME]"
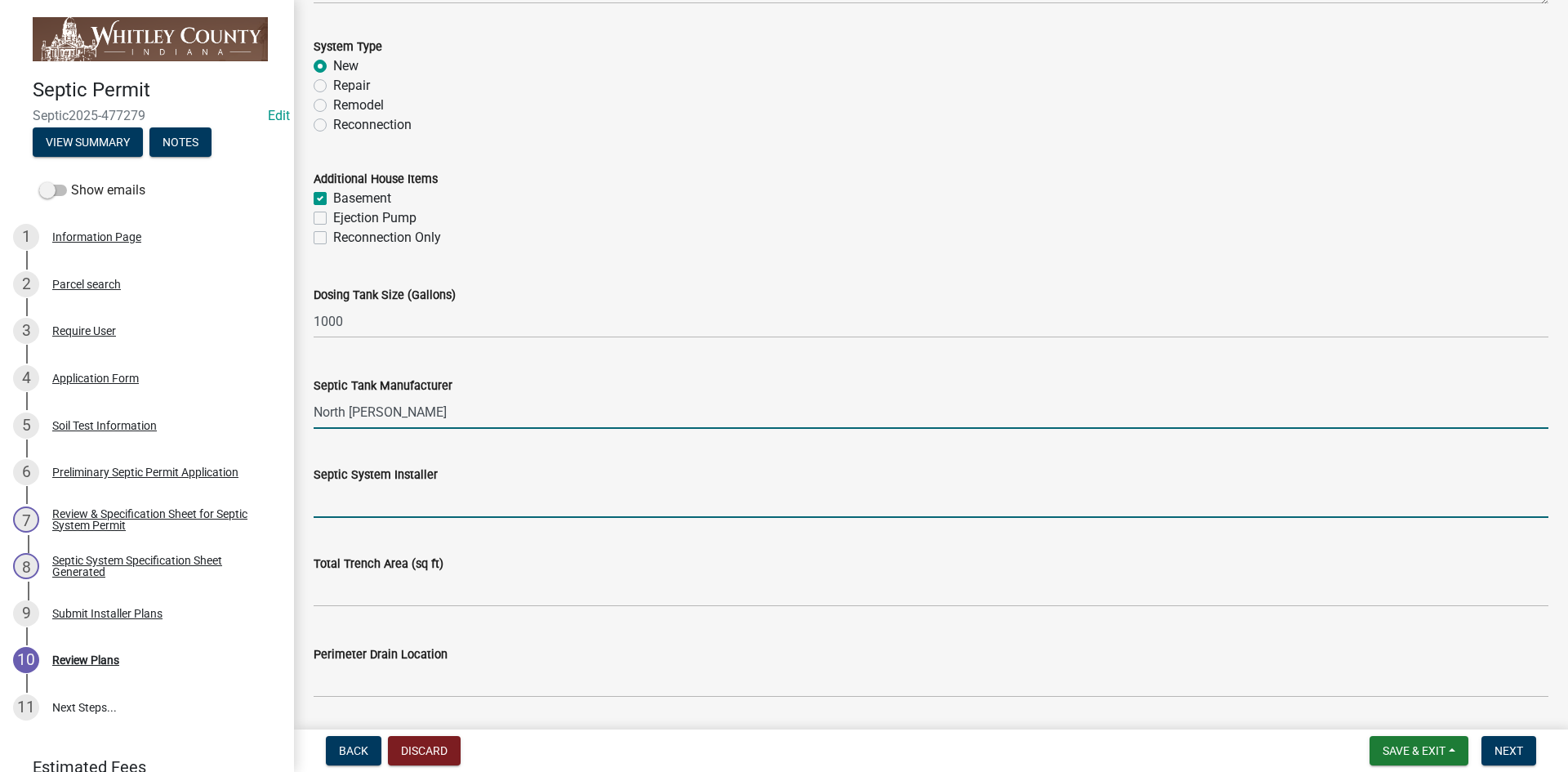
click at [322, 511] on input "Septic System Installer" at bounding box center [931, 501] width 1235 height 33
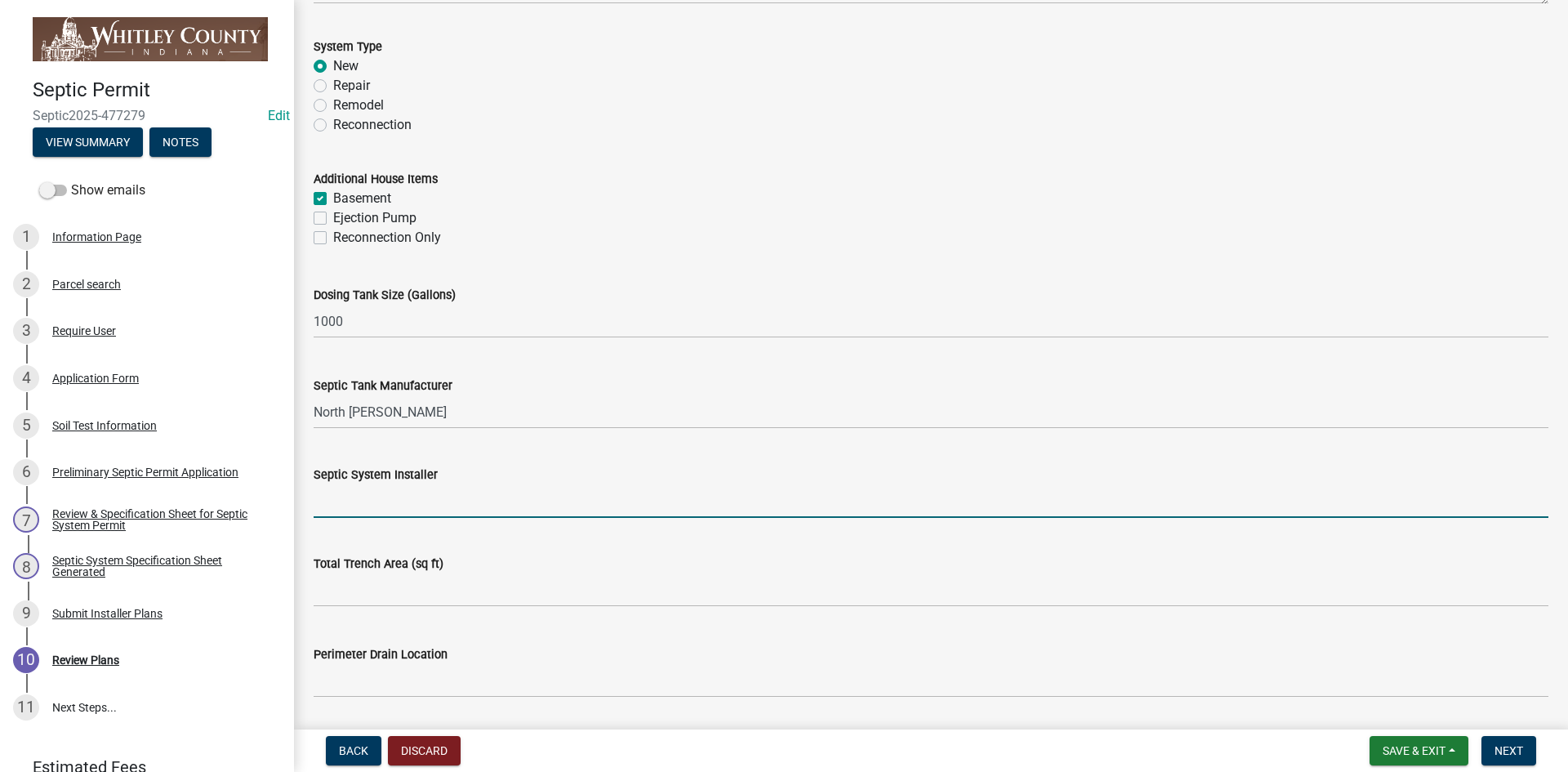
type input "Emgyre Ecx."
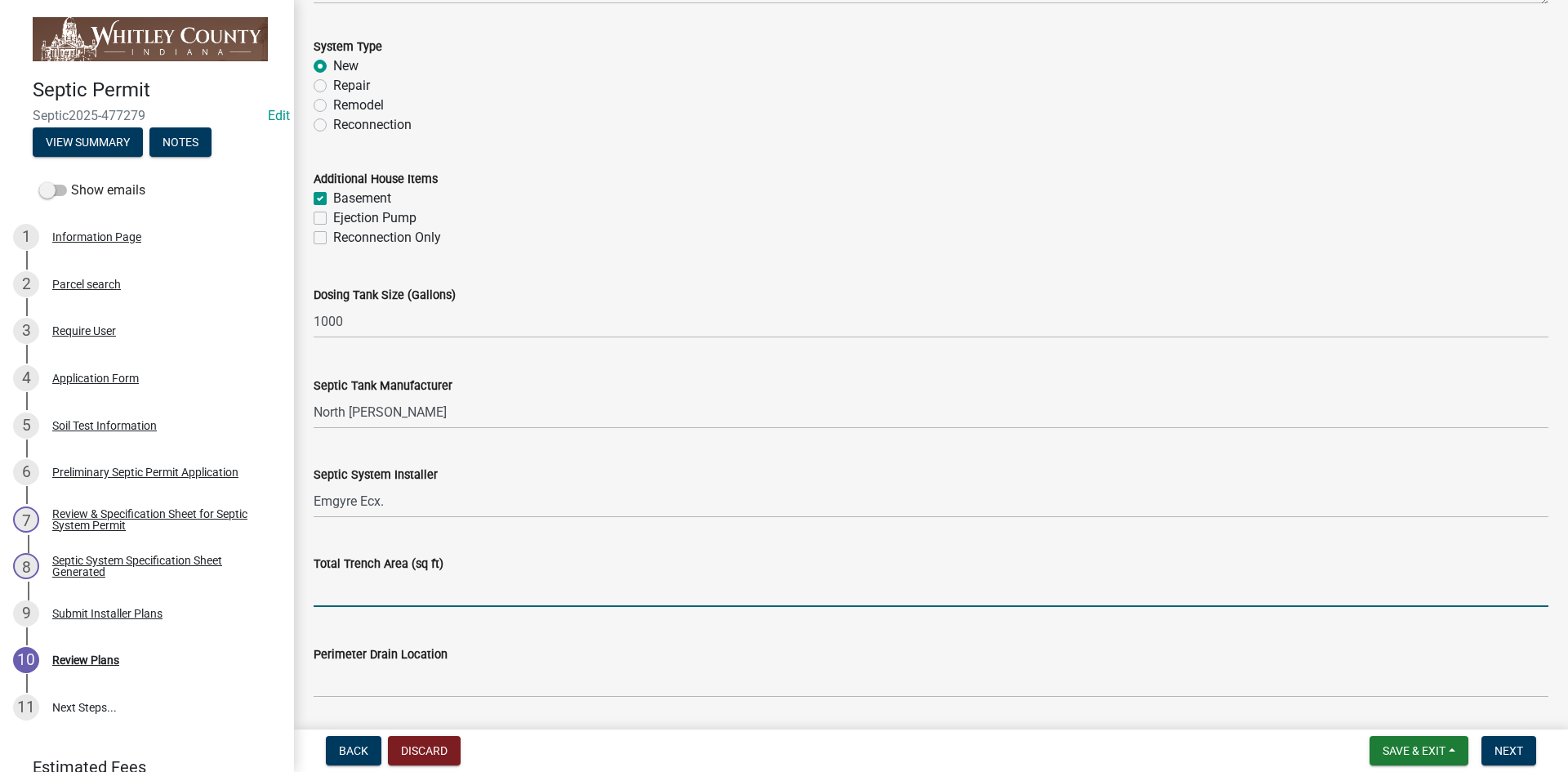
click at [324, 588] on input "text" at bounding box center [931, 590] width 1235 height 33
type input "1500"
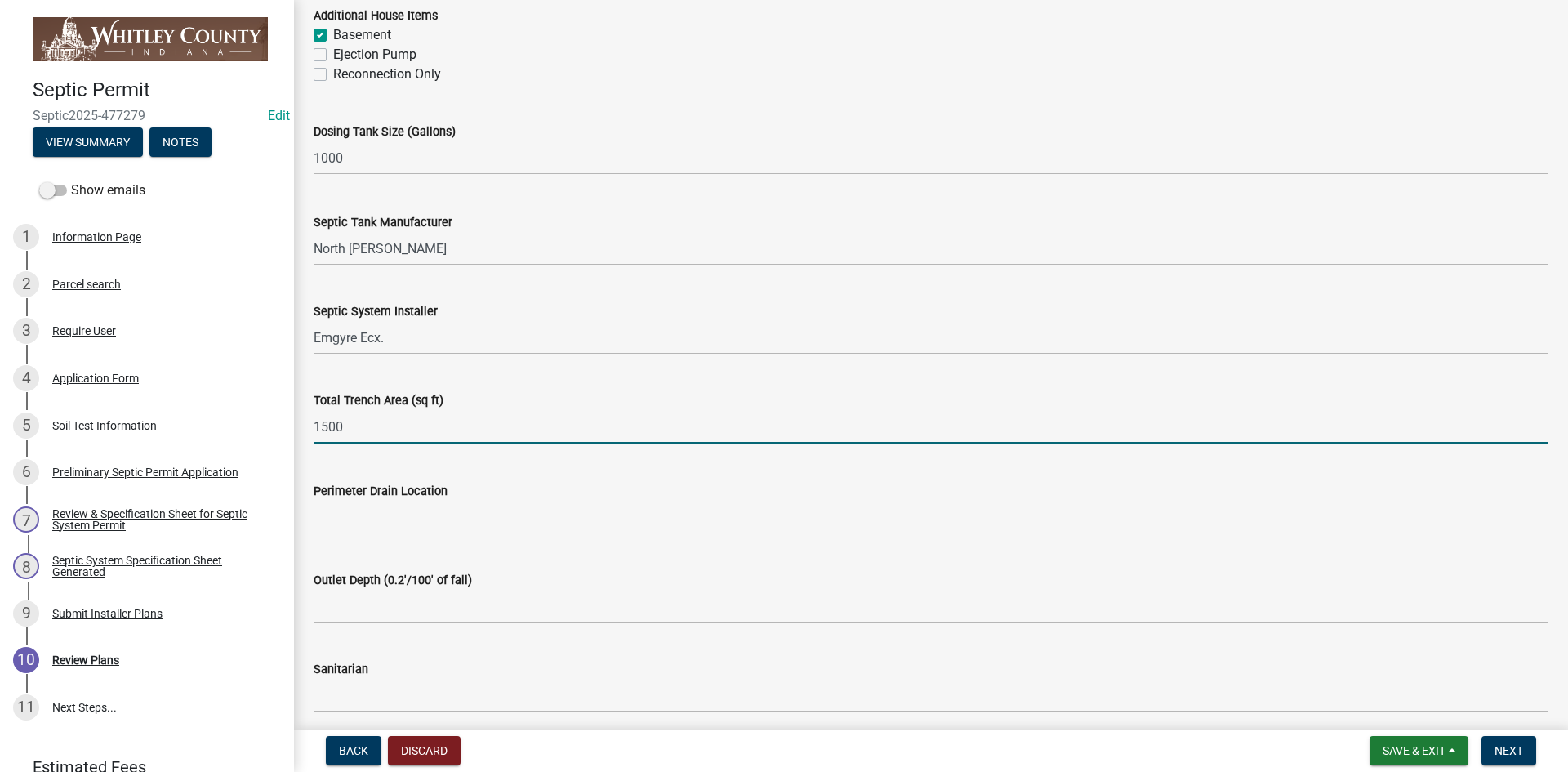
scroll to position [653, 0]
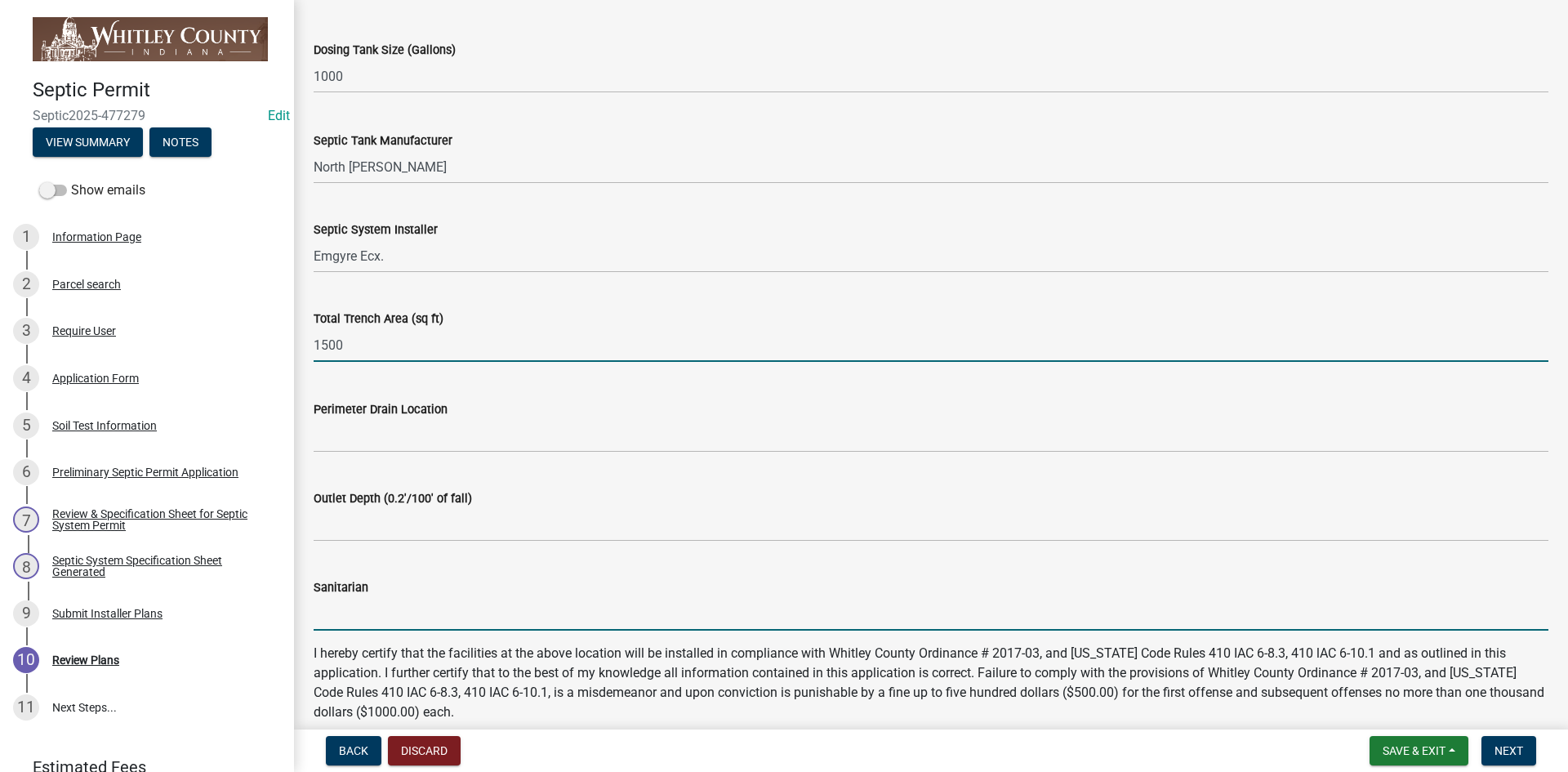
click at [327, 608] on input "Sanitarian" at bounding box center [931, 613] width 1235 height 33
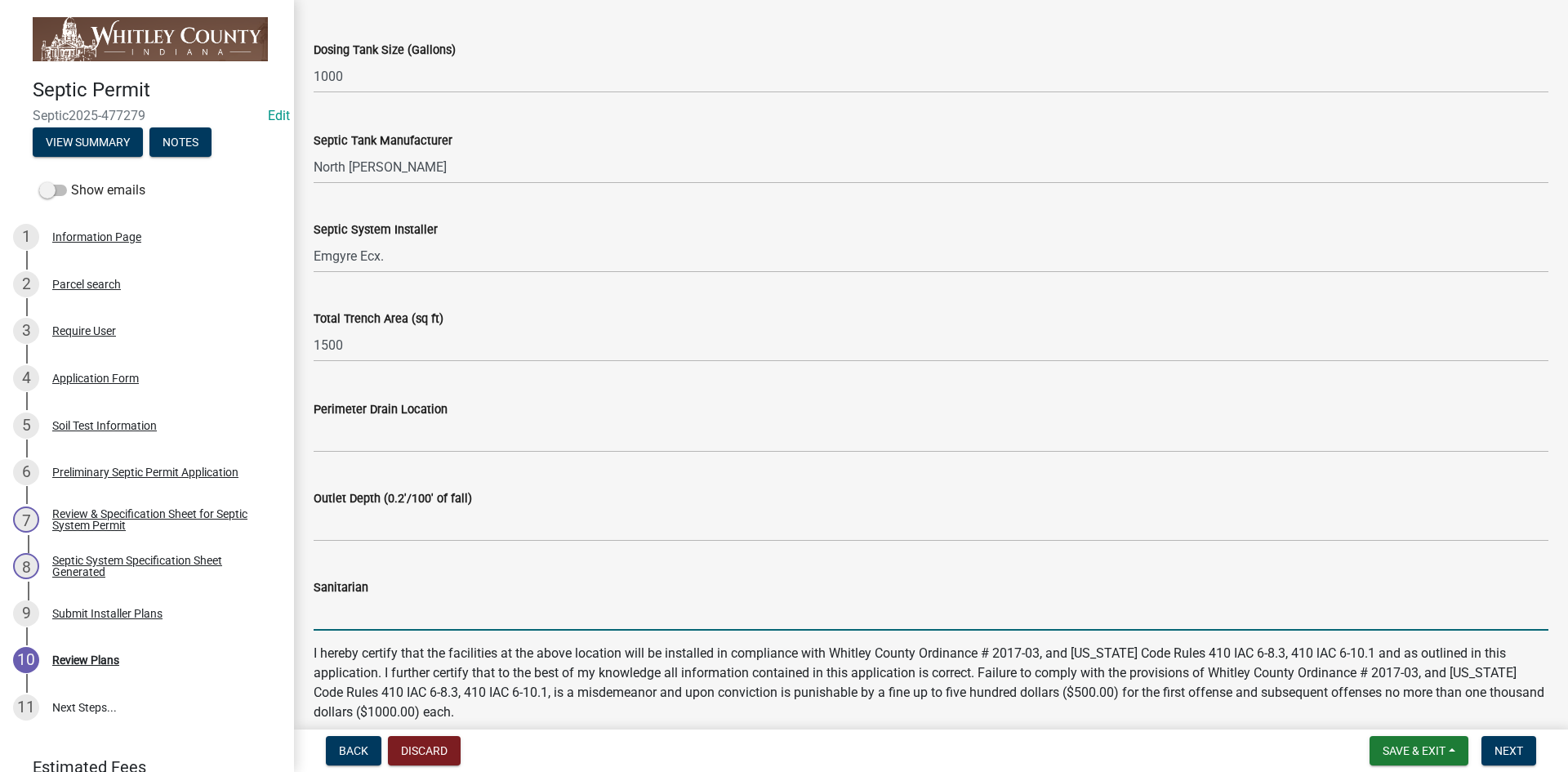
type input "[PERSON_NAME]"
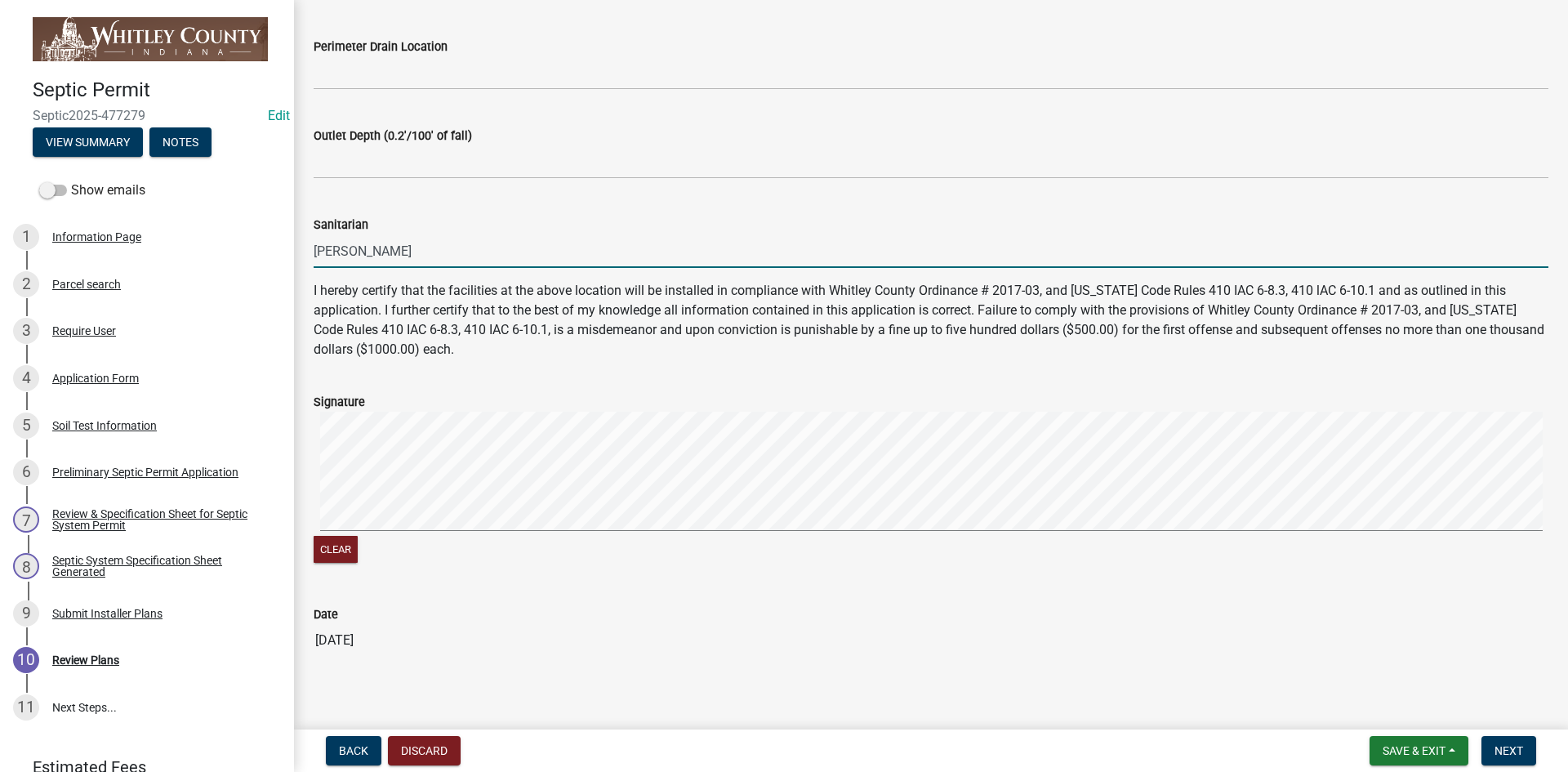
scroll to position [1027, 0]
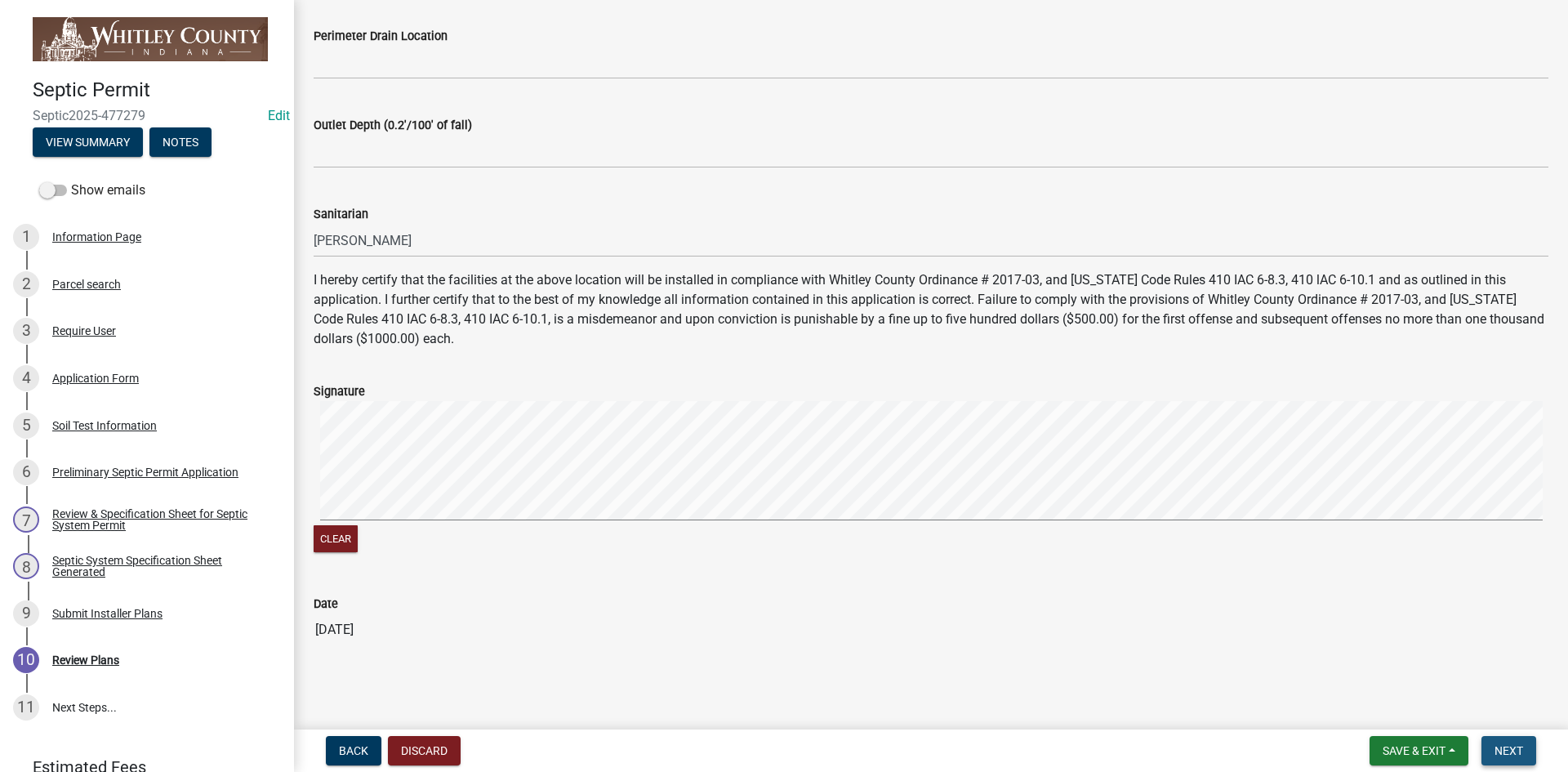
click at [1517, 753] on span "Next" at bounding box center [1509, 750] width 29 height 13
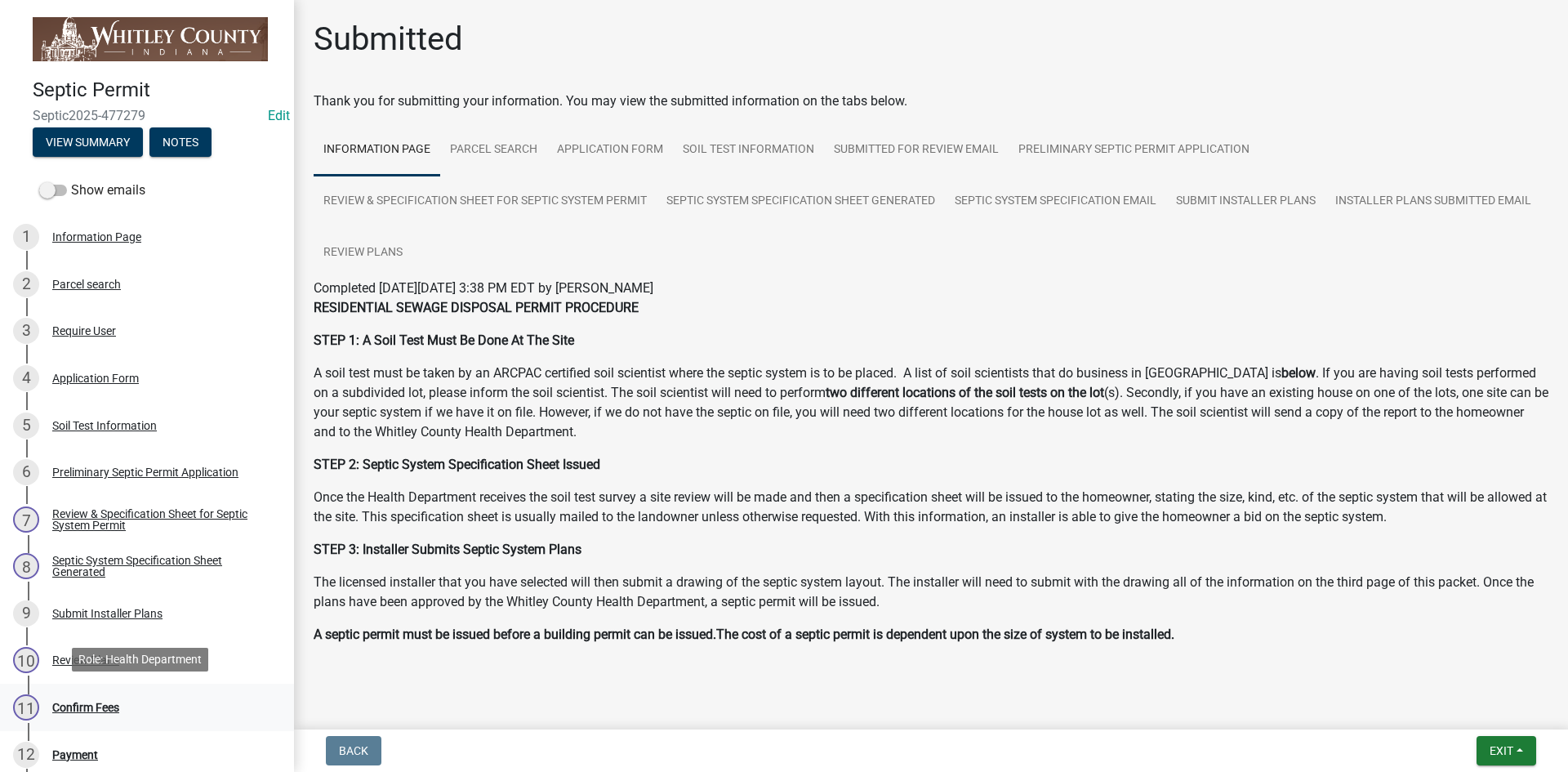
click at [93, 711] on div "Confirm Fees" at bounding box center [85, 707] width 67 height 11
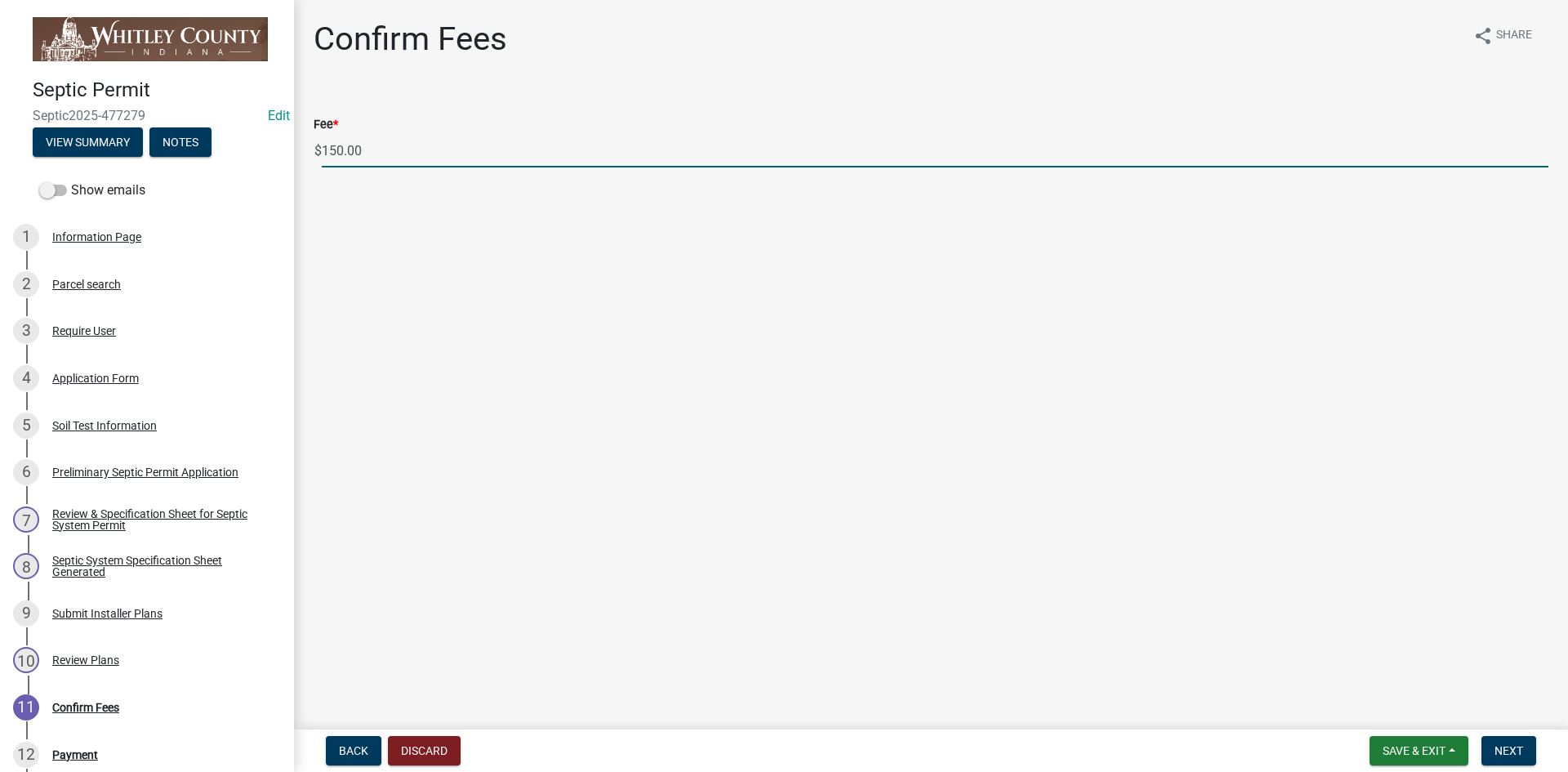
click at [335, 150] on input "150.00" at bounding box center [935, 151] width 1227 height 33
type input "100.00"
click at [1525, 755] on button "Next" at bounding box center [1509, 751] width 55 height 30
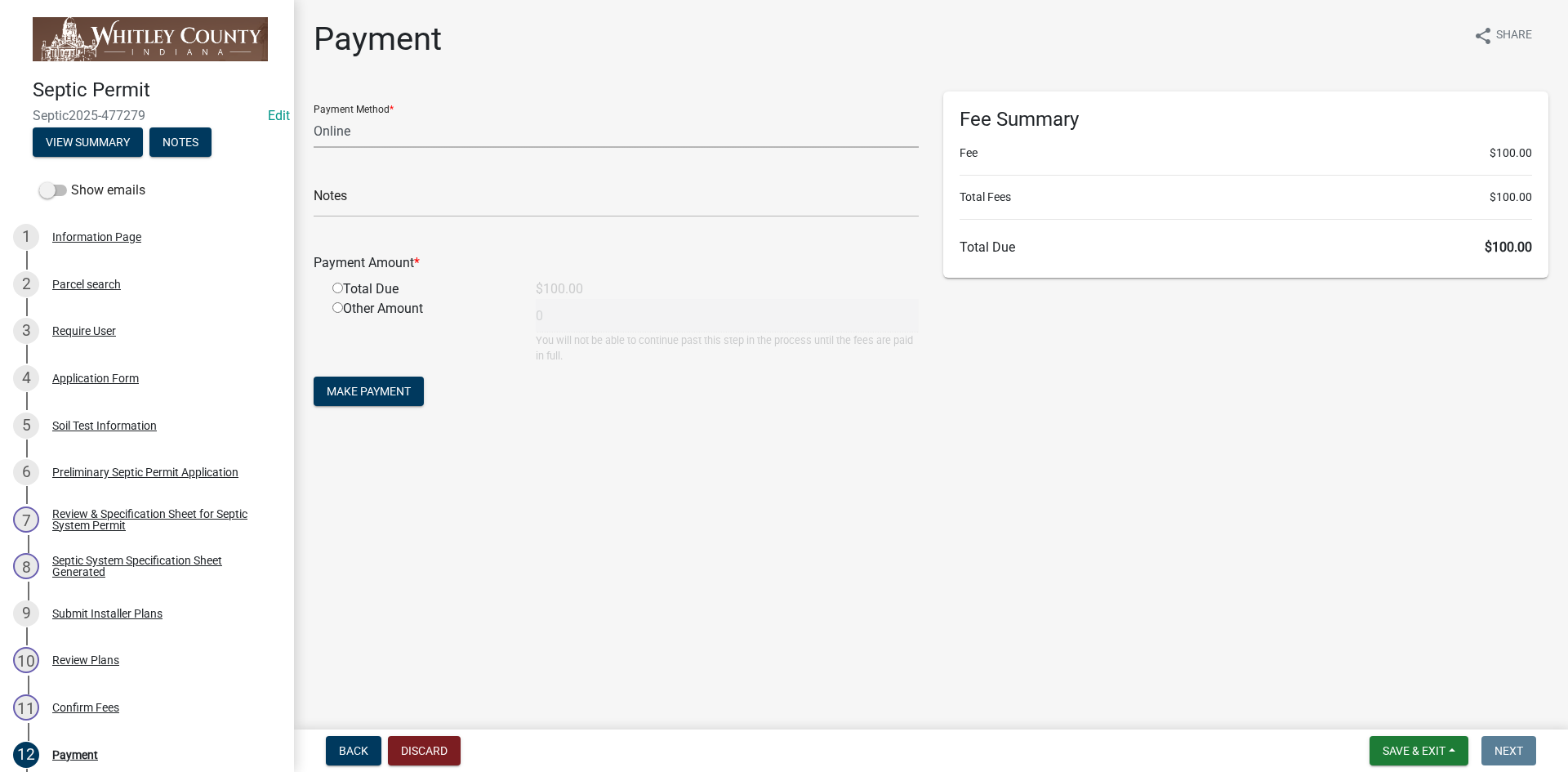
click at [343, 128] on select "Credit Card POS Check Cash Online" at bounding box center [616, 131] width 605 height 33
select select "1: 0"
click at [314, 114] on select "Credit Card POS Check Cash Online" at bounding box center [616, 131] width 605 height 33
click at [339, 207] on input "text" at bounding box center [616, 200] width 605 height 33
type input "1050"
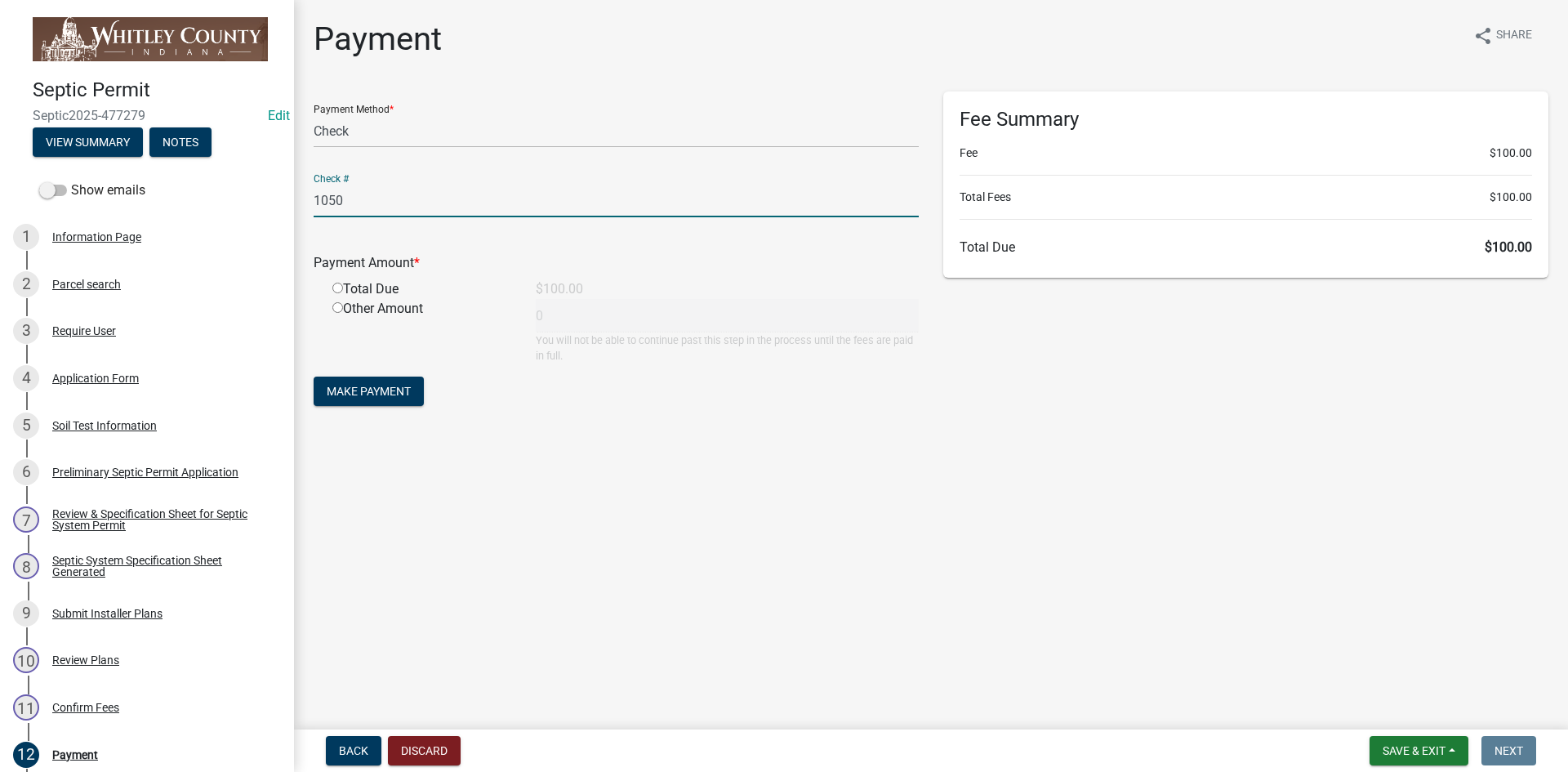
click at [338, 289] on input "radio" at bounding box center [338, 288] width 10 height 10
radio input "true"
type input "100"
click at [356, 394] on span "Make Payment" at bounding box center [368, 391] width 84 height 13
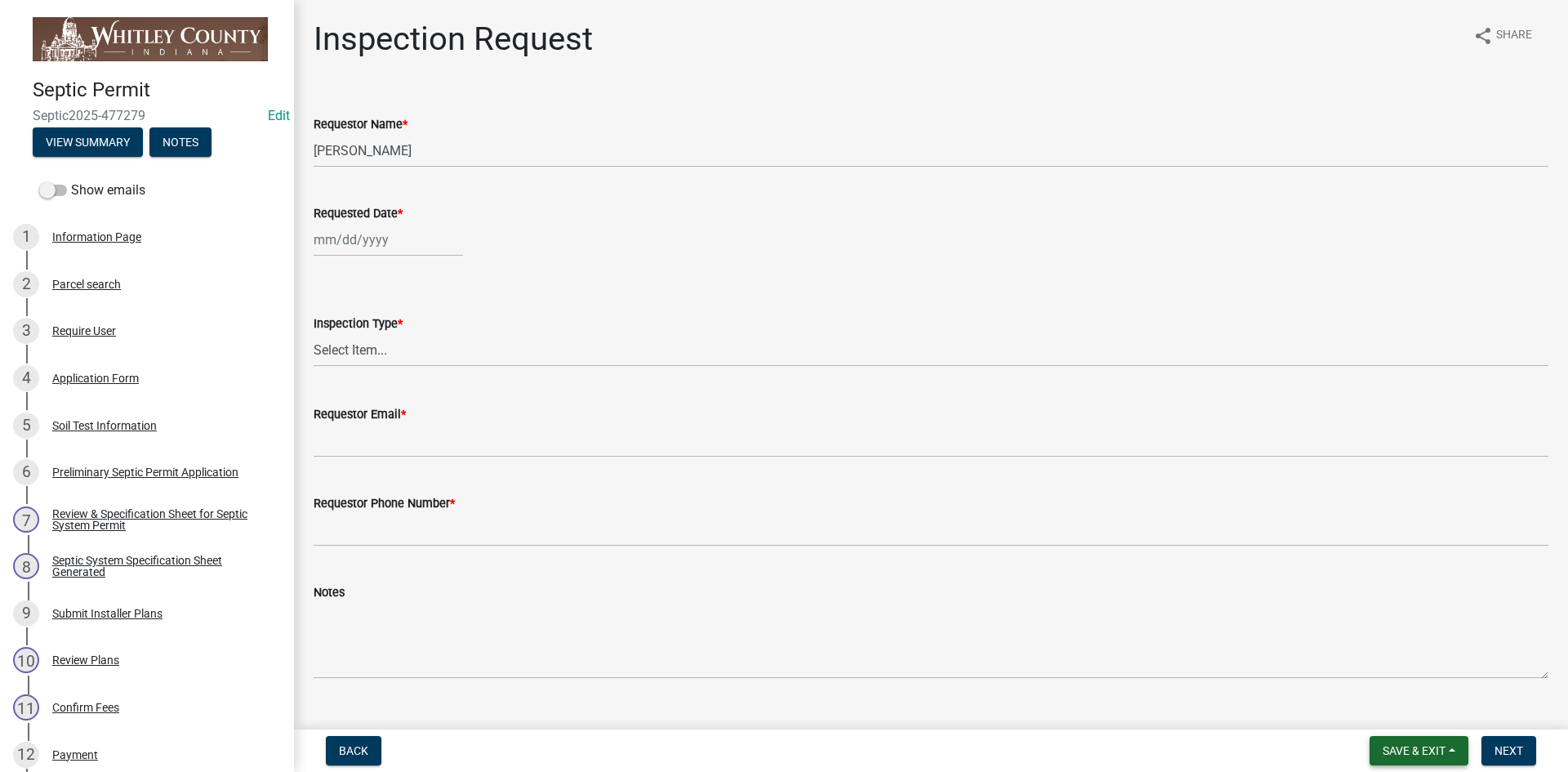
click at [1396, 736] on button "Save & Exit" at bounding box center [1418, 751] width 98 height 30
click at [1395, 709] on button "Save & Exit" at bounding box center [1403, 708] width 131 height 39
